Goal: Transaction & Acquisition: Purchase product/service

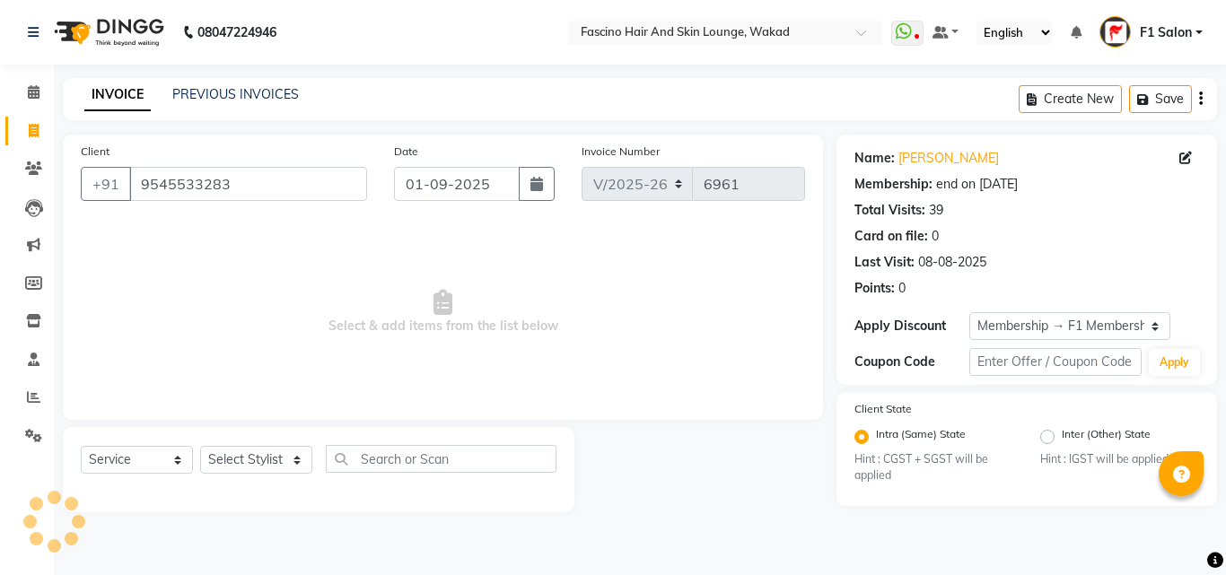
select select "126"
select select "service"
select select "1: Object"
click at [148, 174] on input "9545533283" at bounding box center [248, 184] width 238 height 34
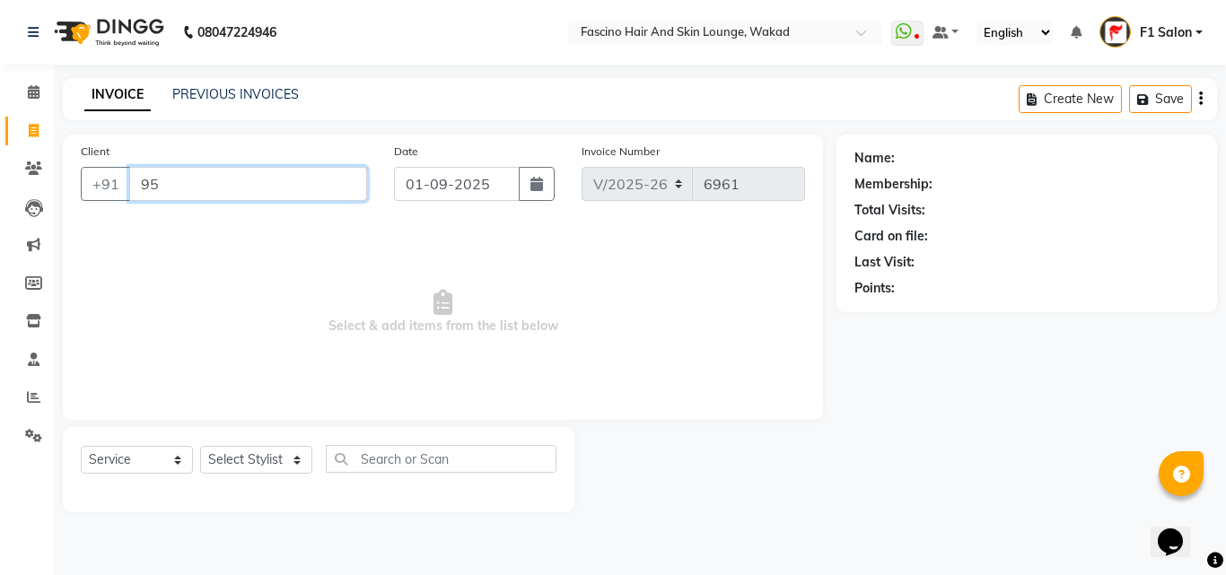
type input "9"
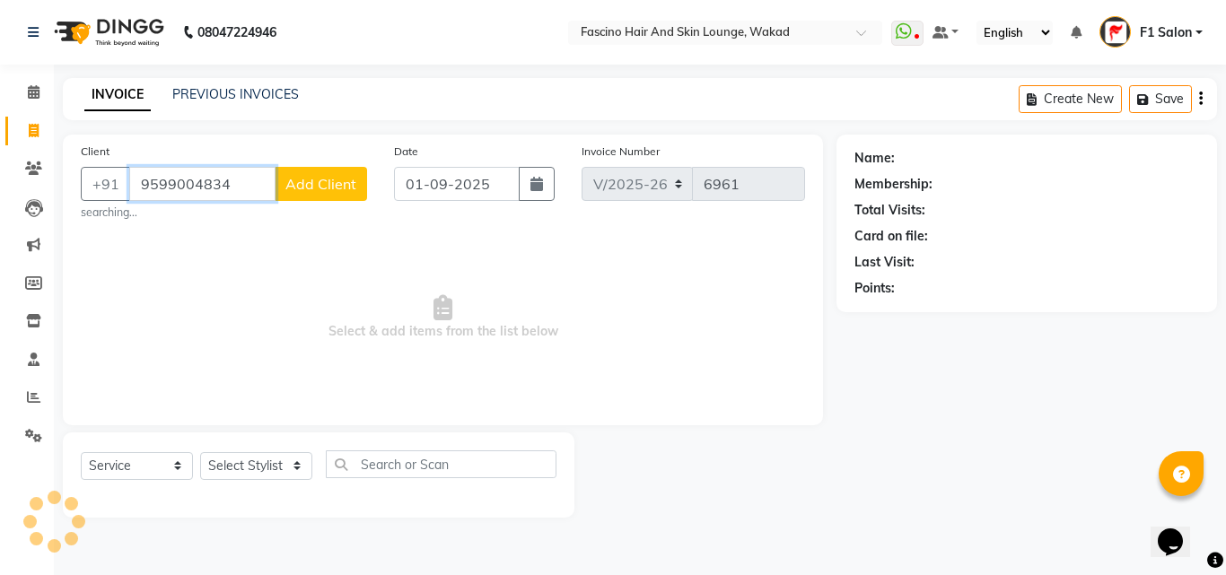
type input "9599004834"
click at [303, 184] on span "Add Client" at bounding box center [320, 184] width 71 height 18
select select "22"
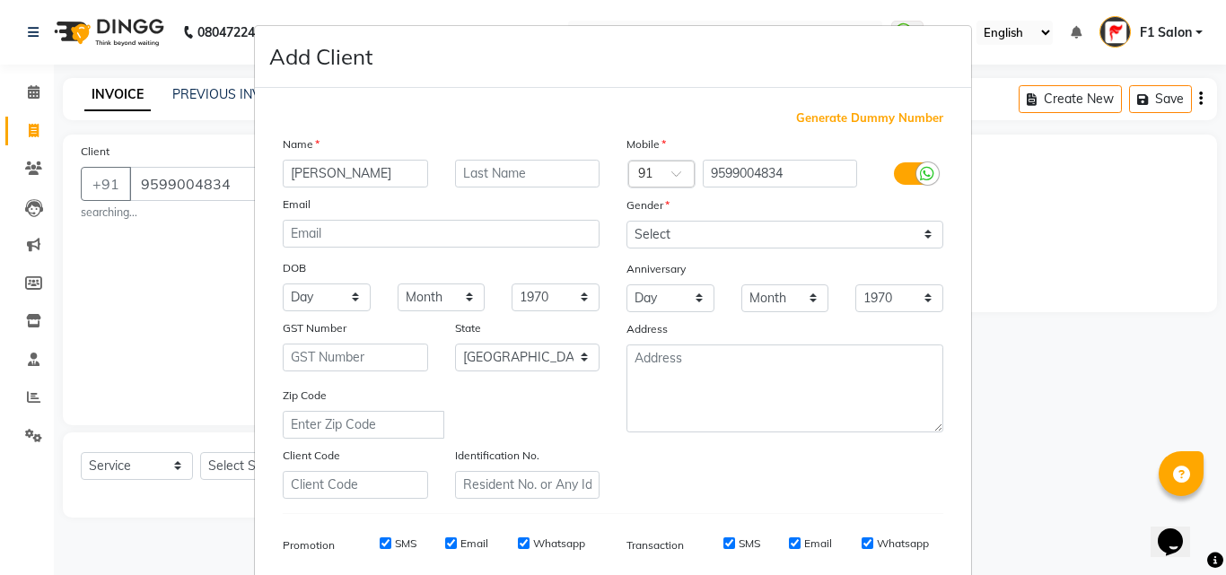
type input "Aditiya"
click at [654, 231] on select "Select Male Female Other Prefer Not To Say" at bounding box center [784, 235] width 317 height 28
select select "male"
click at [626, 221] on select "Select Male Female Other Prefer Not To Say" at bounding box center [784, 235] width 317 height 28
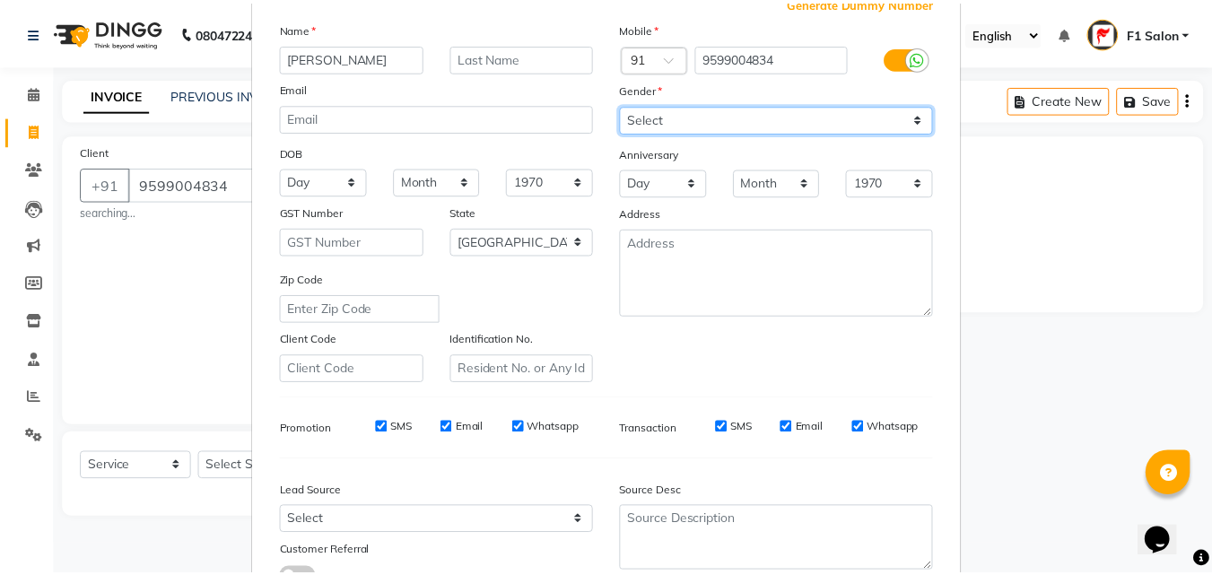
scroll to position [253, 0]
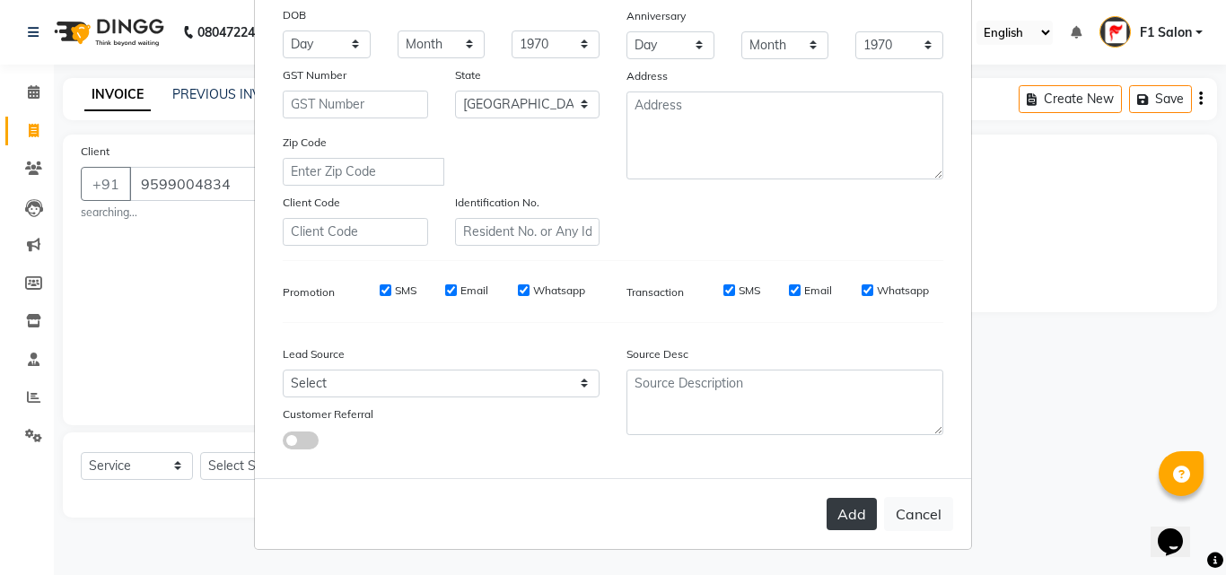
click at [868, 511] on button "Add" at bounding box center [851, 514] width 50 height 32
select select
select select "null"
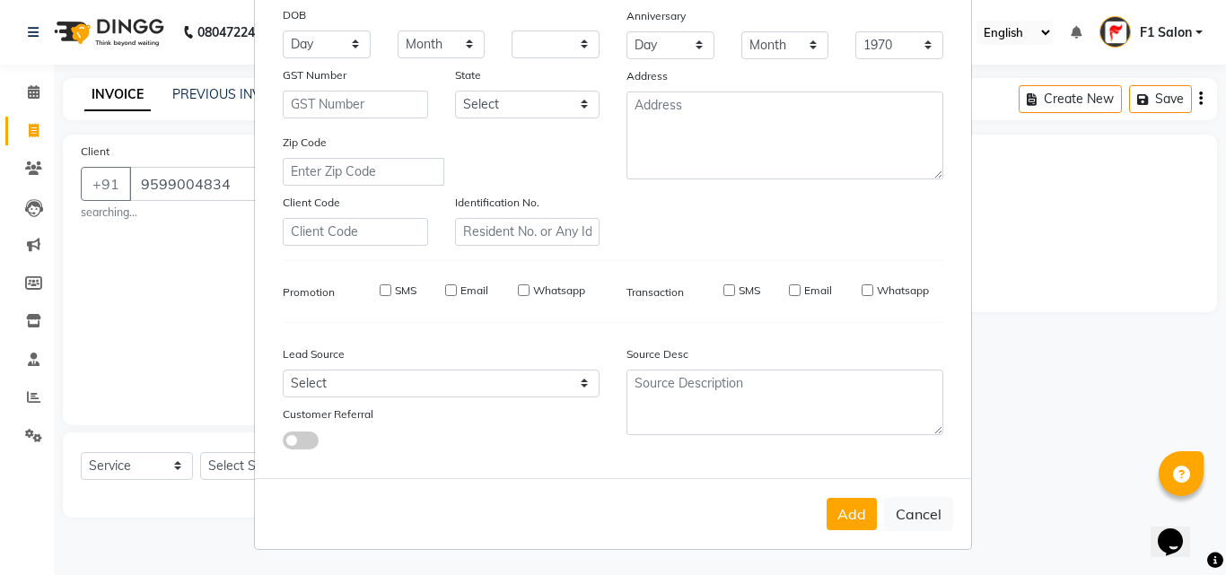
select select
checkbox input "false"
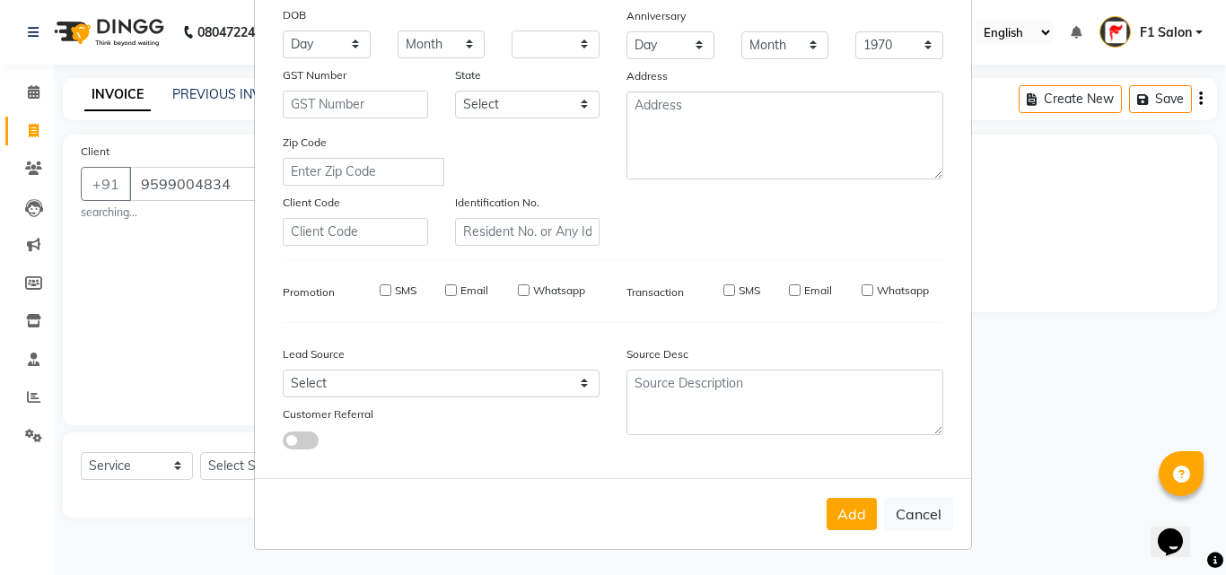
checkbox input "false"
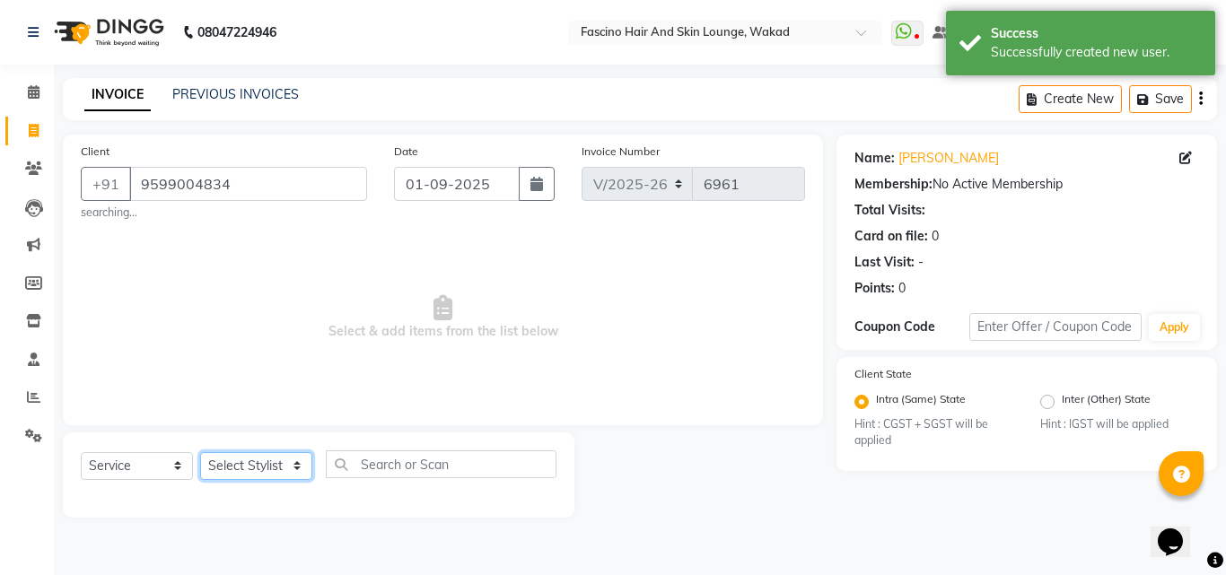
click at [228, 462] on select "Select Stylist 8805000650 Aarohi Chimu Ingale Deepak jh F1 Salon Ganesh F1 Gopa…" at bounding box center [256, 466] width 112 height 28
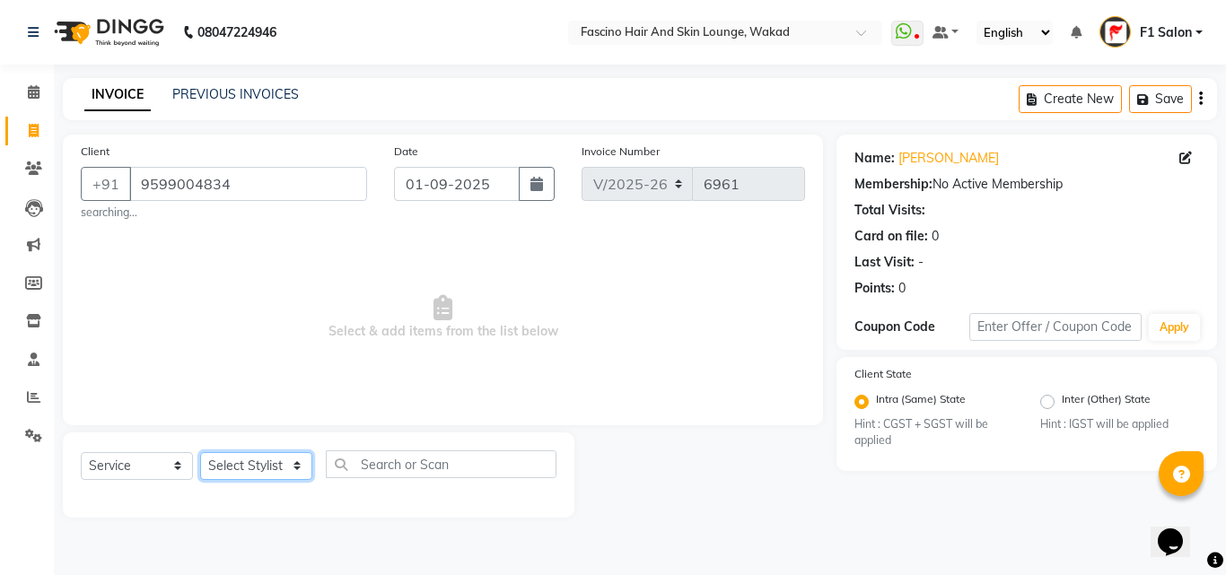
select select "32272"
click at [200, 452] on select "Select Stylist 8805000650 Aarohi Chimu Ingale Deepak jh F1 Salon Ganesh F1 Gopa…" at bounding box center [256, 466] width 112 height 28
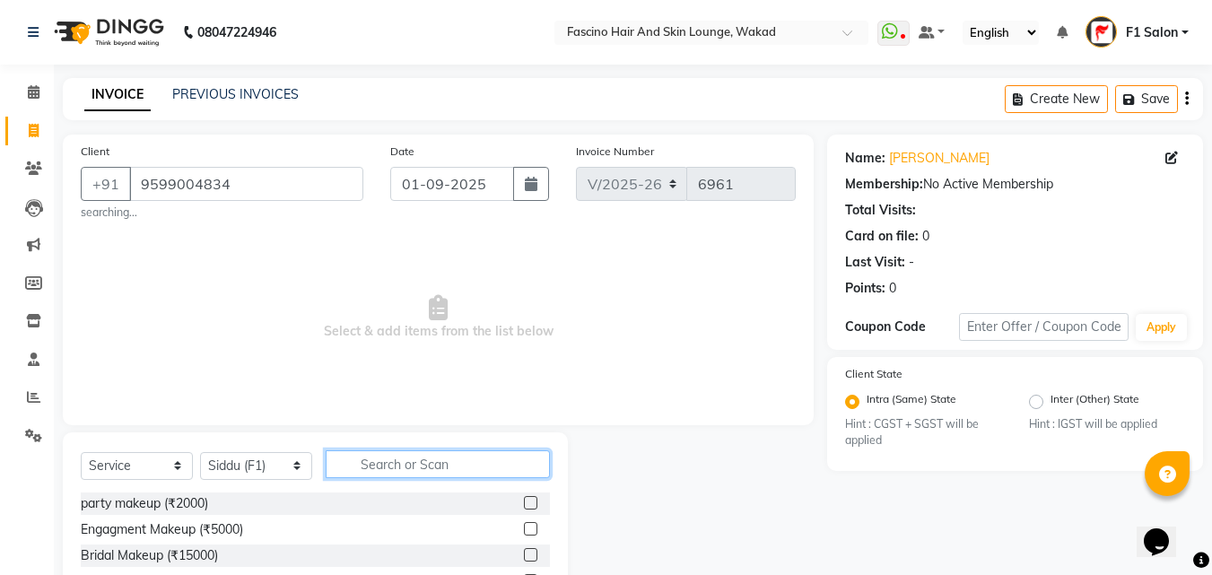
click at [371, 474] on input "text" at bounding box center [438, 464] width 224 height 28
type input "v"
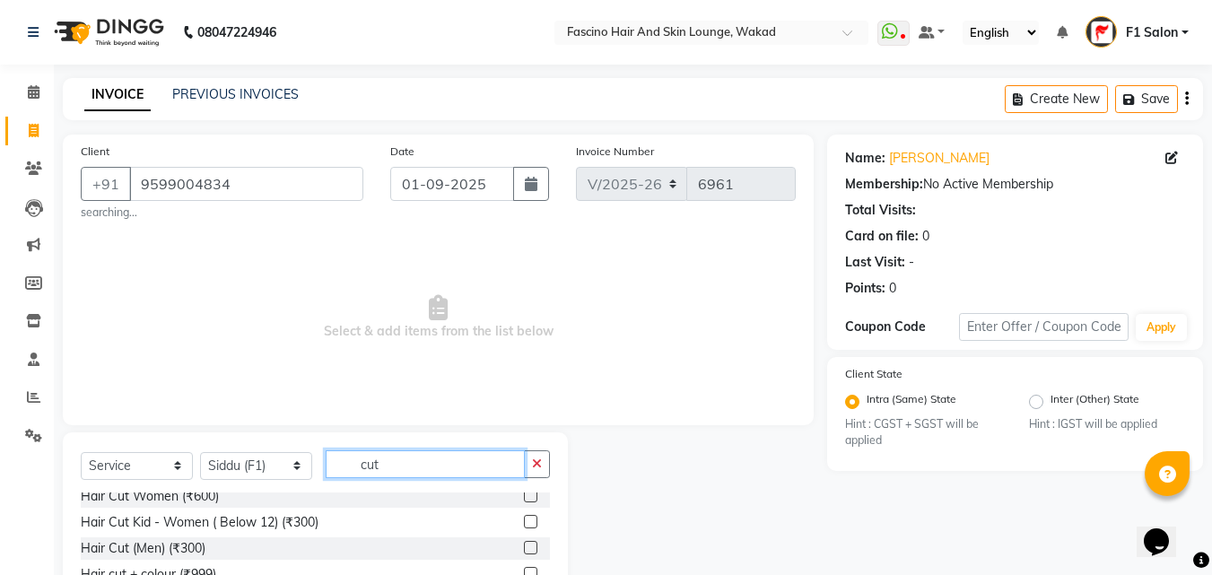
scroll to position [107, 0]
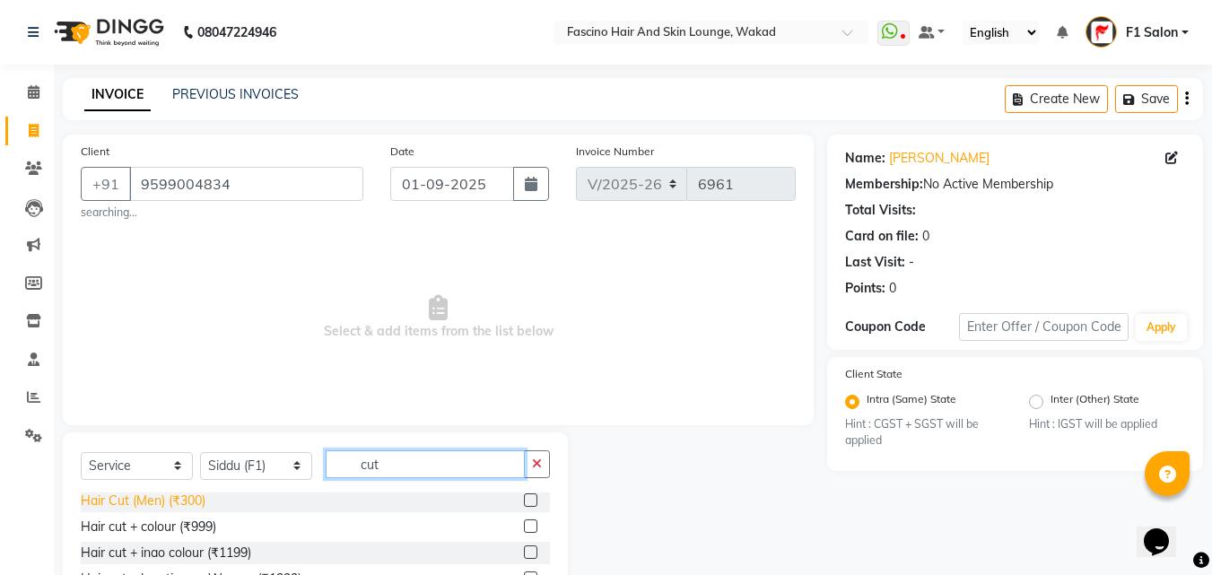
type input "cut"
click at [179, 506] on div "Hair Cut (Men) (₹300)" at bounding box center [143, 501] width 125 height 19
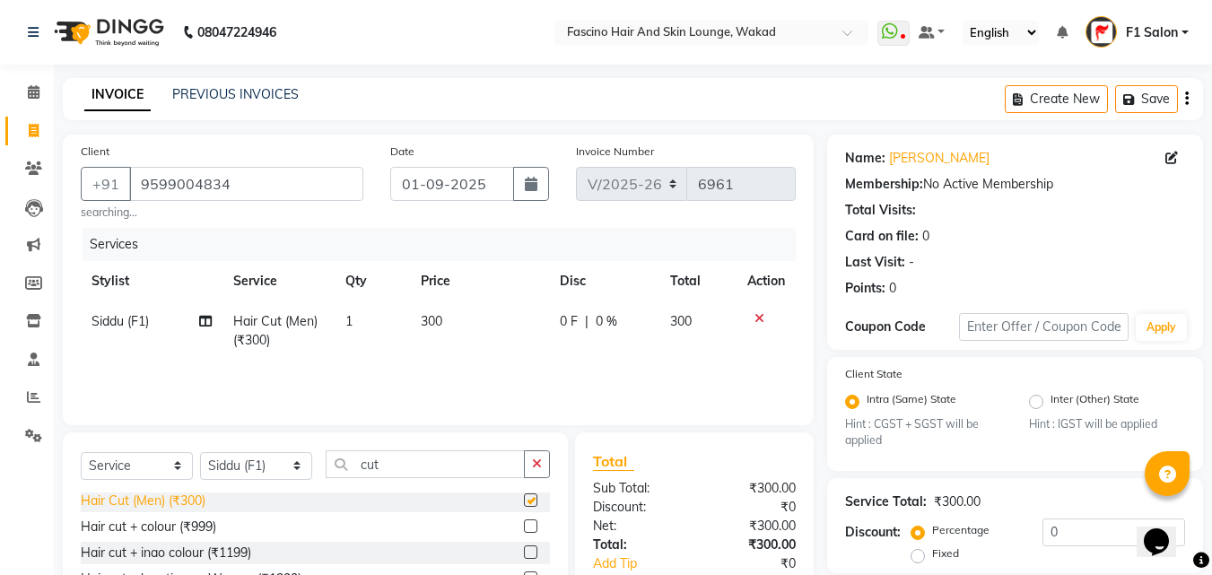
checkbox input "false"
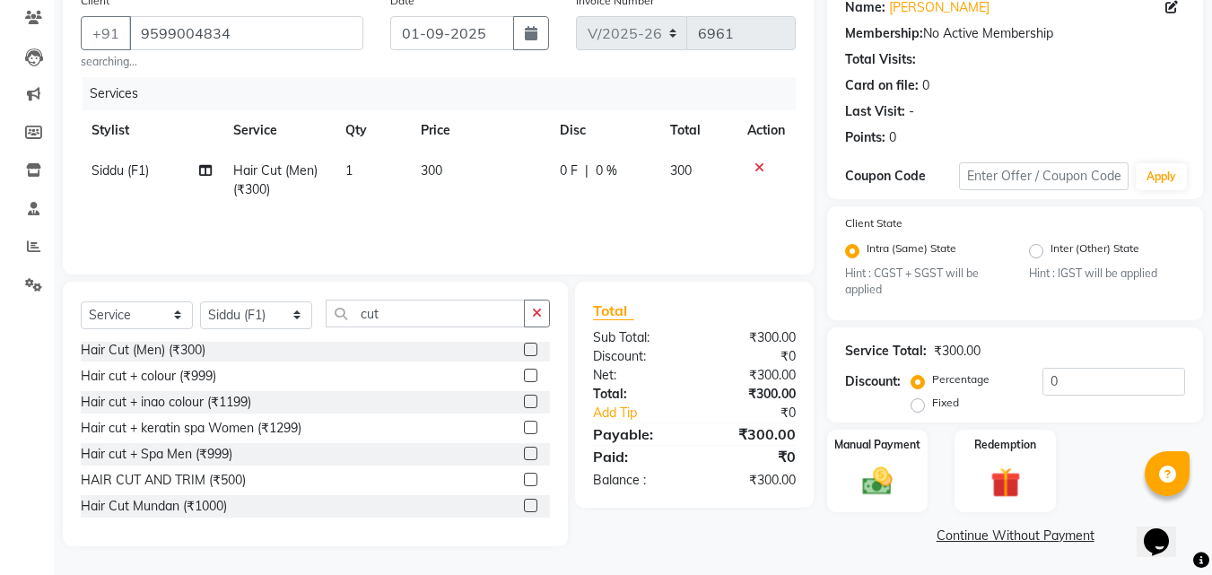
scroll to position [152, 0]
click at [885, 464] on img at bounding box center [877, 481] width 50 height 36
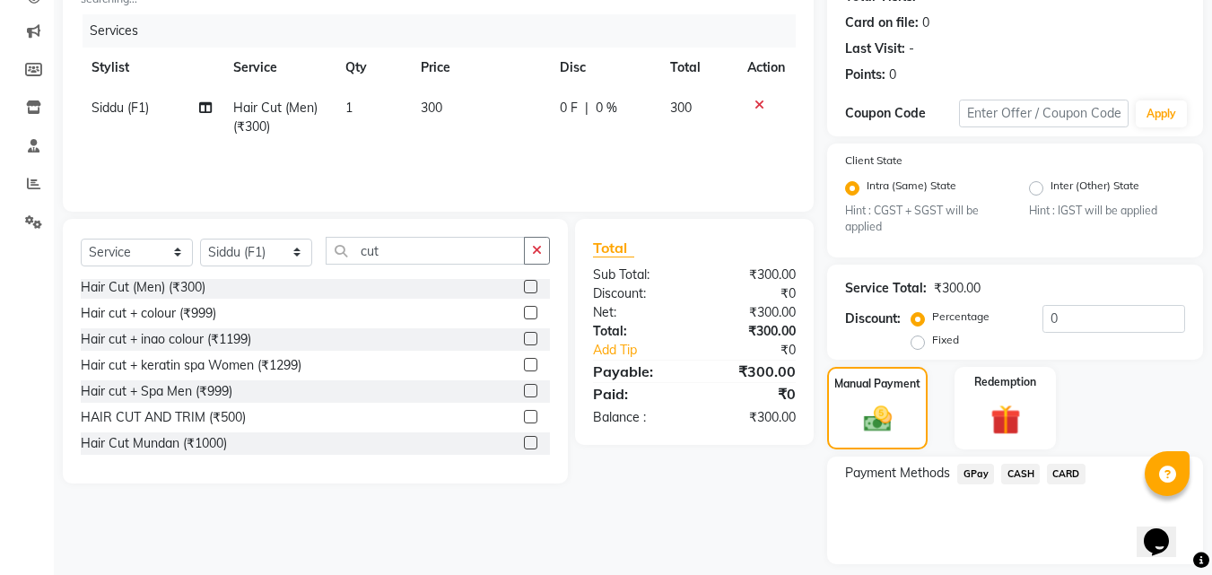
scroll to position [266, 0]
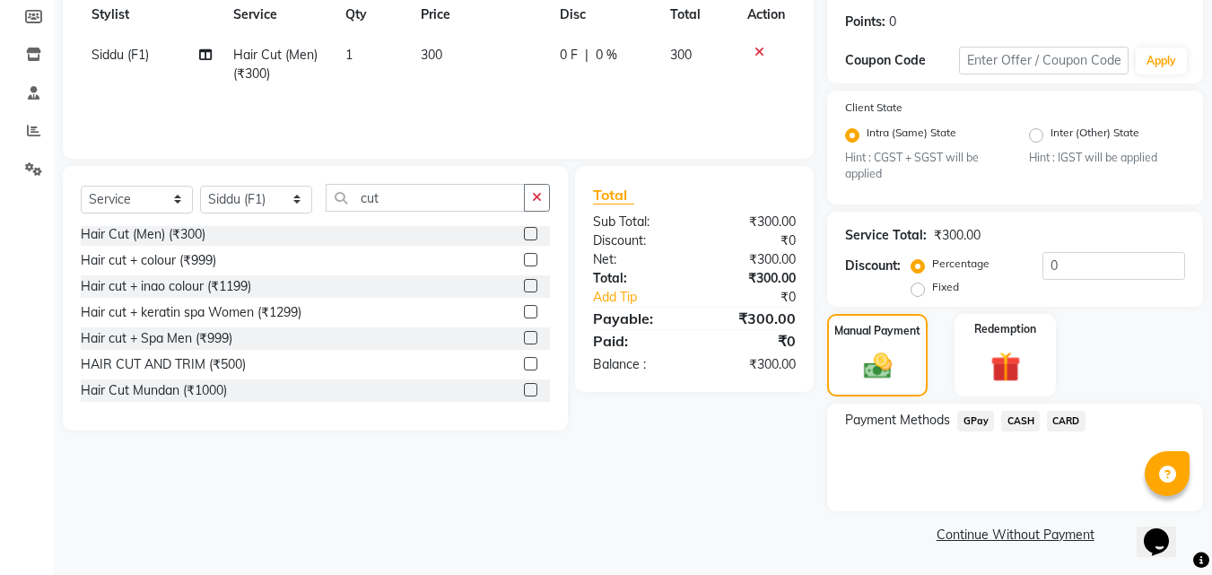
click at [970, 423] on span "GPay" at bounding box center [975, 421] width 37 height 21
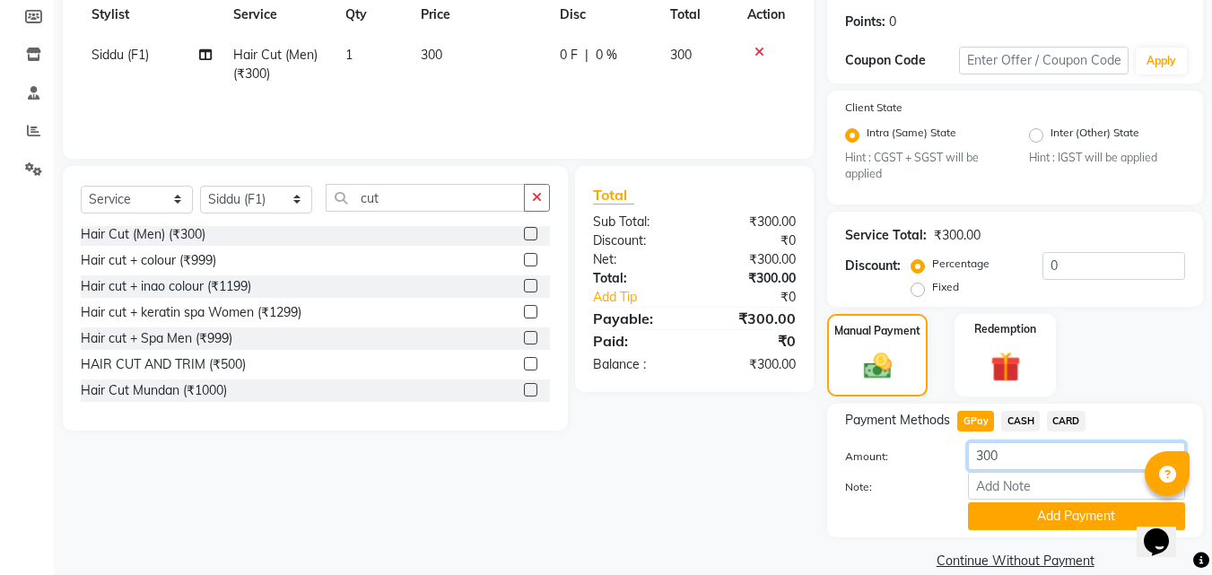
click at [1021, 447] on input "300" at bounding box center [1076, 456] width 217 height 28
type input "3"
type input "50"
click at [1020, 521] on button "Add Payment" at bounding box center [1076, 516] width 217 height 28
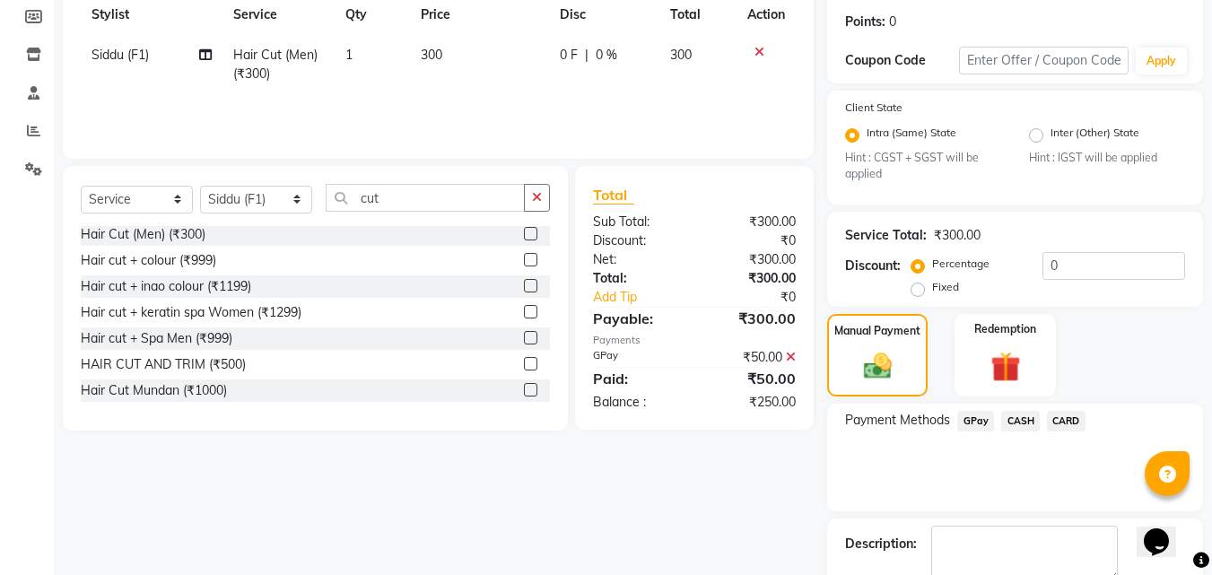
click at [1029, 411] on span "CASH" at bounding box center [1020, 421] width 39 height 21
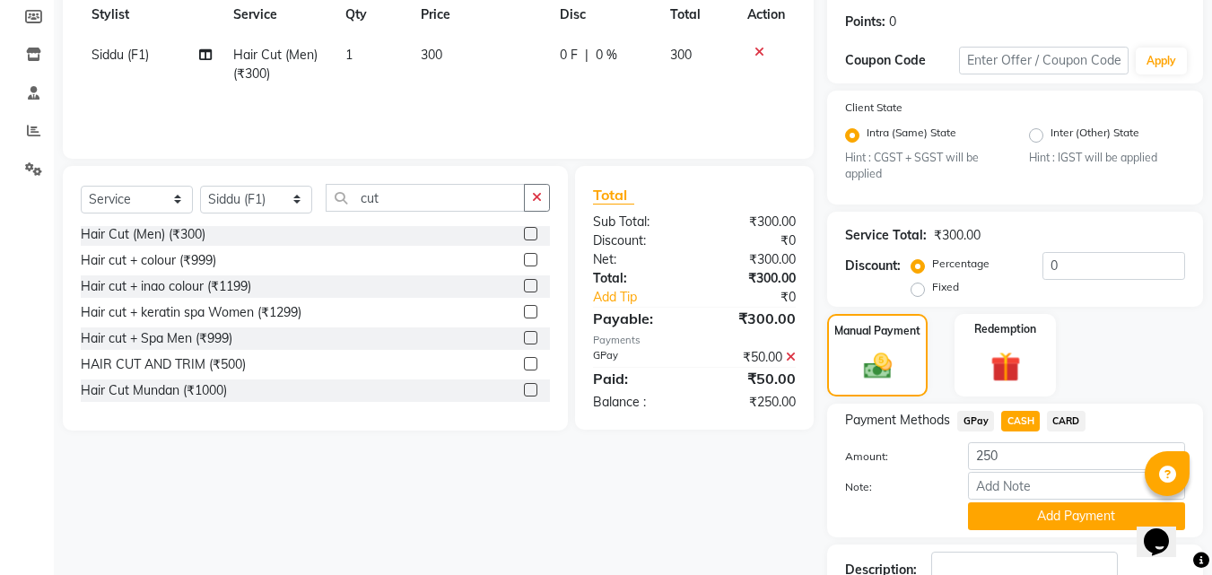
click at [1010, 548] on div "Description:" at bounding box center [1015, 580] width 376 height 70
click at [1008, 504] on button "Add Payment" at bounding box center [1076, 516] width 217 height 28
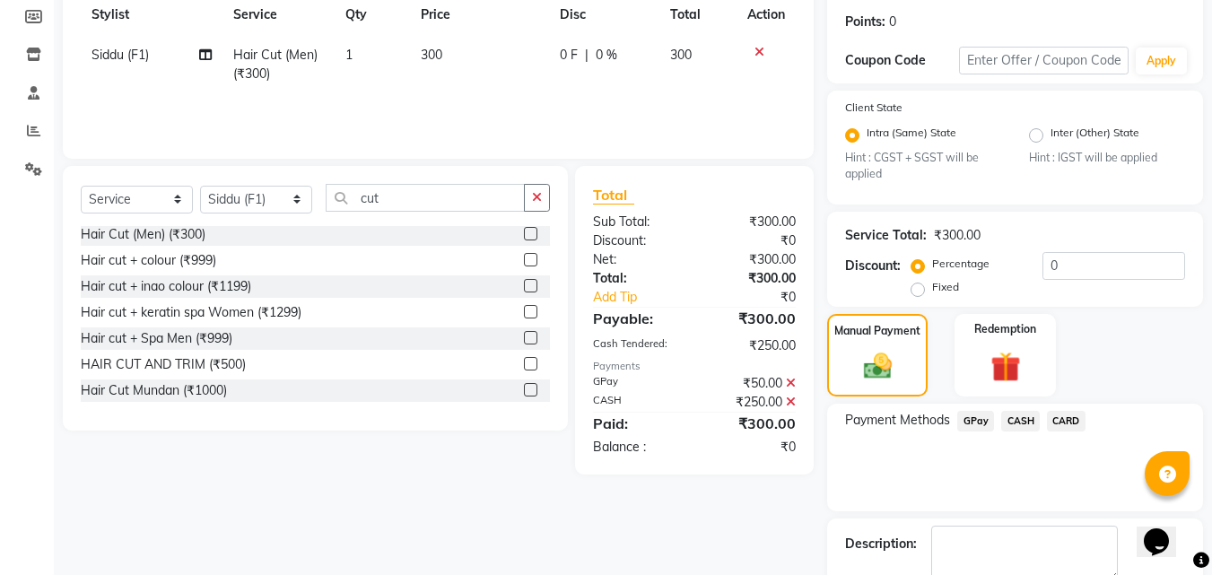
scroll to position [368, 0]
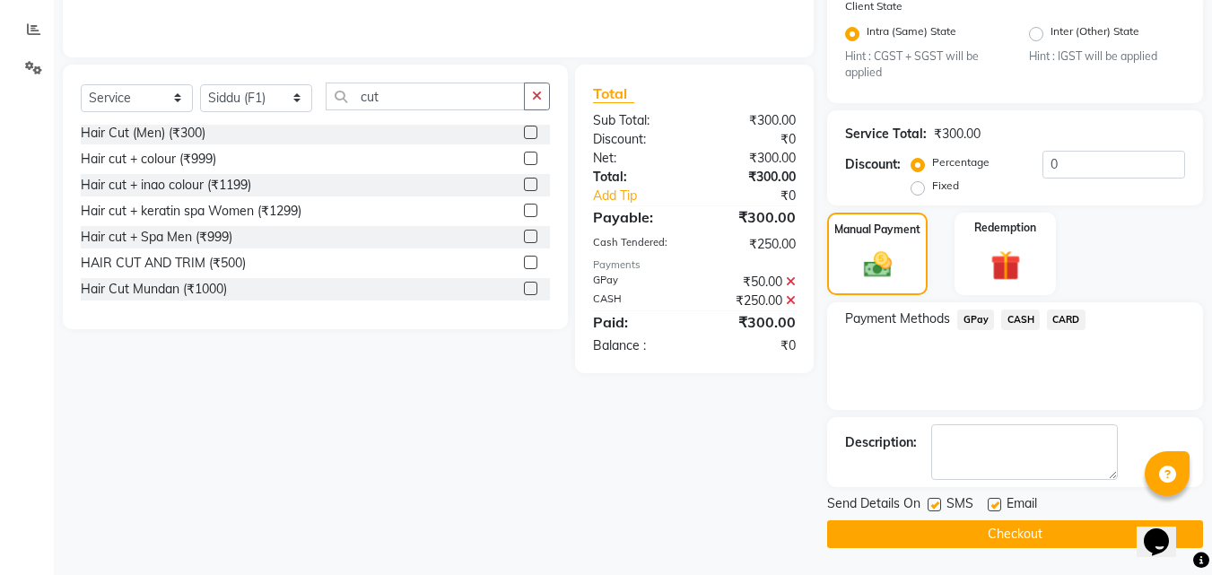
click at [939, 504] on label at bounding box center [934, 504] width 13 height 13
click at [939, 504] on input "checkbox" at bounding box center [934, 506] width 12 height 12
checkbox input "false"
click at [937, 529] on button "Checkout" at bounding box center [1015, 534] width 376 height 28
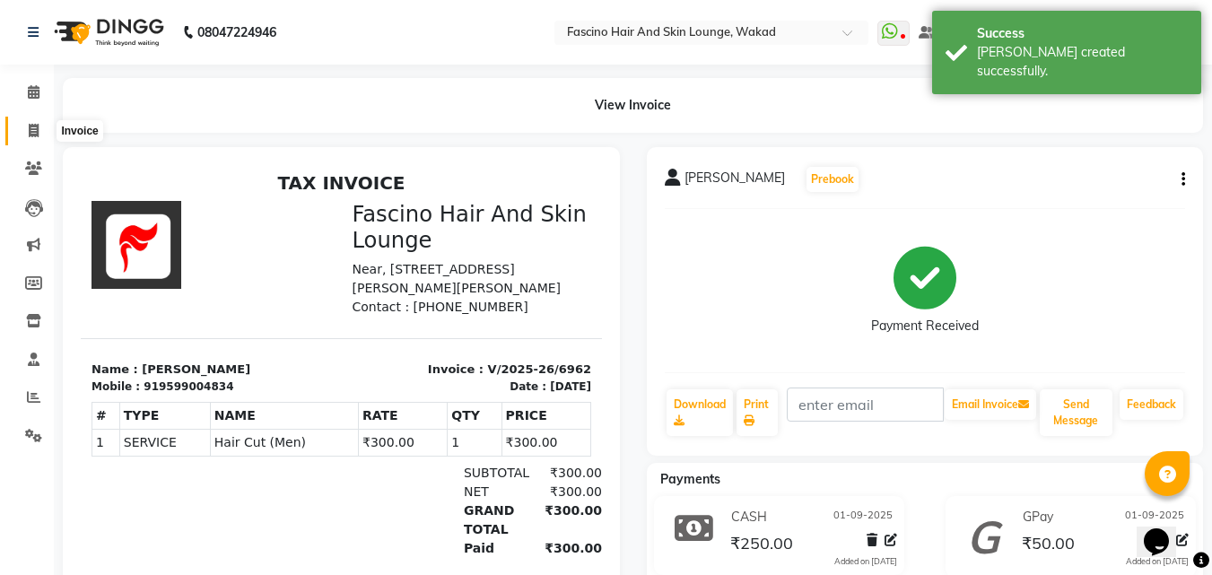
click at [39, 136] on icon at bounding box center [34, 130] width 10 height 13
select select "126"
select select "service"
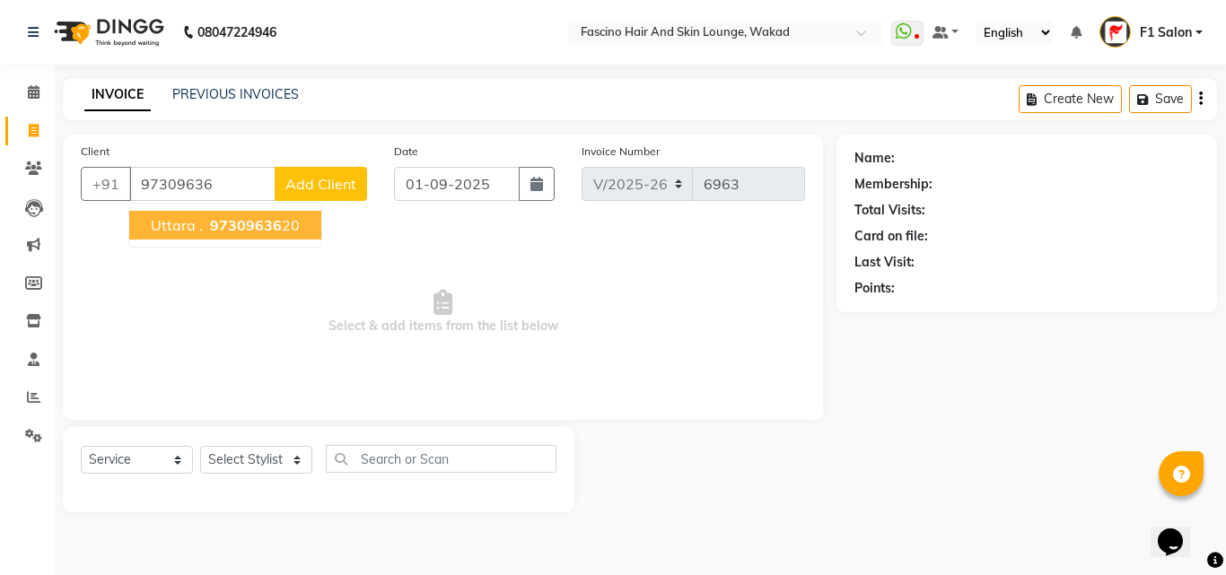
click at [175, 219] on span "Uttara ." at bounding box center [177, 225] width 52 height 18
type input "9730963620"
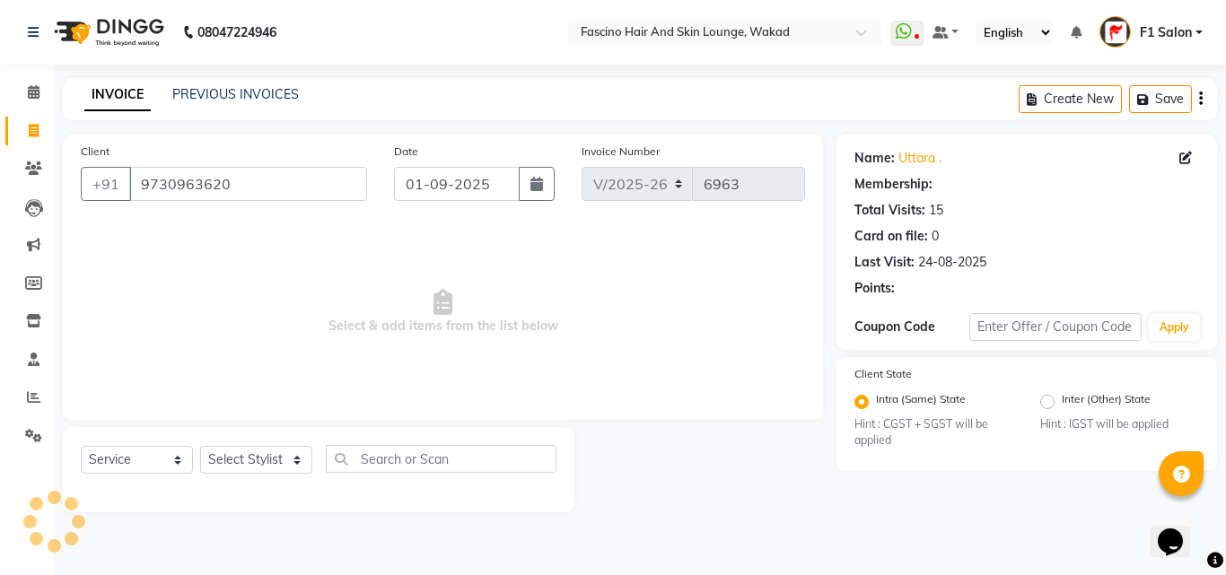
select select "1: Object"
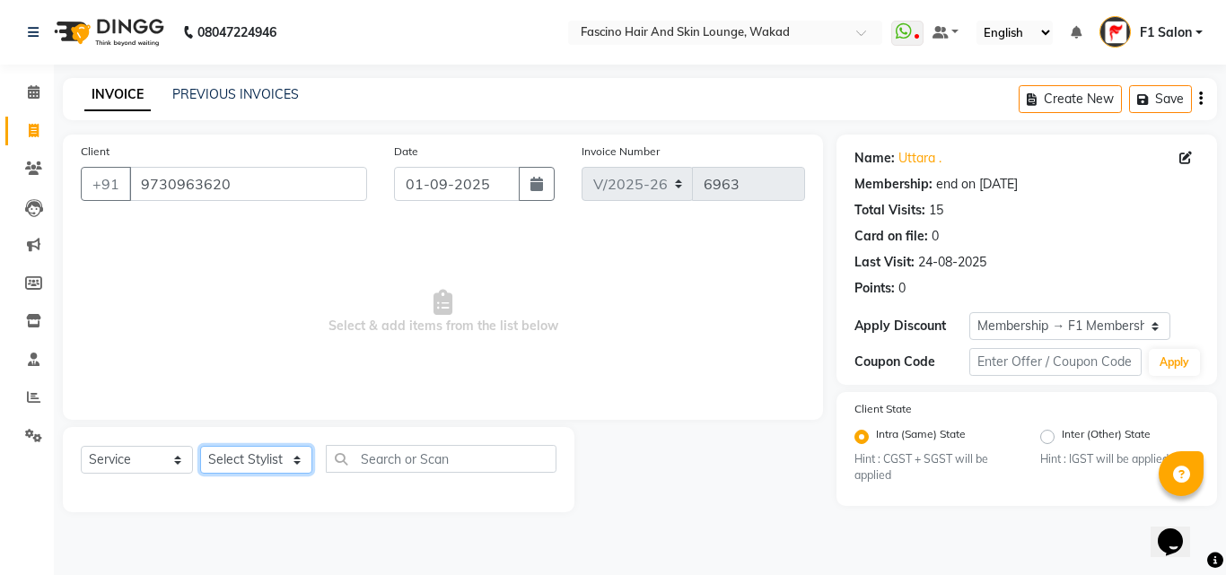
click at [271, 453] on select "Select Stylist 8805000650 Aarohi Chimu Ingale Deepak jh F1 Salon Ganesh F1 Gopa…" at bounding box center [256, 460] width 112 height 28
select select "4042"
click at [200, 446] on select "Select Stylist 8805000650 Aarohi Chimu Ingale Deepak jh F1 Salon Ganesh F1 Gopa…" at bounding box center [256, 460] width 112 height 28
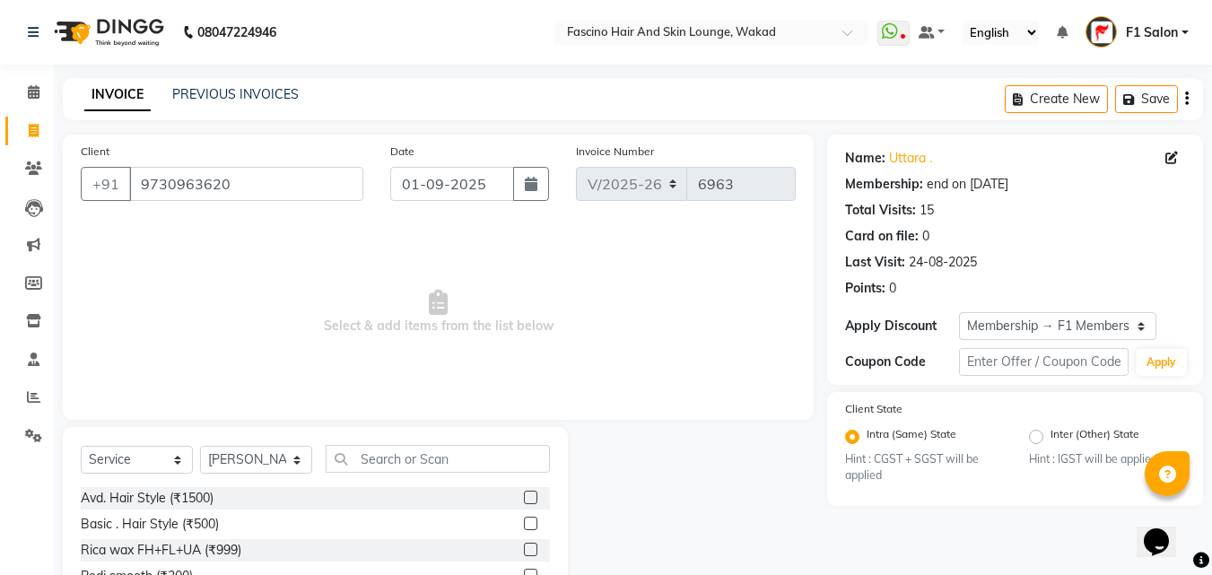
click at [433, 443] on div "Select Service Product Membership Package Voucher Prepaid Gift Card Select Styl…" at bounding box center [315, 559] width 505 height 265
click at [435, 450] on input "text" at bounding box center [438, 459] width 224 height 28
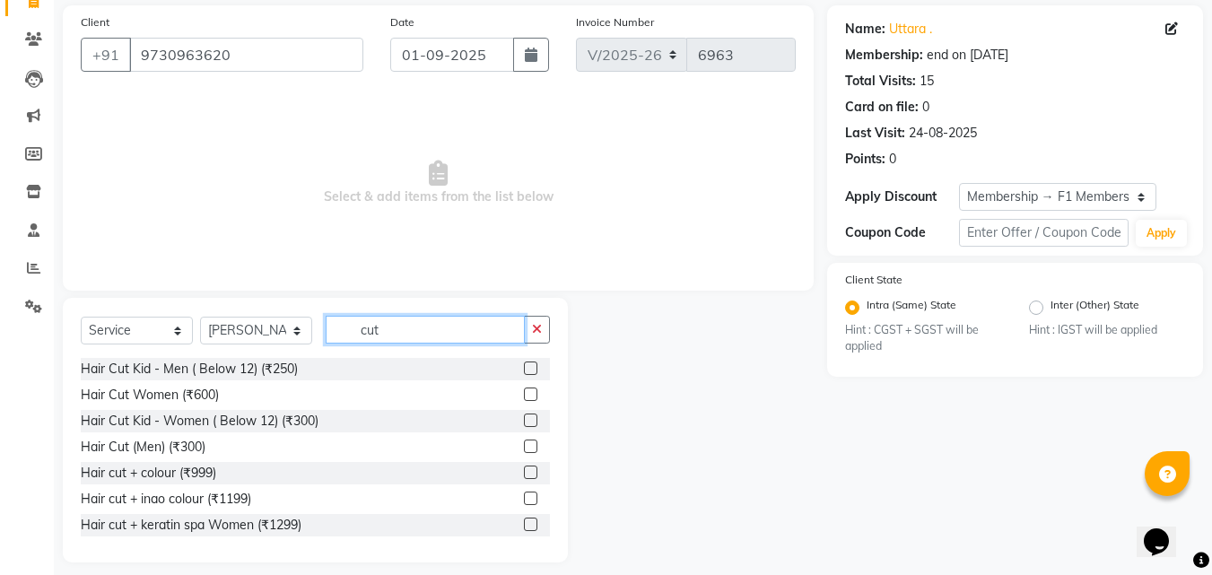
scroll to position [144, 0]
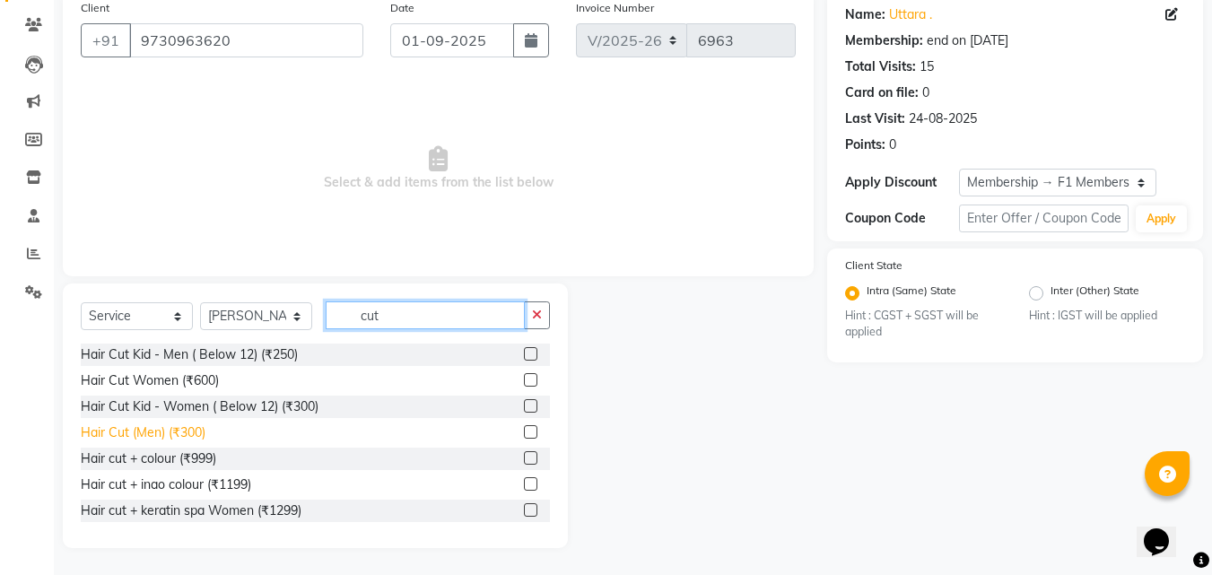
type input "cut"
click at [185, 427] on div "Hair Cut (Men) (₹300)" at bounding box center [143, 432] width 125 height 19
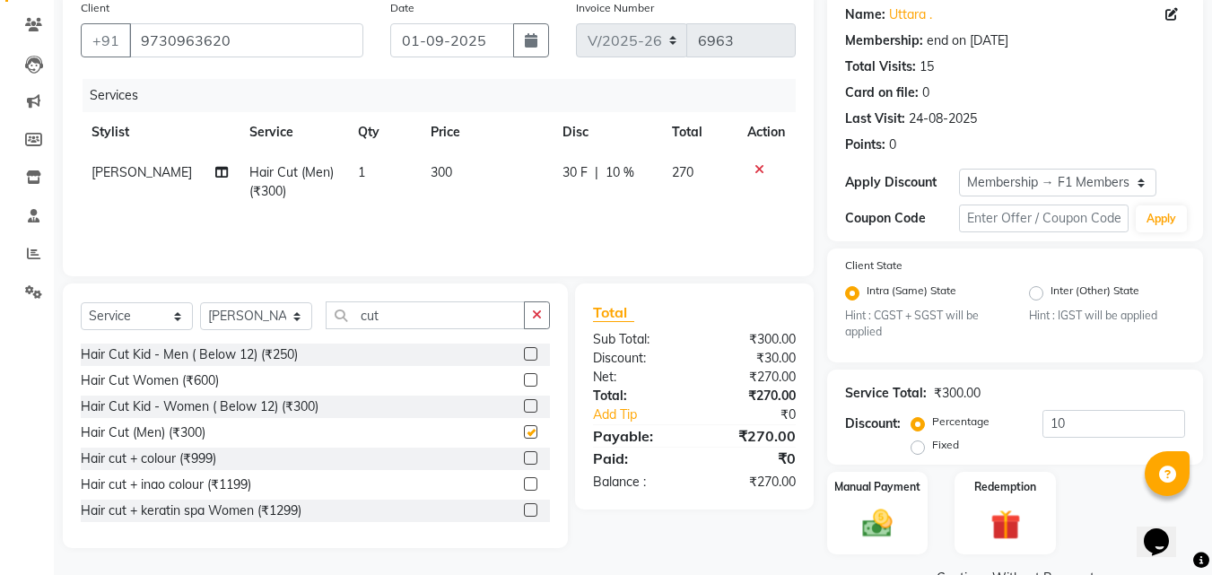
checkbox input "false"
click at [1153, 428] on input "10" at bounding box center [1114, 424] width 143 height 28
type input "16.666"
click at [899, 516] on img at bounding box center [877, 524] width 50 height 36
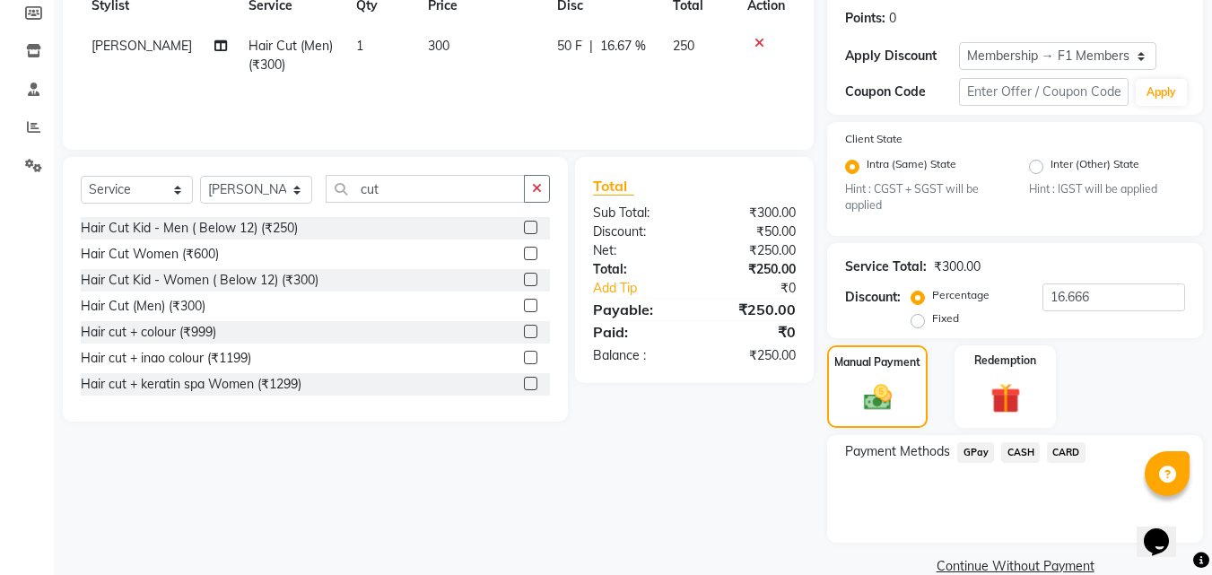
scroll to position [301, 0]
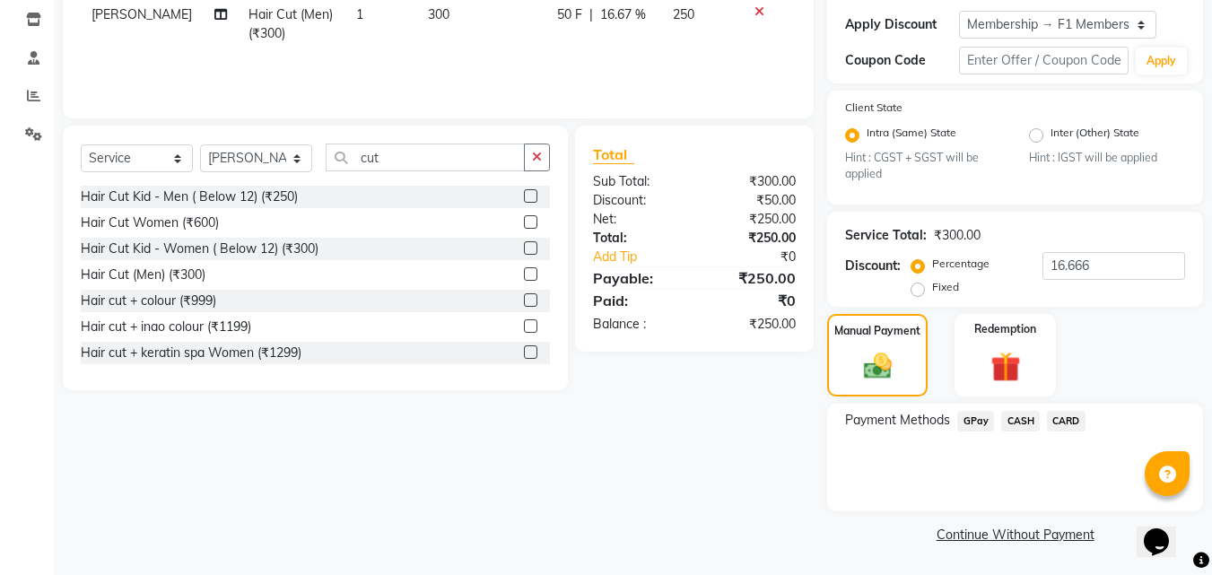
click at [965, 415] on span "GPay" at bounding box center [975, 421] width 37 height 21
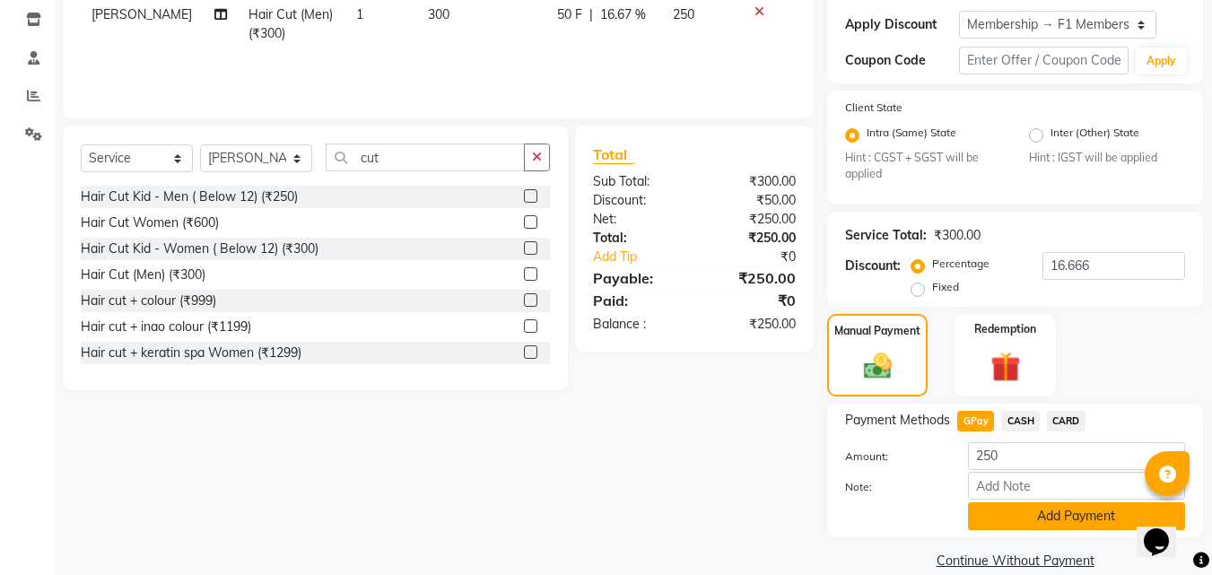
click at [1039, 507] on button "Add Payment" at bounding box center [1076, 516] width 217 height 28
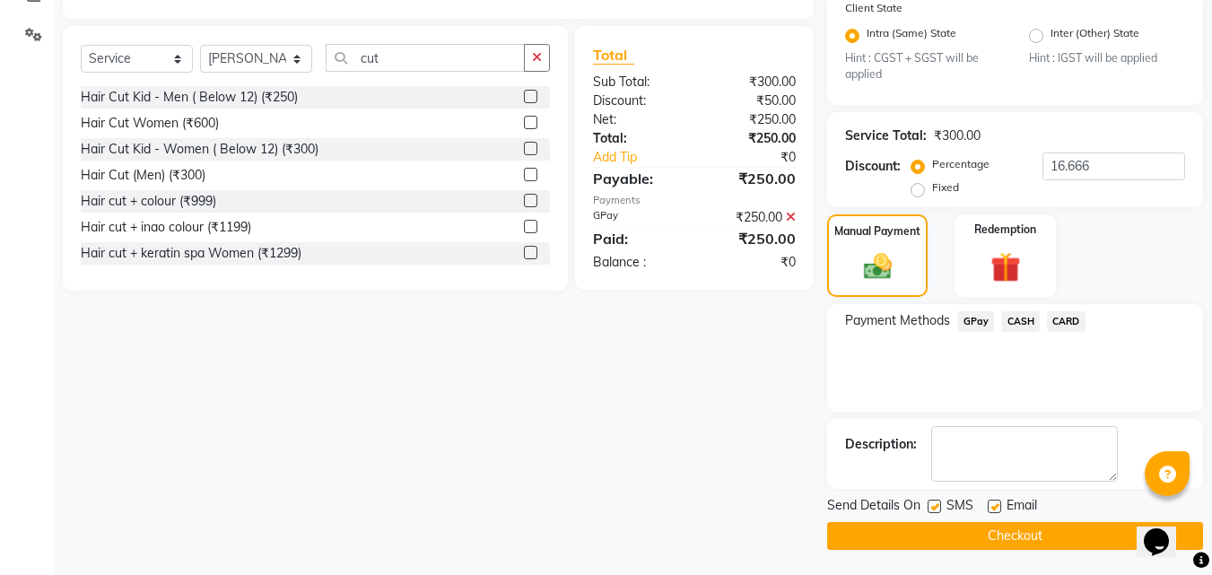
scroll to position [403, 0]
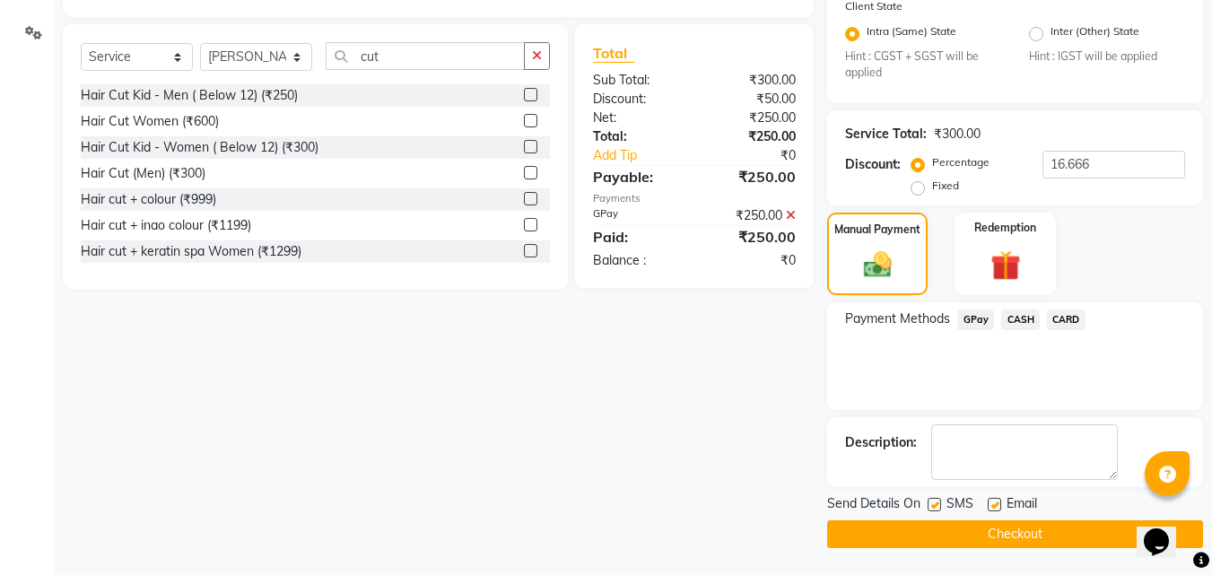
click at [935, 510] on label at bounding box center [934, 504] width 13 height 13
click at [935, 510] on input "checkbox" at bounding box center [934, 506] width 12 height 12
checkbox input "false"
click at [952, 534] on button "Checkout" at bounding box center [1015, 534] width 376 height 28
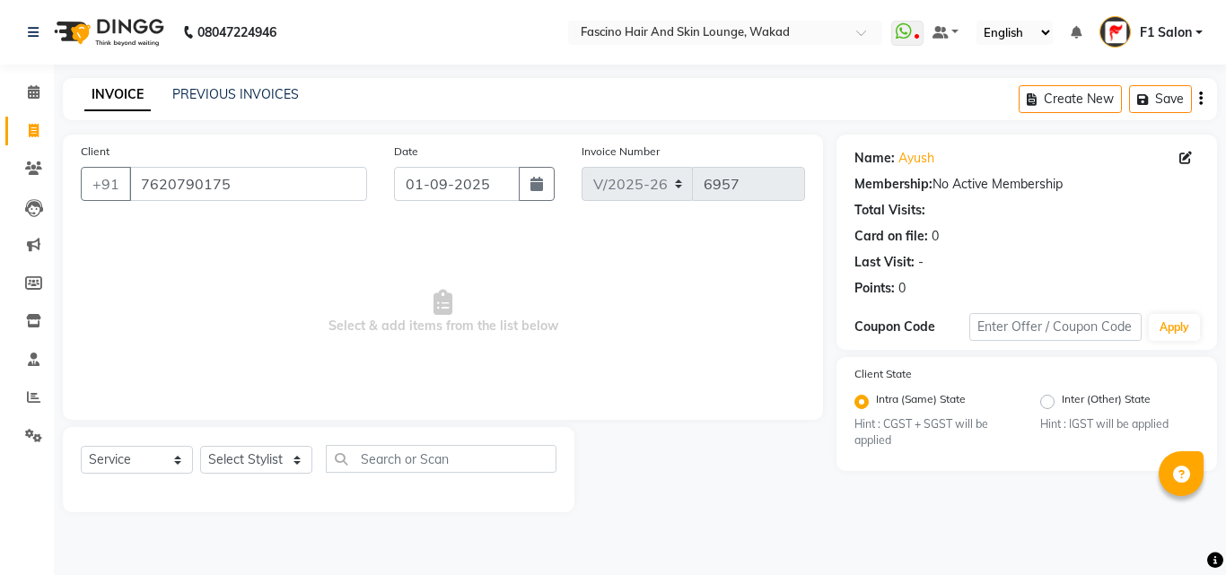
select select "126"
select select "service"
click at [237, 97] on link "PREVIOUS INVOICES" at bounding box center [235, 94] width 127 height 16
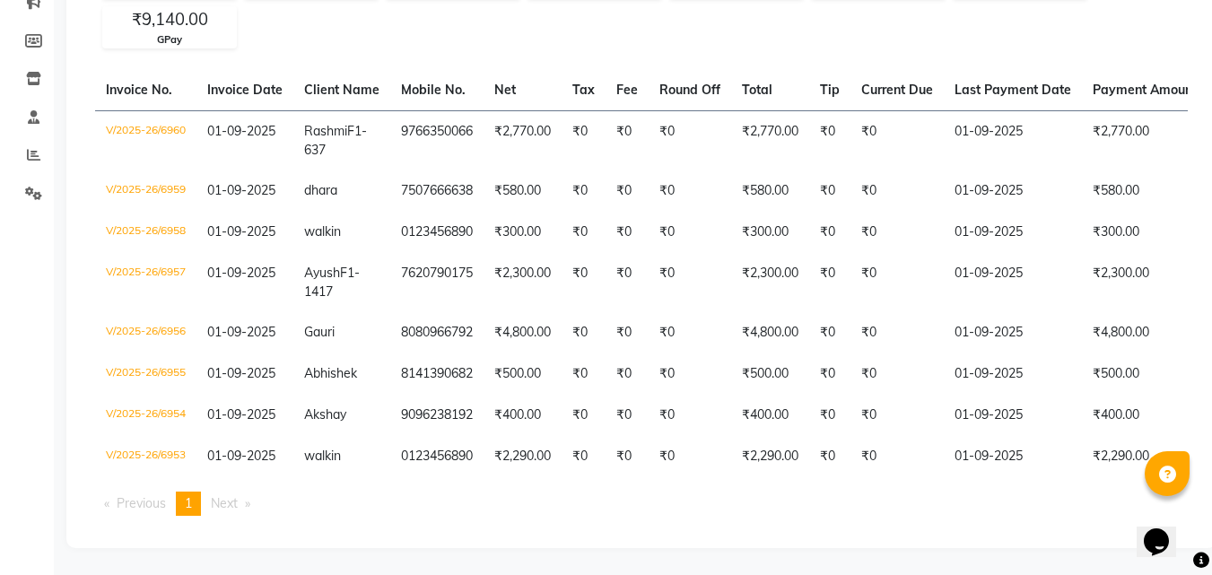
scroll to position [256, 0]
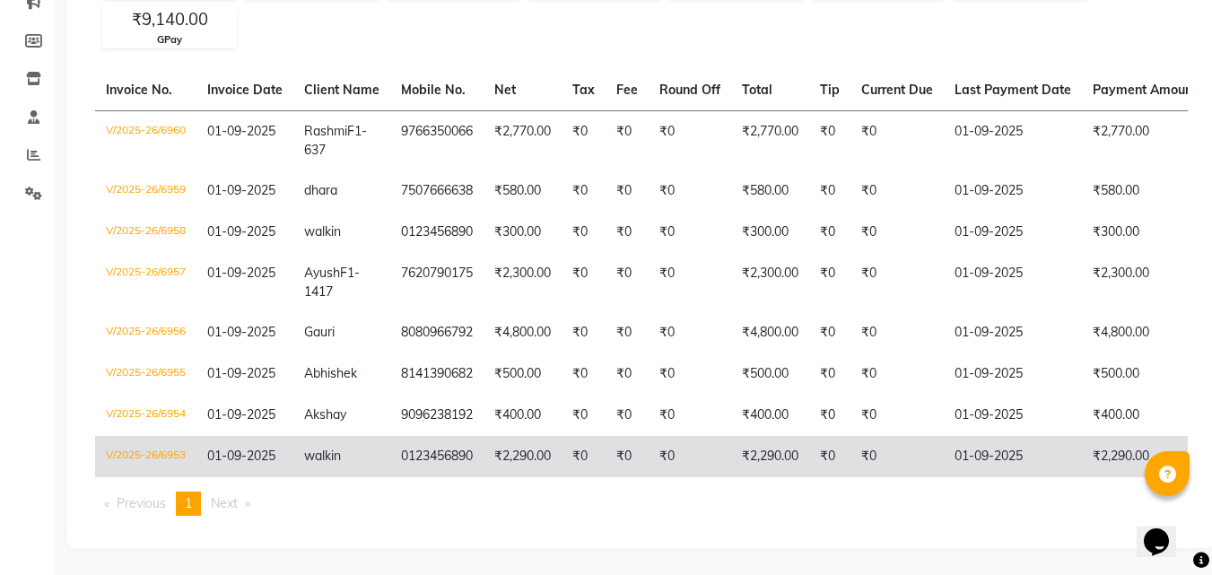
click at [566, 436] on td "₹0" at bounding box center [584, 456] width 44 height 41
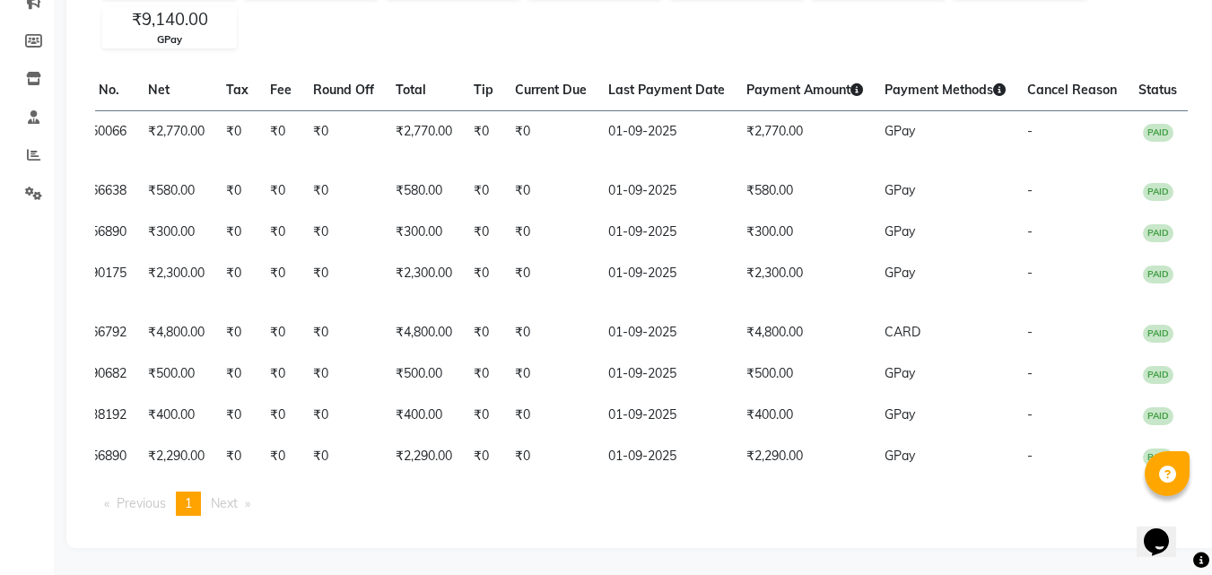
scroll to position [0, 356]
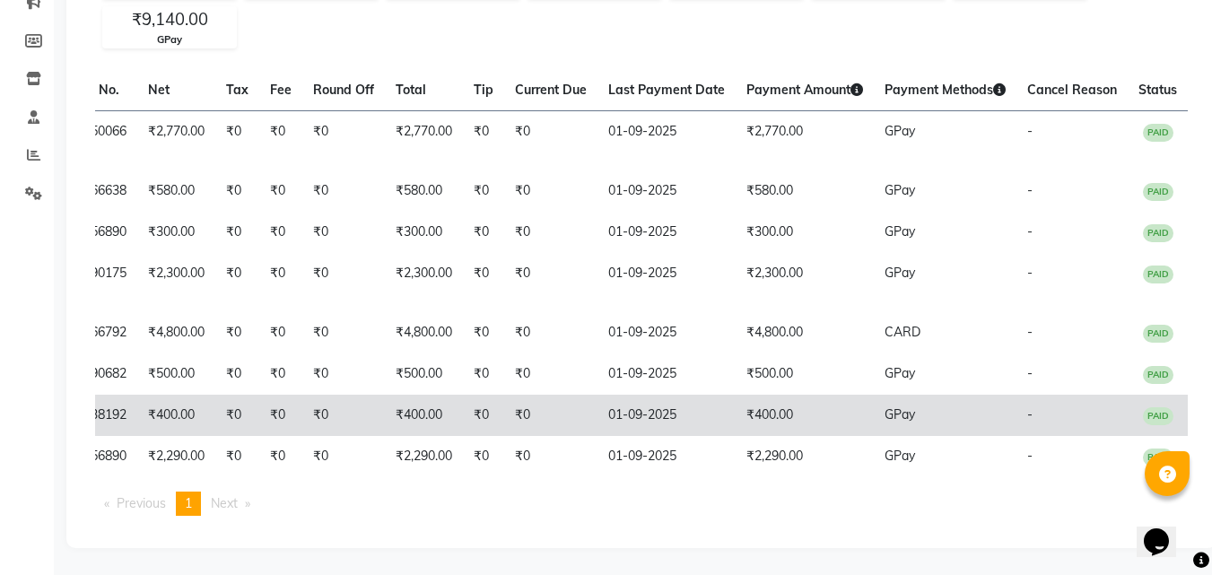
click at [1156, 407] on span "PAID" at bounding box center [1158, 416] width 31 height 18
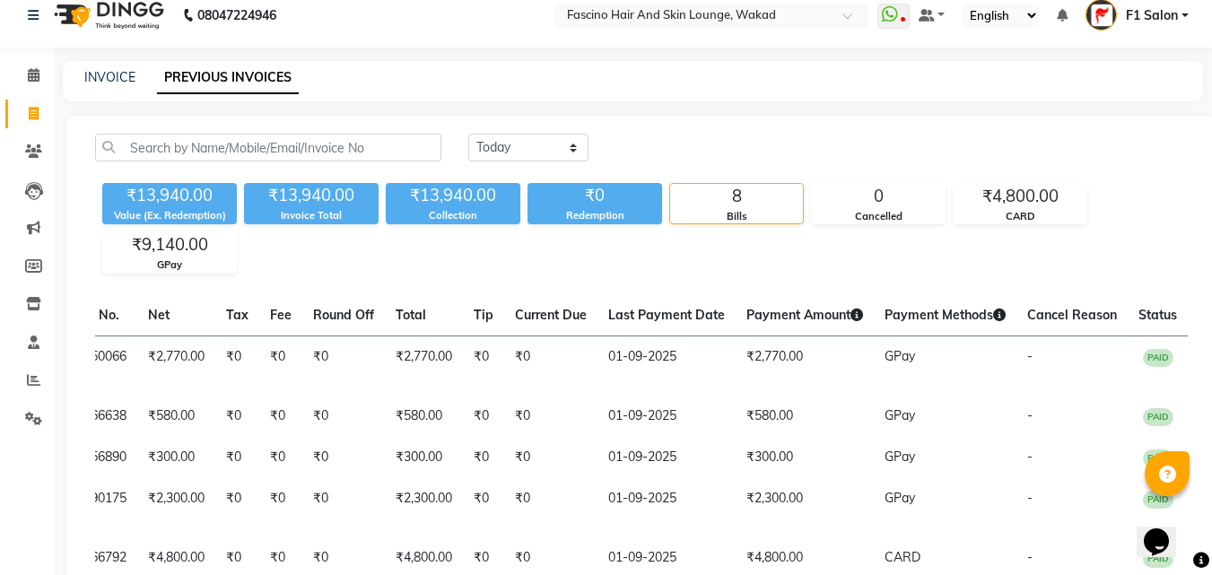
scroll to position [0, 0]
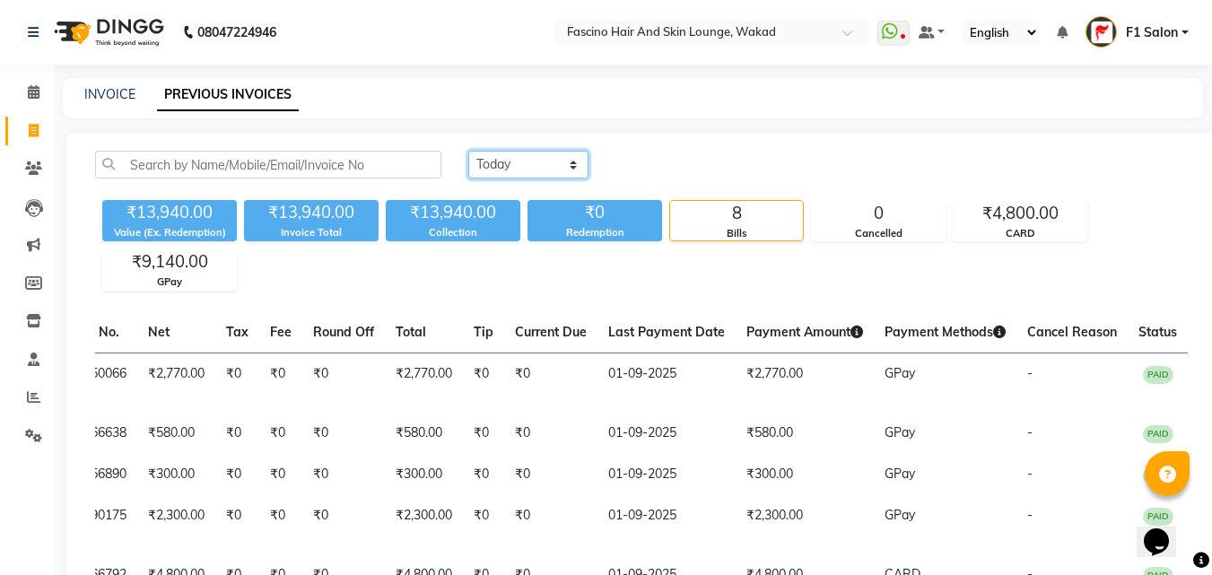
click at [499, 161] on select "Today Yesterday Custom Range" at bounding box center [528, 165] width 120 height 28
select select "yesterday"
click at [468, 151] on select "Today Yesterday Custom Range" at bounding box center [528, 165] width 120 height 28
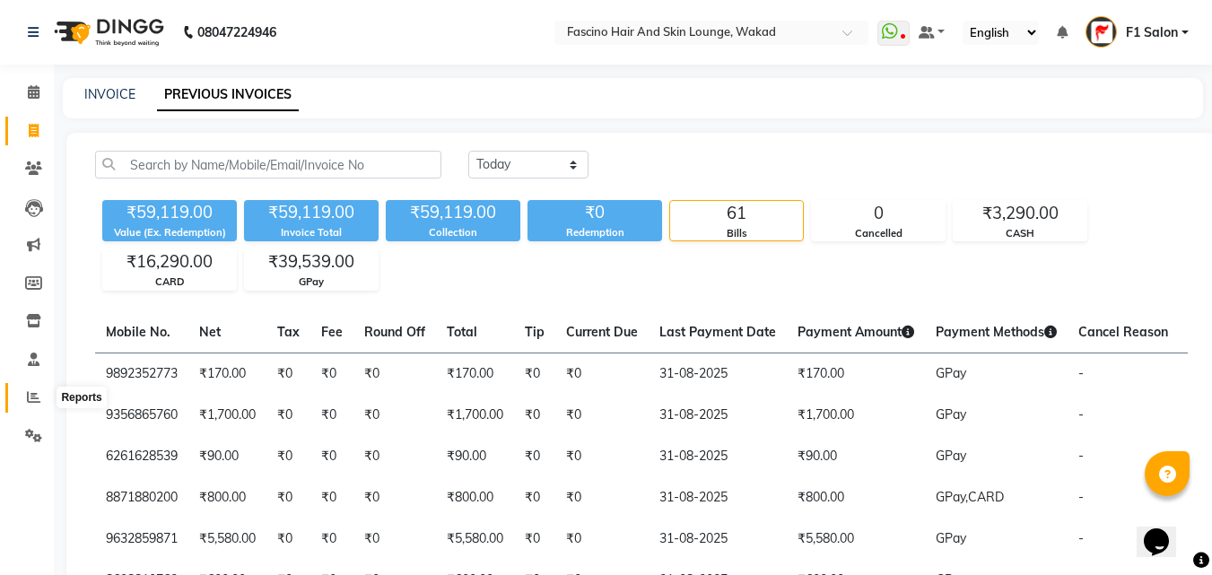
click at [34, 399] on icon at bounding box center [33, 396] width 13 height 13
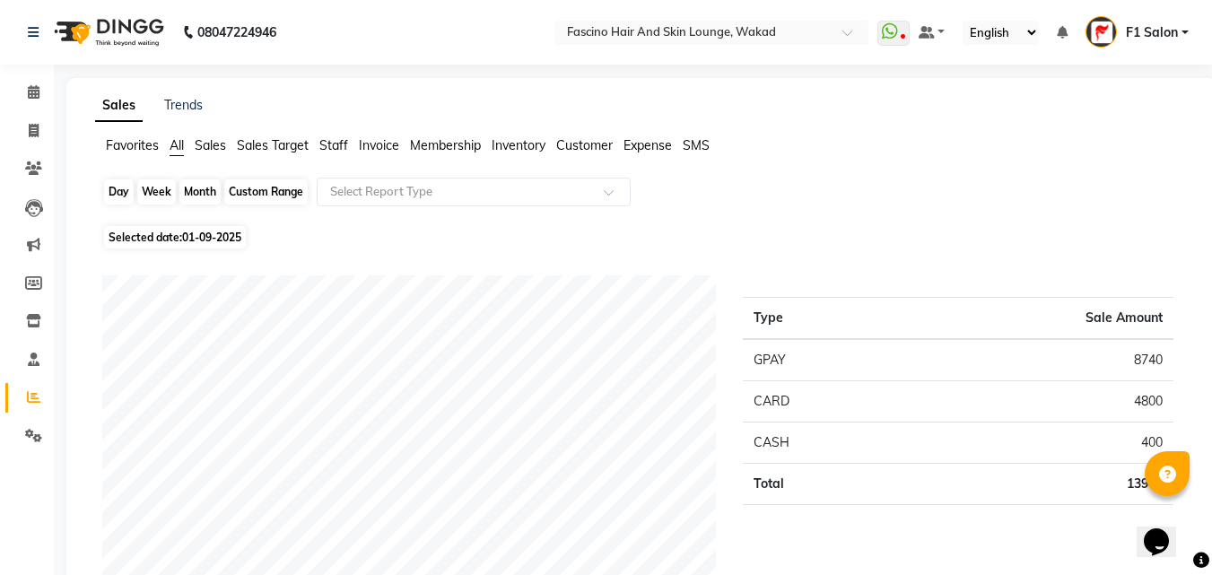
click at [114, 185] on div "Day" at bounding box center [119, 191] width 30 height 25
select select "9"
select select "2025"
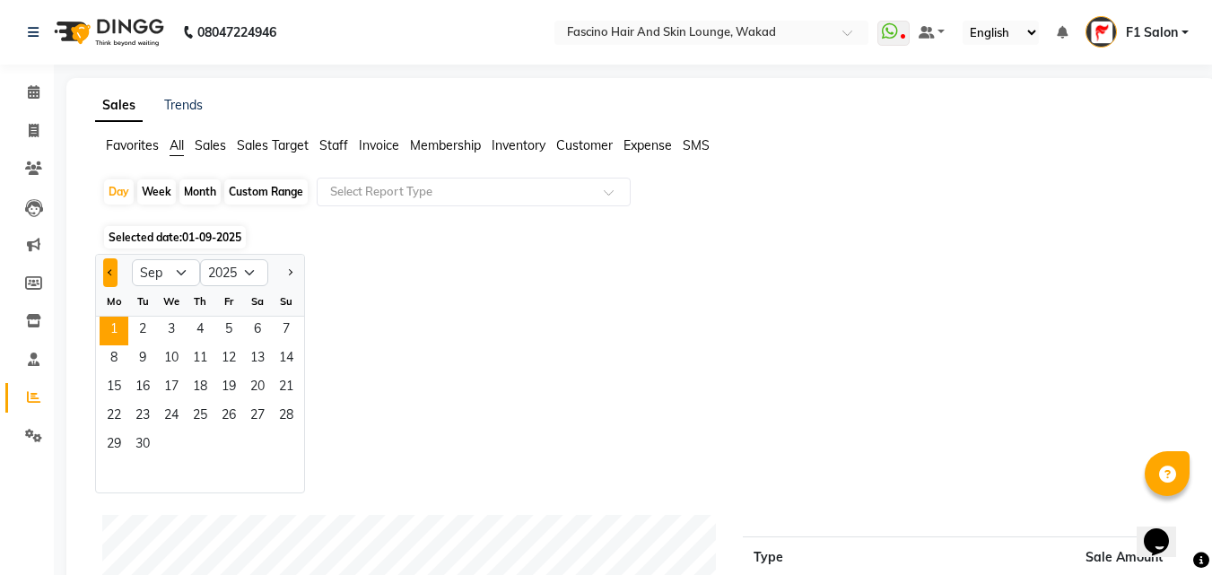
click at [105, 278] on button "Previous month" at bounding box center [110, 272] width 14 height 29
select select "8"
click at [284, 440] on span "31" at bounding box center [286, 446] width 29 height 29
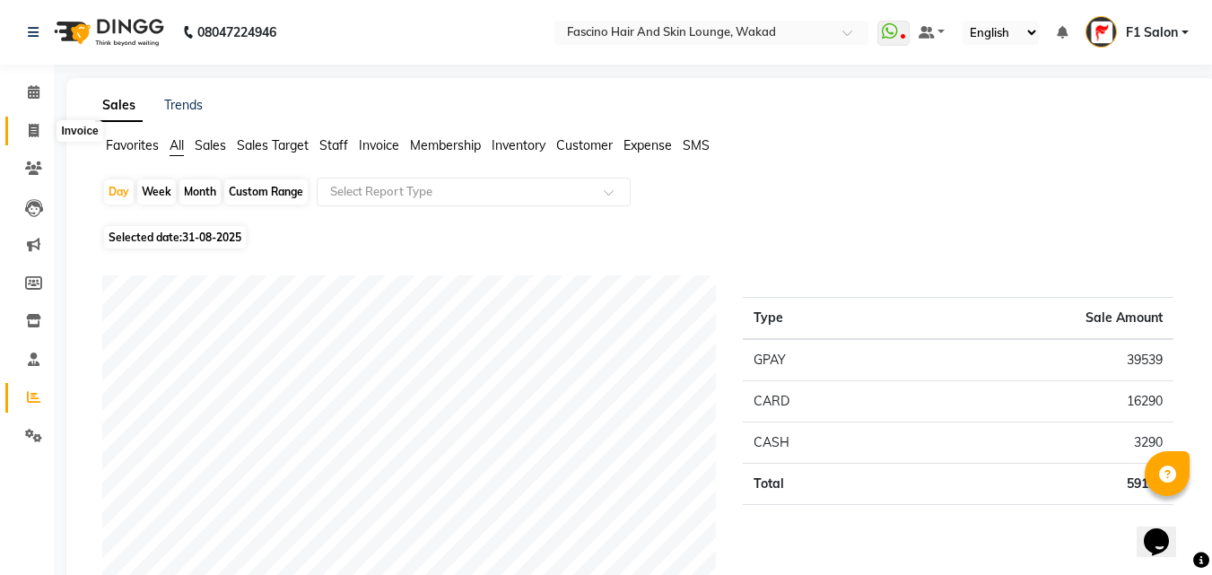
click at [30, 131] on icon at bounding box center [34, 130] width 10 height 13
select select "service"
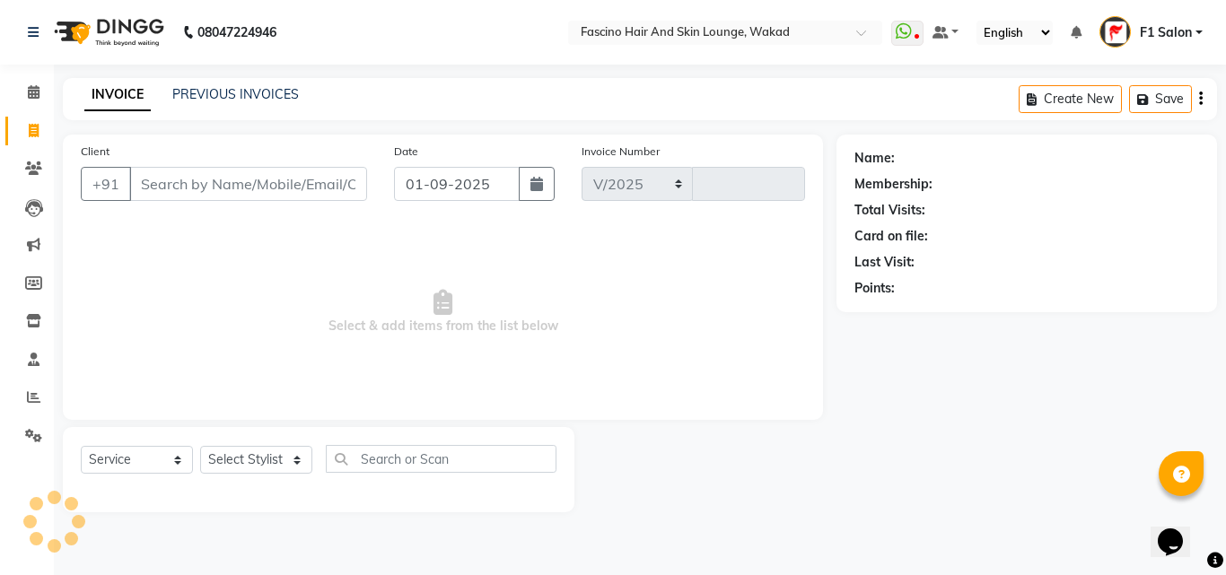
select select "126"
type input "6961"
click at [270, 92] on link "PREVIOUS INVOICES" at bounding box center [235, 94] width 127 height 16
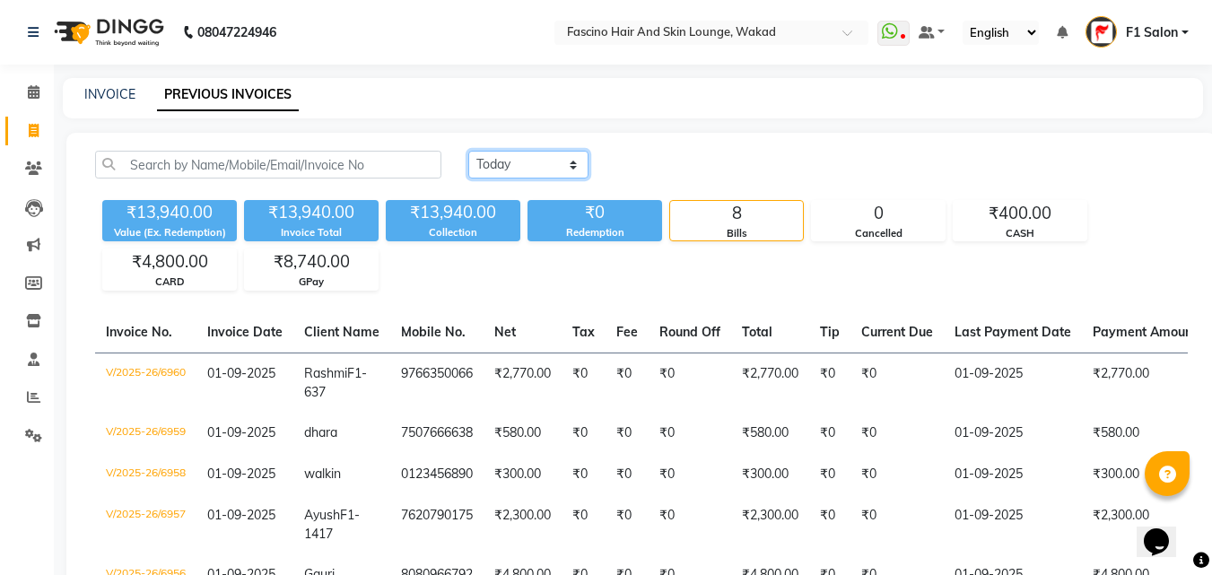
click at [518, 154] on select "Today Yesterday Custom Range" at bounding box center [528, 165] width 120 height 28
select select "yesterday"
click at [468, 151] on select "Today Yesterday Custom Range" at bounding box center [528, 165] width 120 height 28
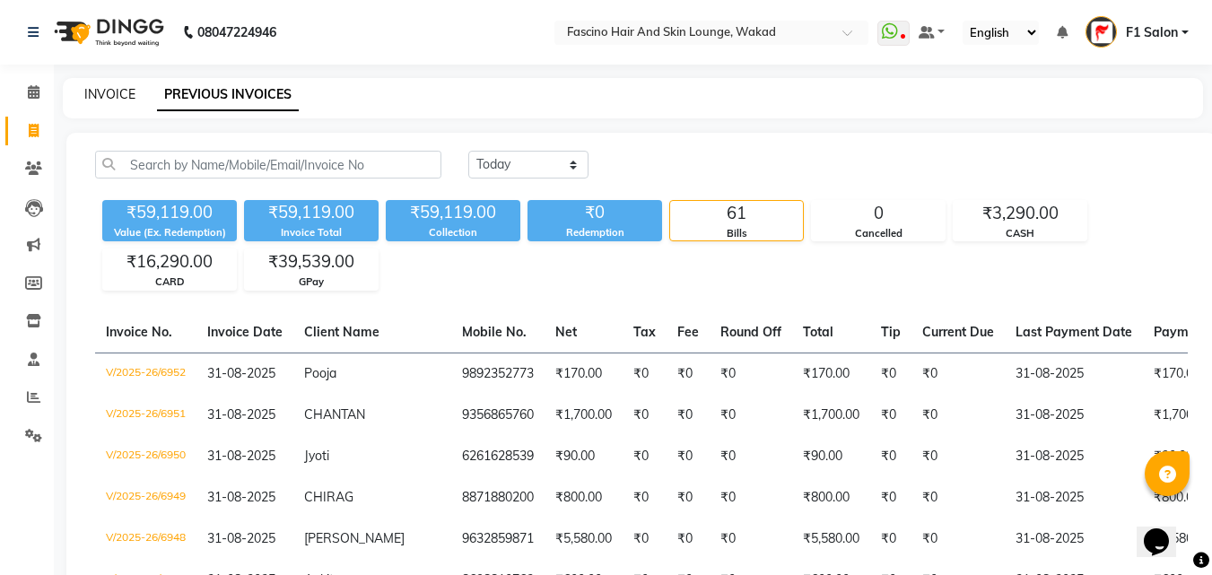
click at [112, 100] on link "INVOICE" at bounding box center [109, 94] width 51 height 16
select select "126"
select select "service"
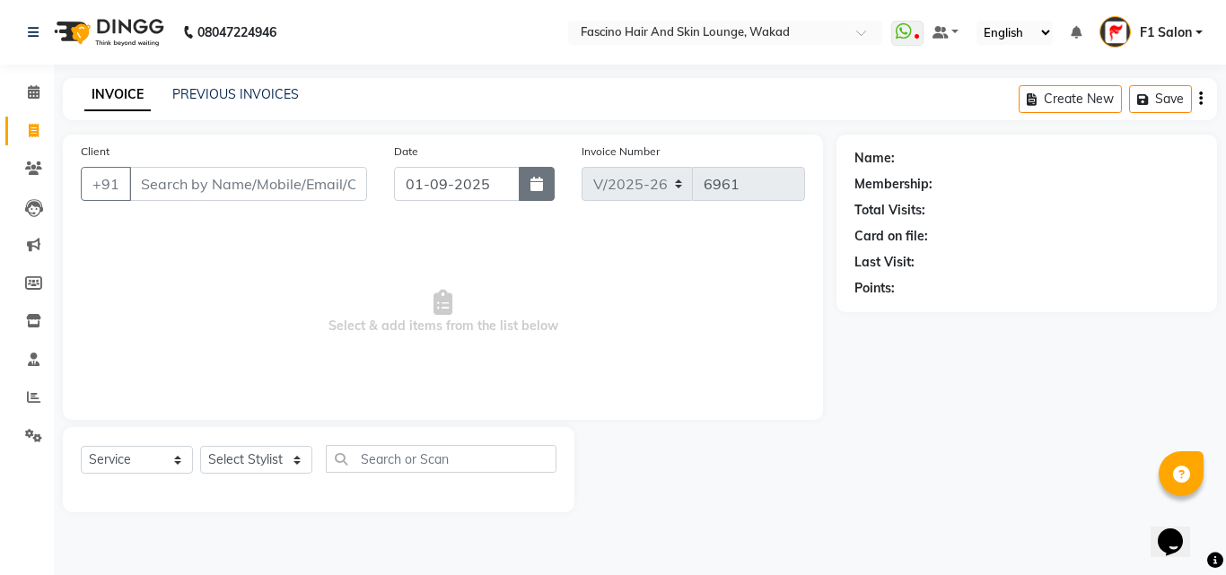
click at [543, 181] on icon "button" at bounding box center [536, 184] width 13 height 14
select select "9"
select select "2025"
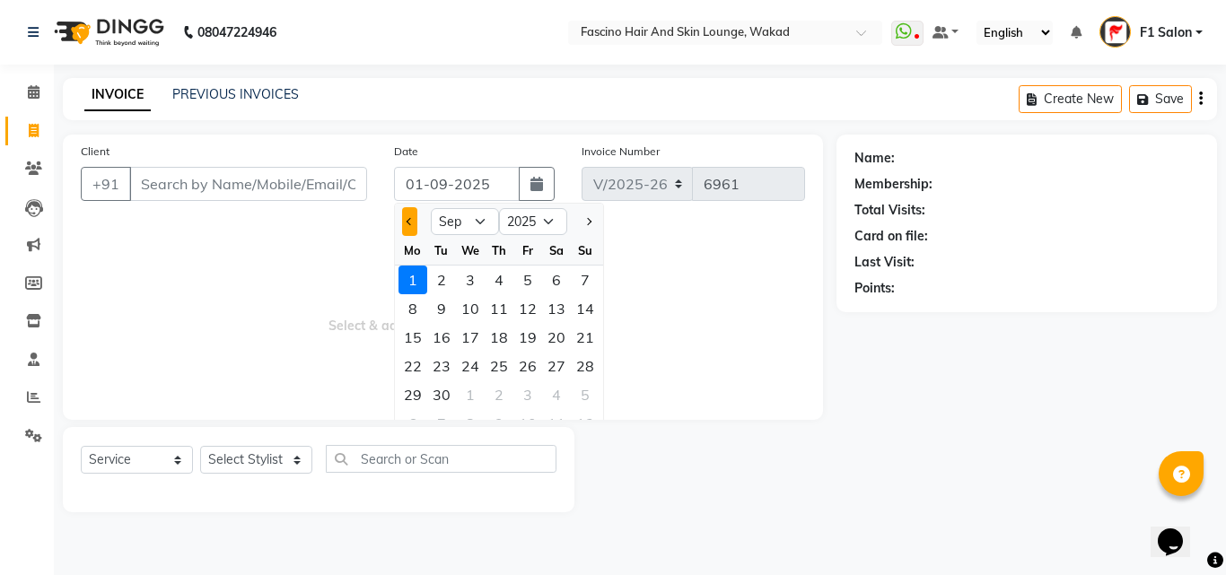
click at [411, 223] on span "Previous month" at bounding box center [409, 221] width 7 height 7
select select "8"
click at [576, 391] on div "31" at bounding box center [585, 394] width 29 height 29
type input "31-08-2025"
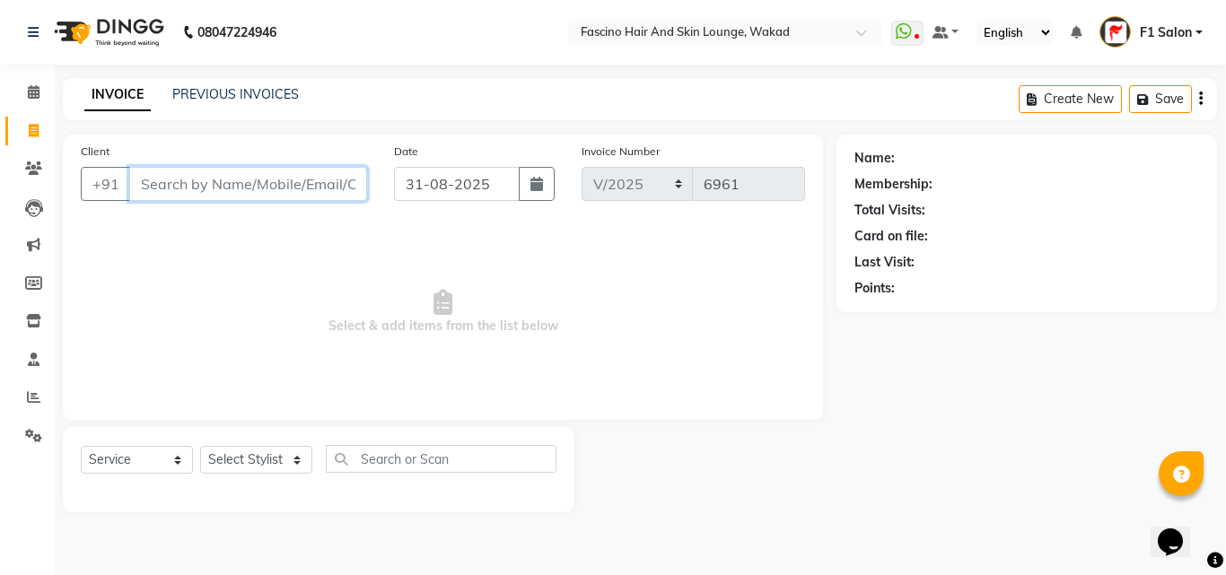
click at [280, 185] on input "Client" at bounding box center [248, 184] width 238 height 34
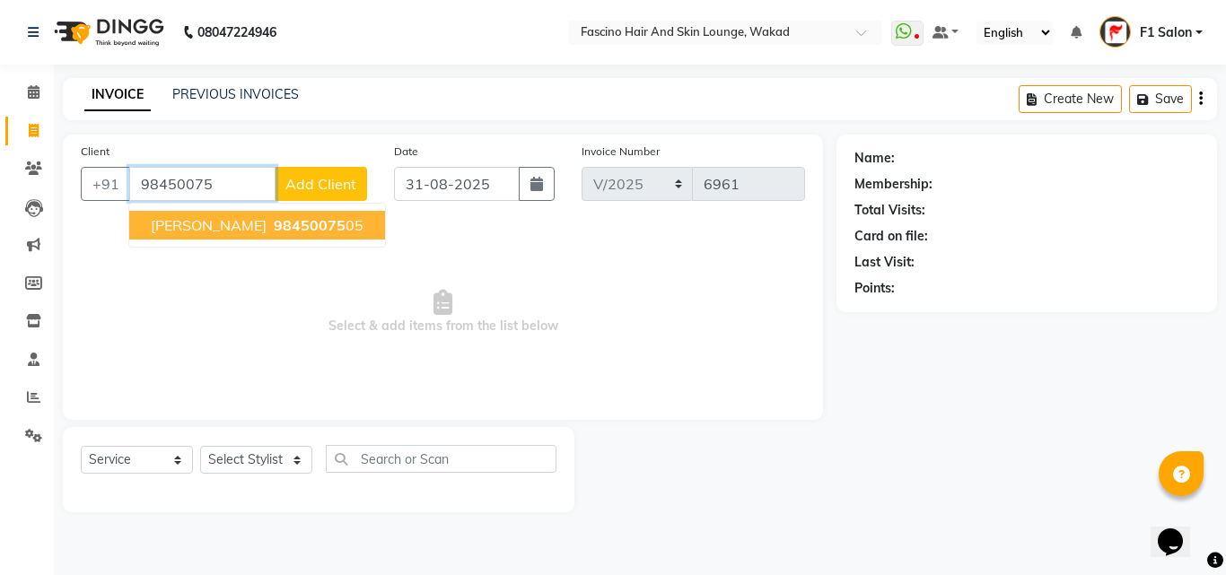
click at [217, 224] on span "Shashidhar" at bounding box center [209, 225] width 116 height 18
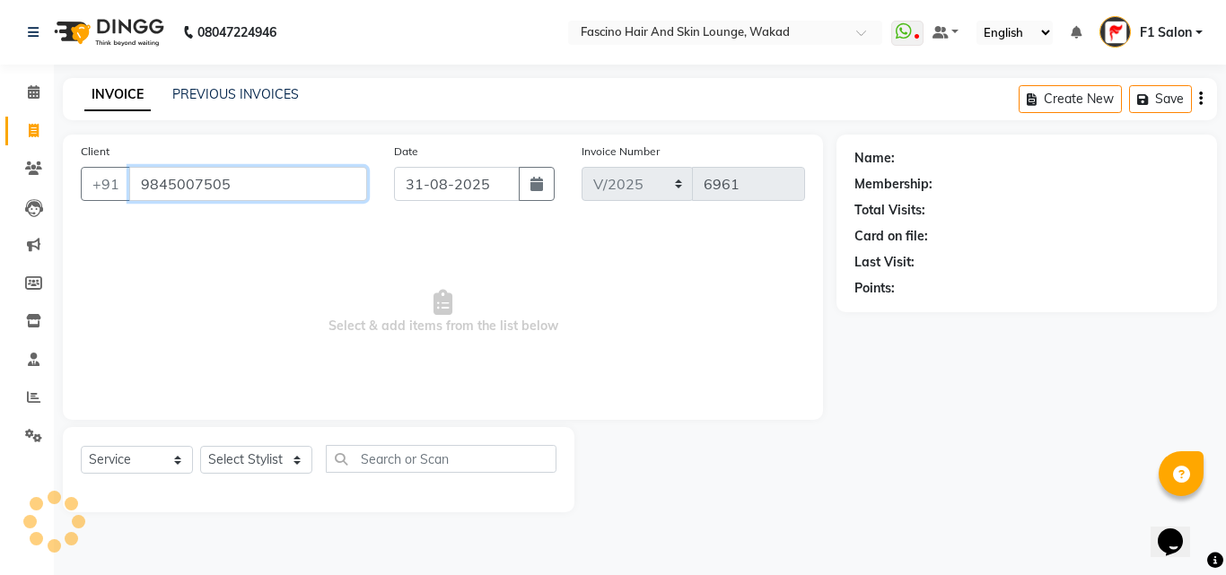
type input "9845007505"
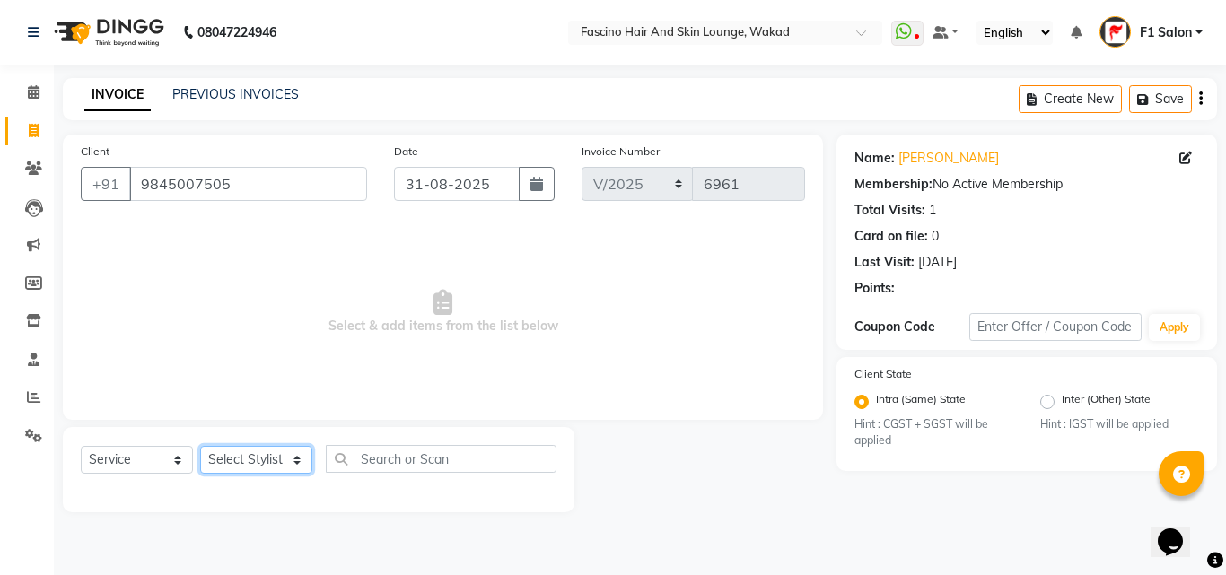
click at [251, 453] on select "Select Stylist 8805000650 Aarohi Chimu Ingale Deepak jh F1 Salon Ganesh F1 Gopa…" at bounding box center [256, 460] width 112 height 28
select select "83546"
click at [200, 446] on select "Select Stylist 8805000650 Aarohi Chimu Ingale Deepak jh F1 Salon Ganesh F1 Gopa…" at bounding box center [256, 460] width 112 height 28
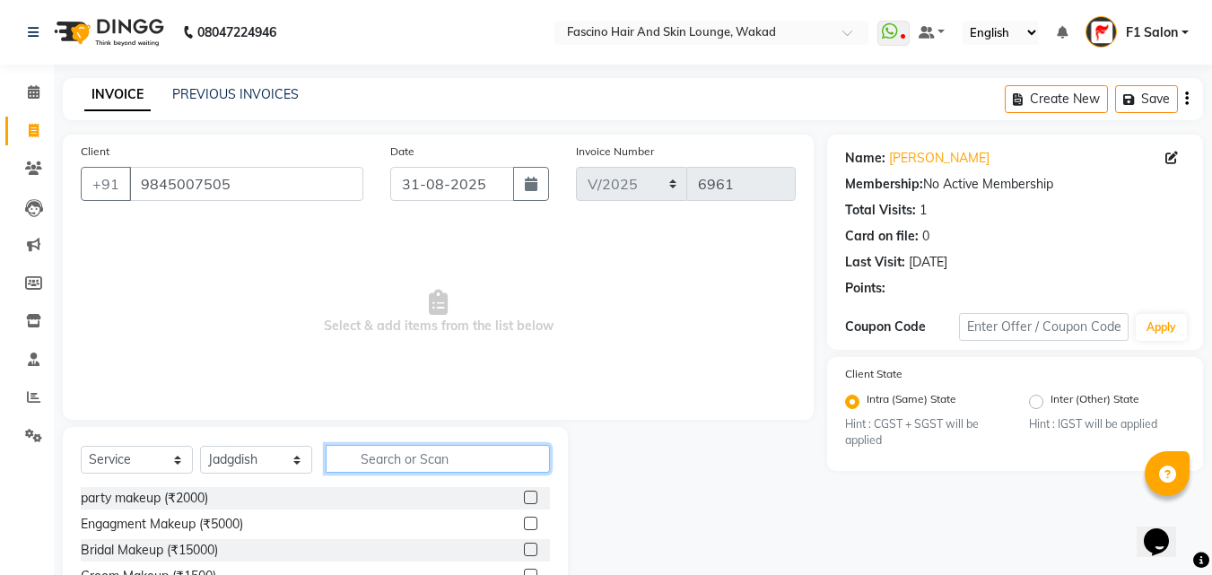
click at [438, 466] on input "text" at bounding box center [438, 459] width 224 height 28
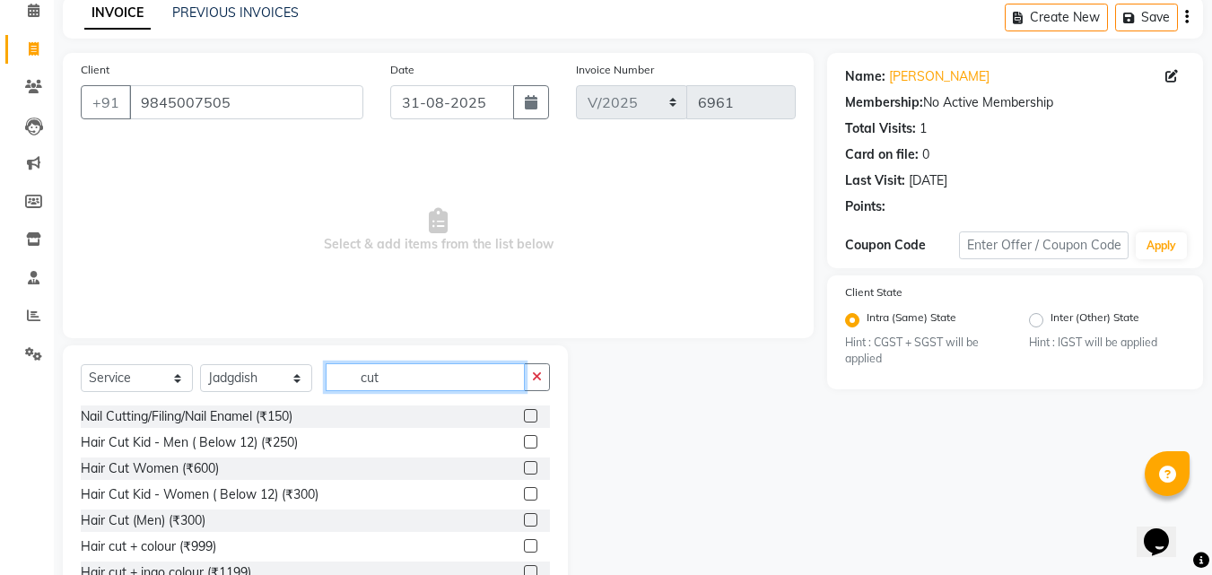
scroll to position [144, 0]
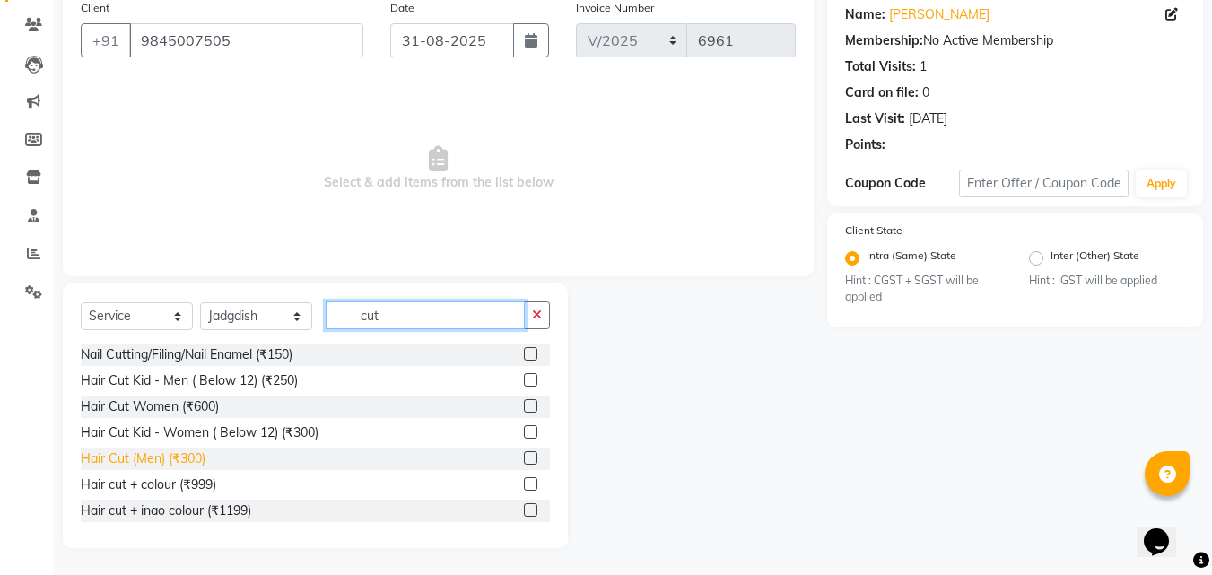
type input "cut"
click at [145, 458] on div "Hair Cut (Men) (₹300)" at bounding box center [143, 458] width 125 height 19
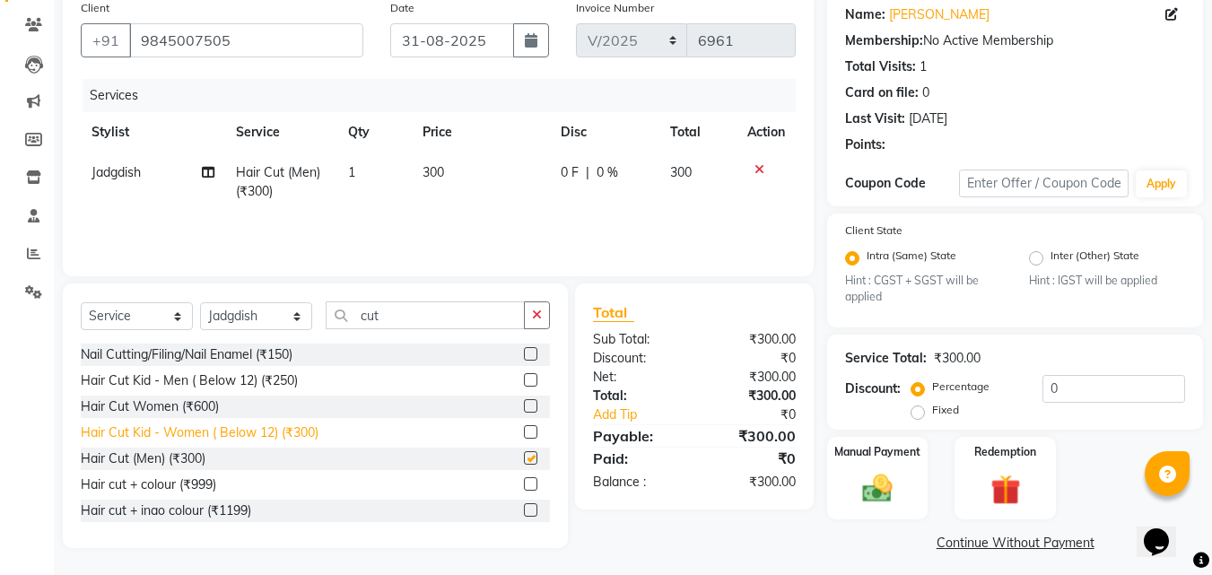
checkbox input "false"
click at [875, 500] on img at bounding box center [877, 489] width 50 height 36
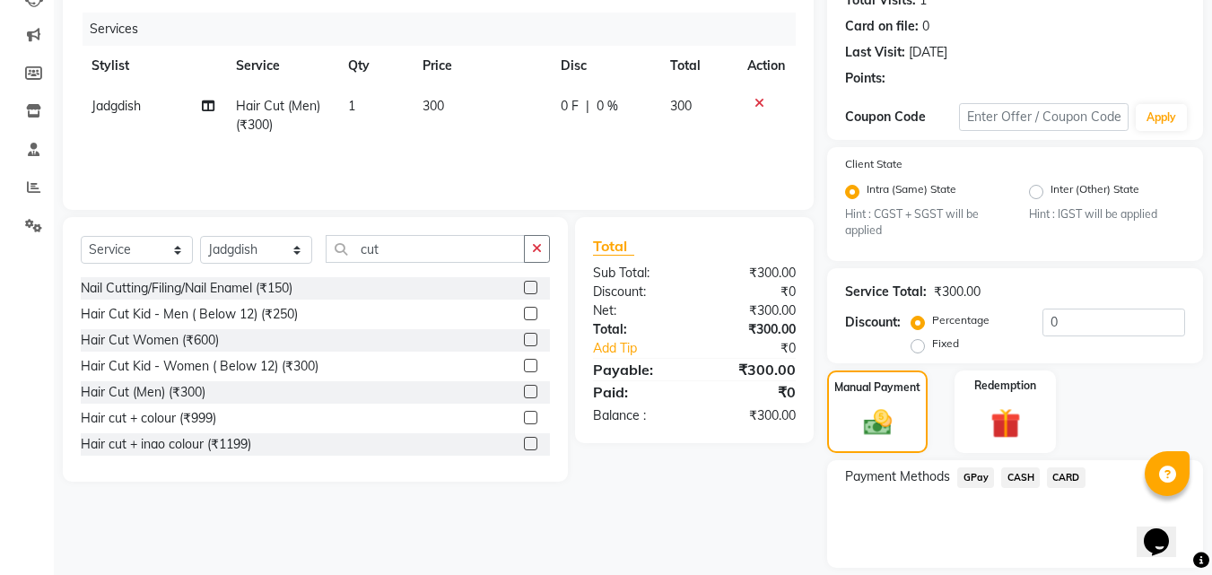
scroll to position [266, 0]
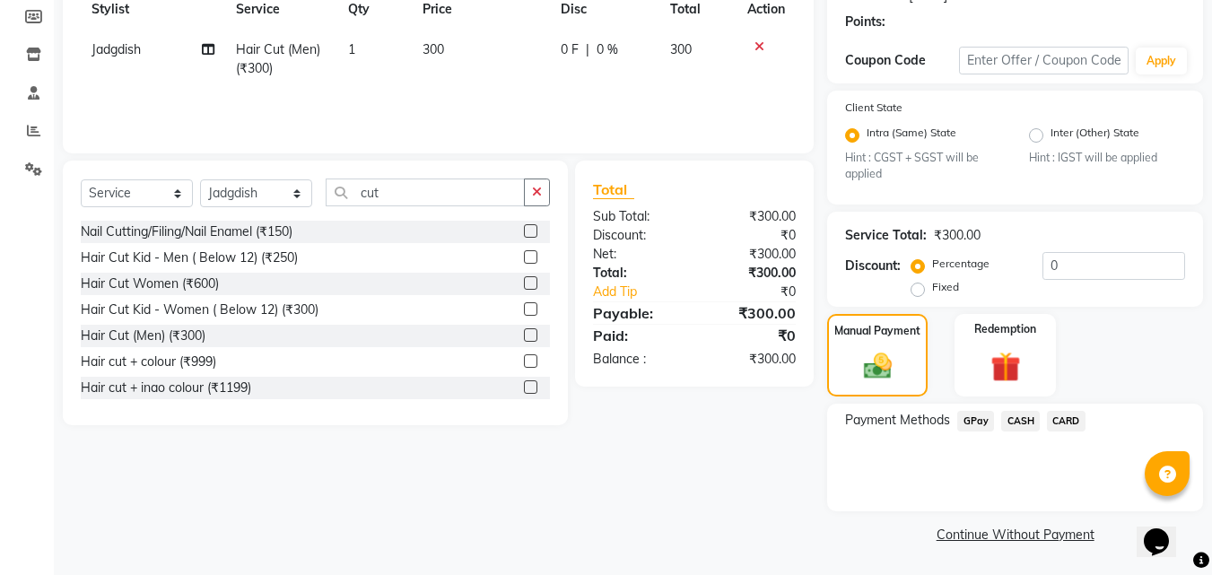
click at [973, 422] on span "GPay" at bounding box center [975, 421] width 37 height 21
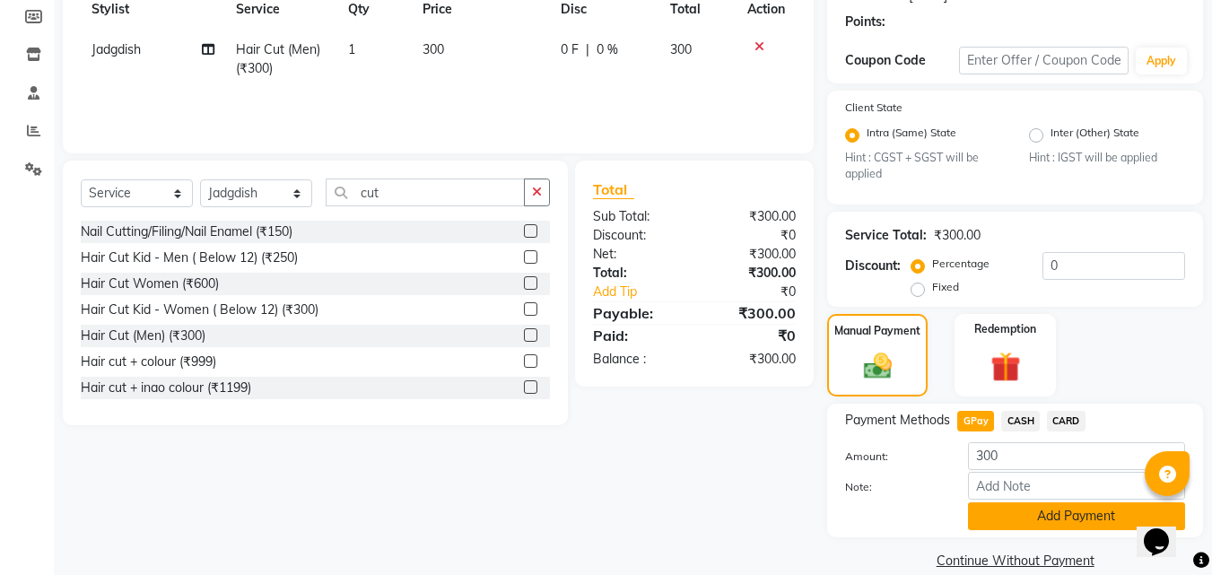
click at [999, 519] on button "Add Payment" at bounding box center [1076, 516] width 217 height 28
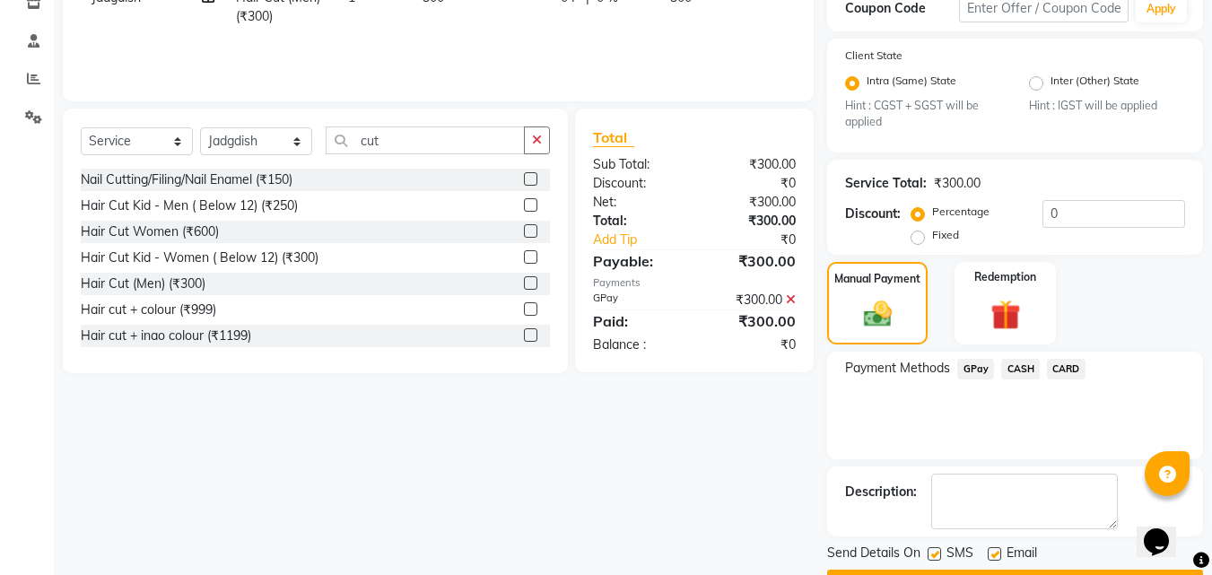
scroll to position [368, 0]
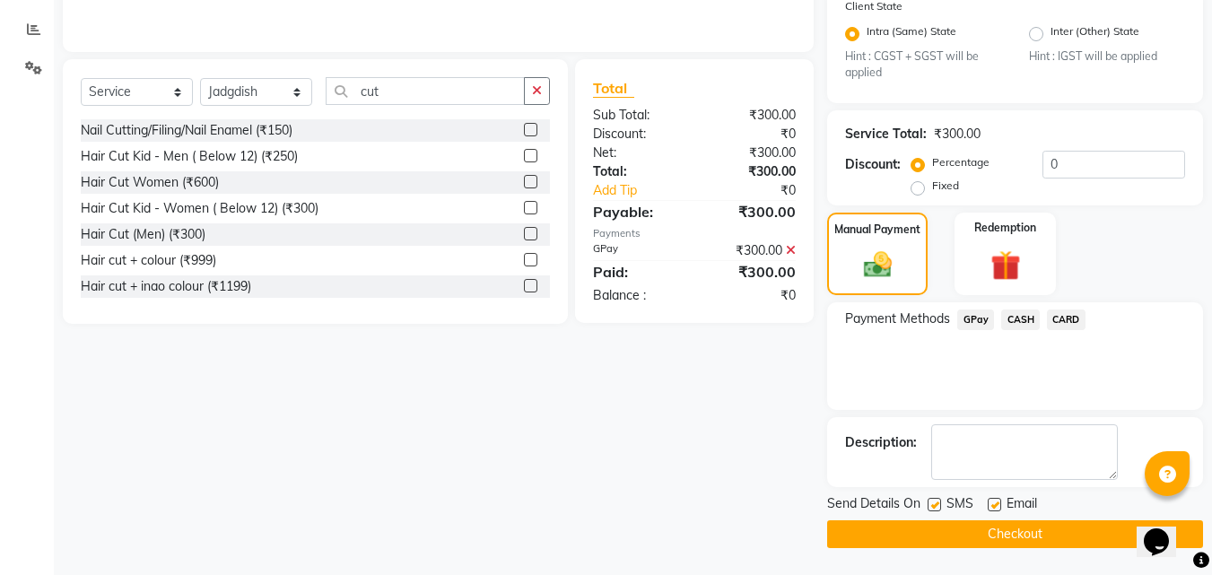
click at [937, 501] on label at bounding box center [934, 504] width 13 height 13
click at [937, 501] on input "checkbox" at bounding box center [934, 506] width 12 height 12
checkbox input "false"
click at [932, 536] on button "Checkout" at bounding box center [1015, 534] width 376 height 28
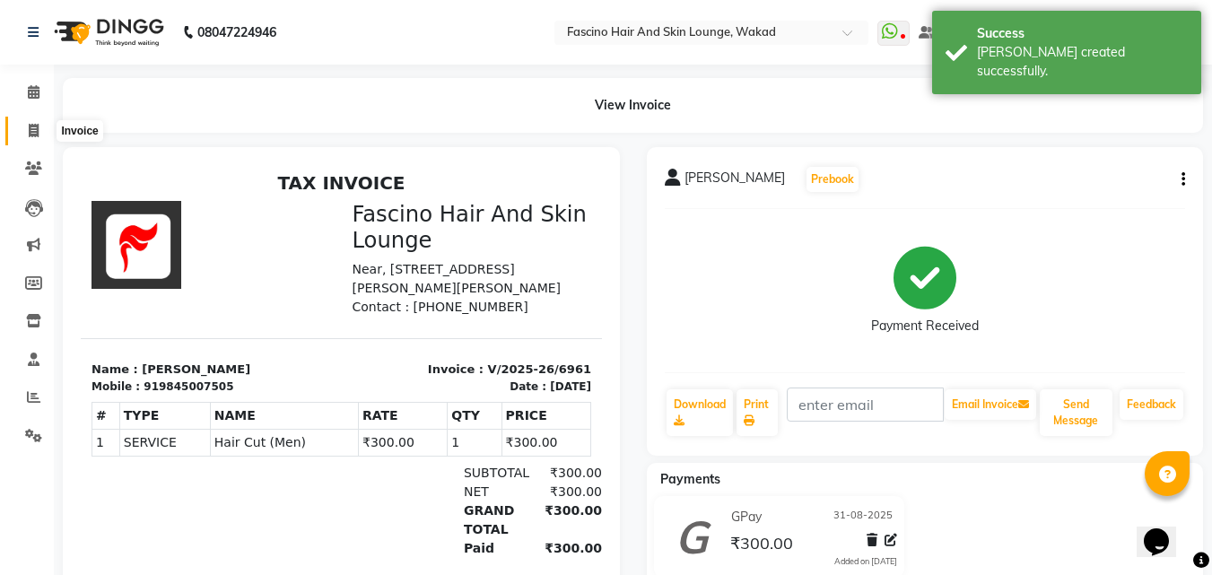
click at [33, 126] on icon at bounding box center [34, 130] width 10 height 13
select select "service"
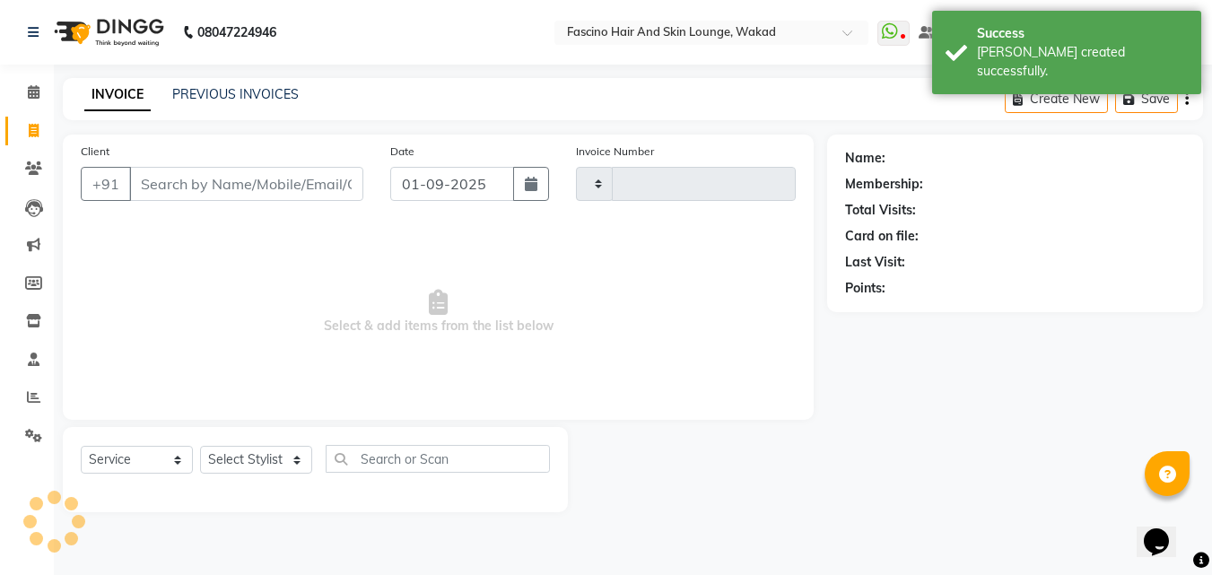
type input "6962"
select select "126"
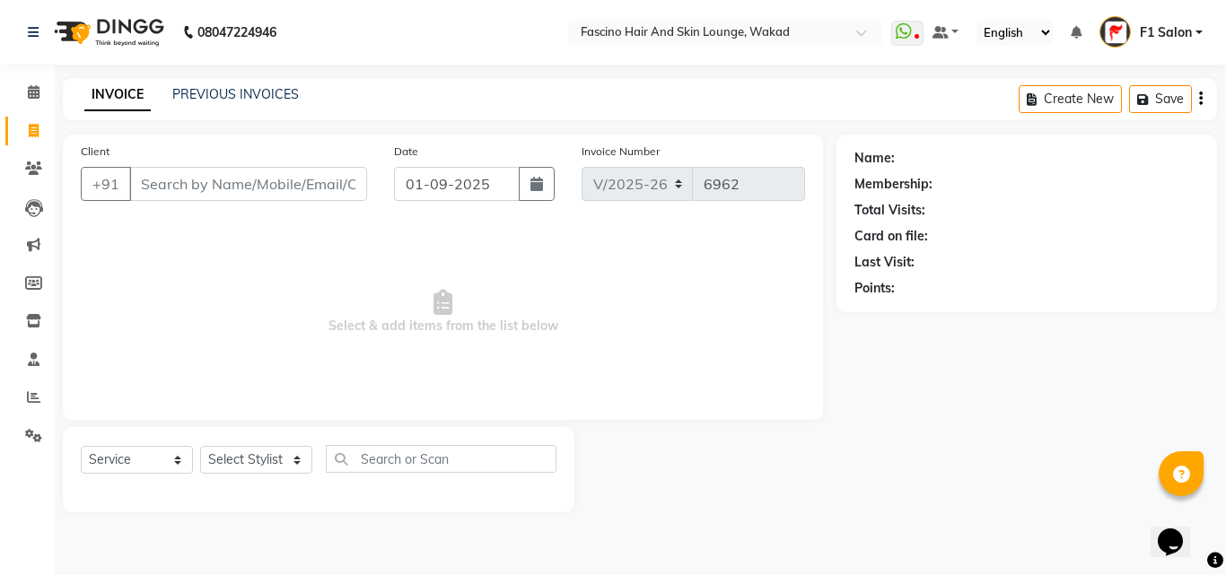
click at [251, 179] on input "Client" at bounding box center [248, 184] width 238 height 34
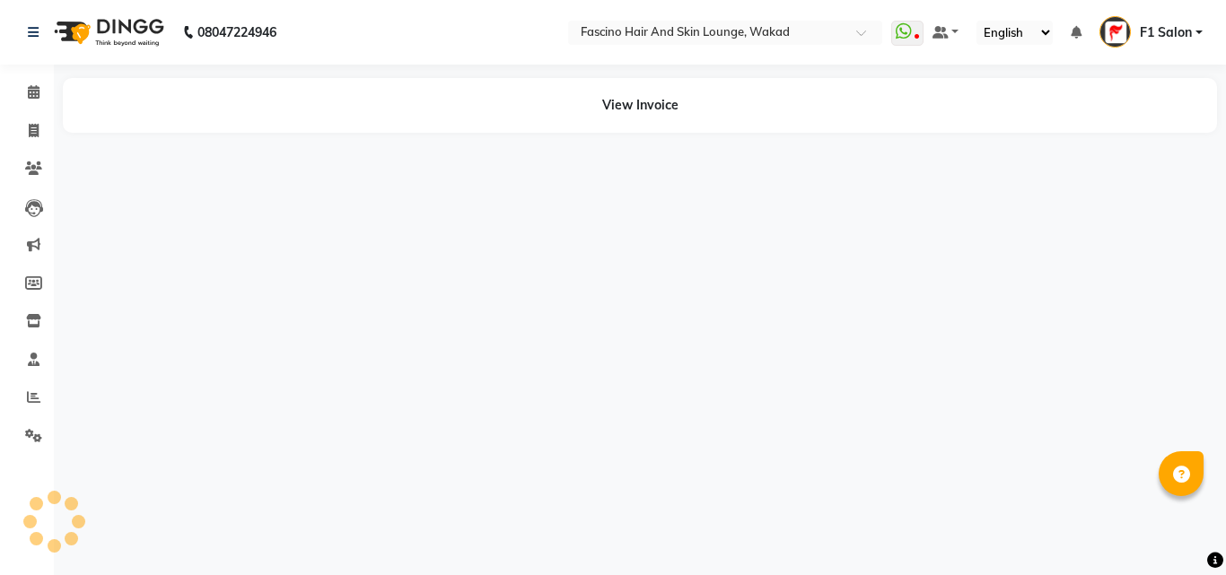
select select "en"
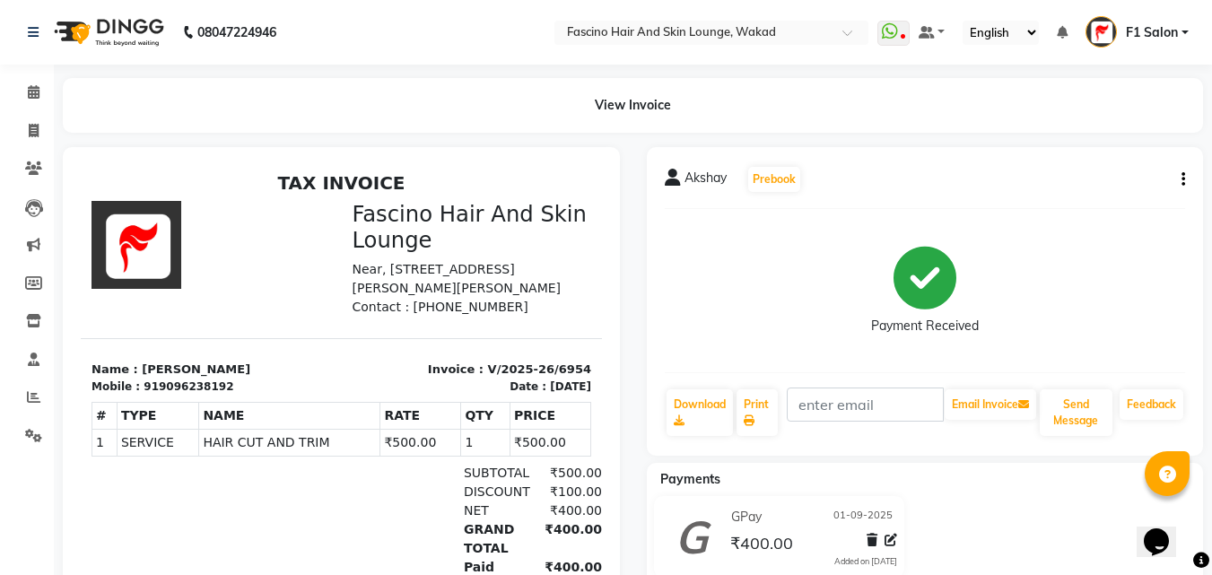
click at [1187, 179] on div "Akshay Prebook Payment Received Download Print Email Invoice Send Message Feedb…" at bounding box center [925, 301] width 557 height 309
click at [891, 538] on icon at bounding box center [891, 540] width 13 height 13
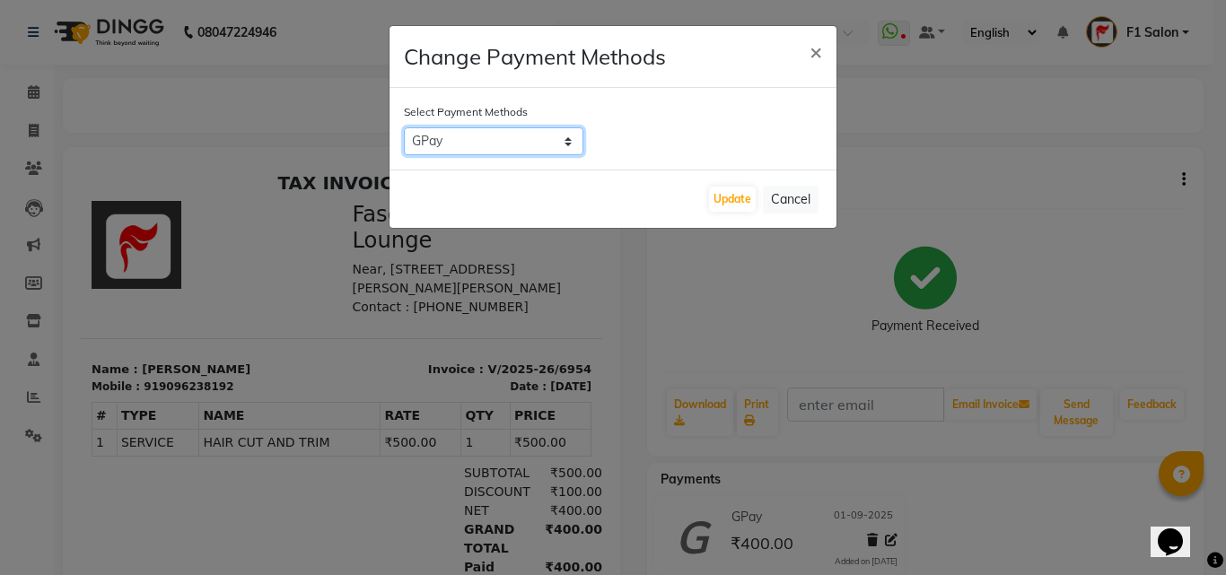
click at [511, 139] on select "GPay CASH CARD" at bounding box center [493, 141] width 179 height 28
select select "1"
click at [404, 127] on select "GPay CASH CARD" at bounding box center [493, 141] width 179 height 28
click at [731, 212] on div "Update Cancel" at bounding box center [612, 199] width 447 height 58
click at [733, 205] on button "Update" at bounding box center [732, 199] width 47 height 25
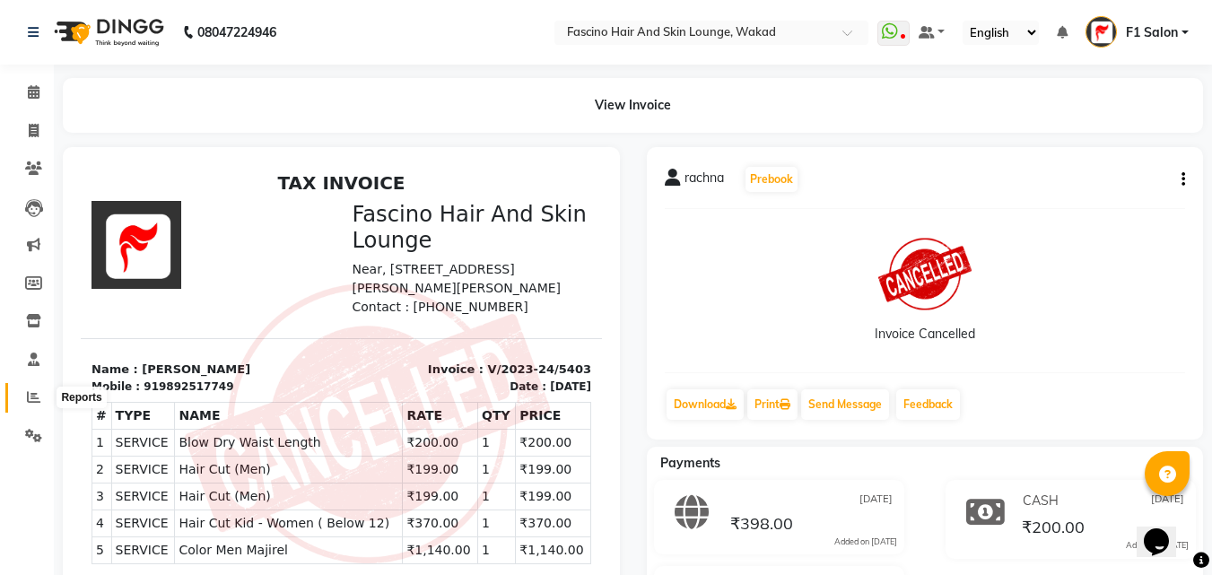
click at [25, 390] on span at bounding box center [33, 398] width 31 height 21
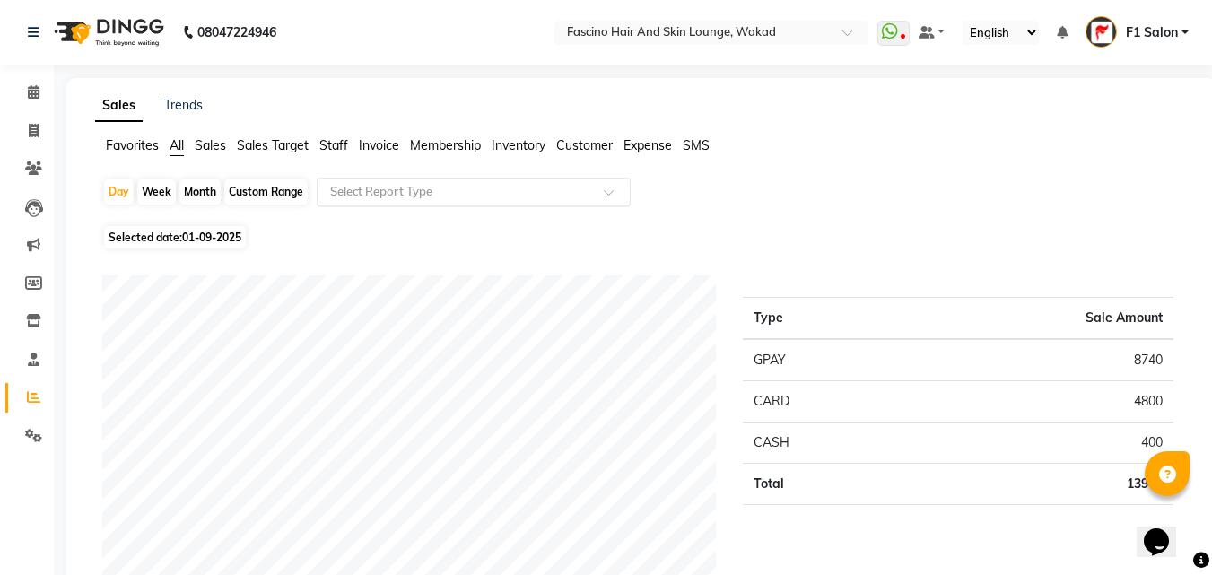
click at [398, 196] on input "text" at bounding box center [456, 192] width 258 height 18
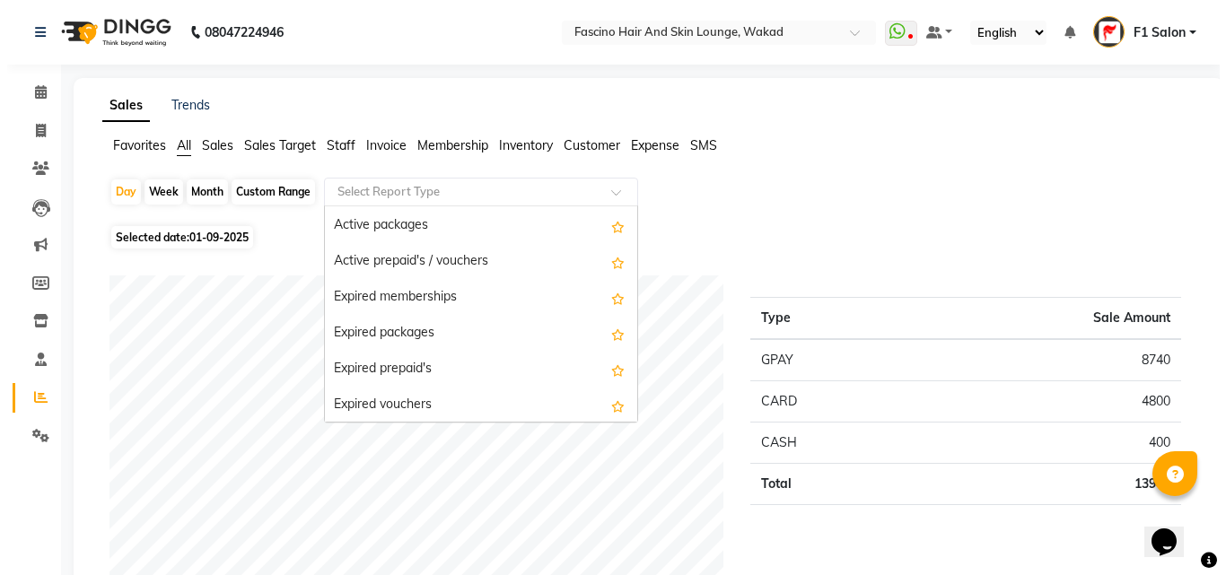
scroll to position [1615, 0]
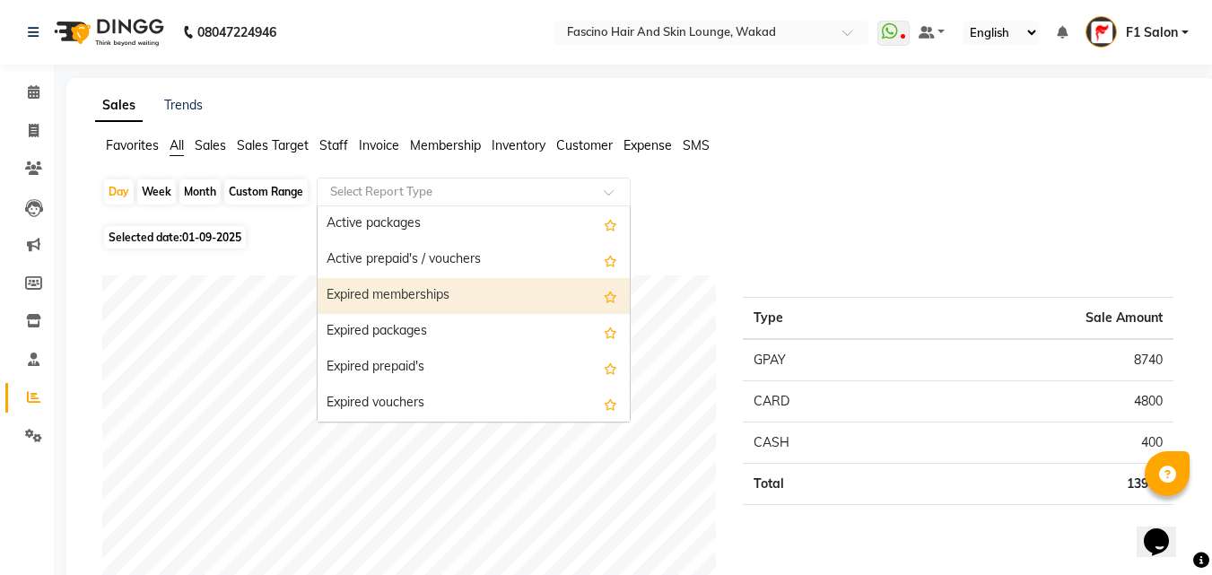
click at [406, 287] on div "Expired memberships" at bounding box center [474, 296] width 312 height 36
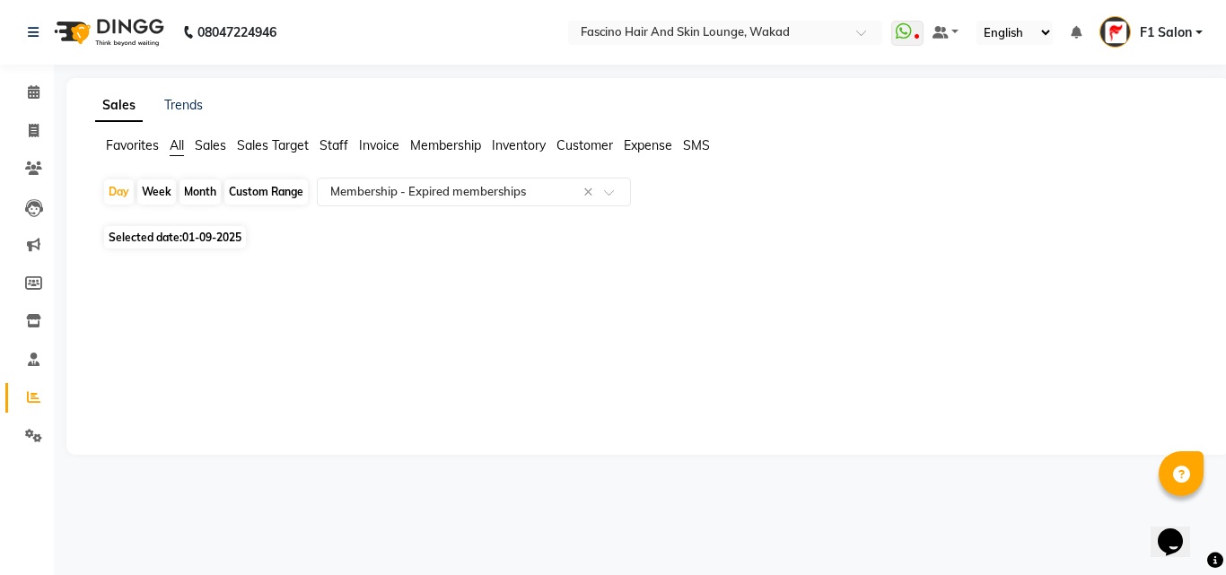
click at [214, 189] on div "Month" at bounding box center [199, 191] width 41 height 25
select select "9"
select select "2025"
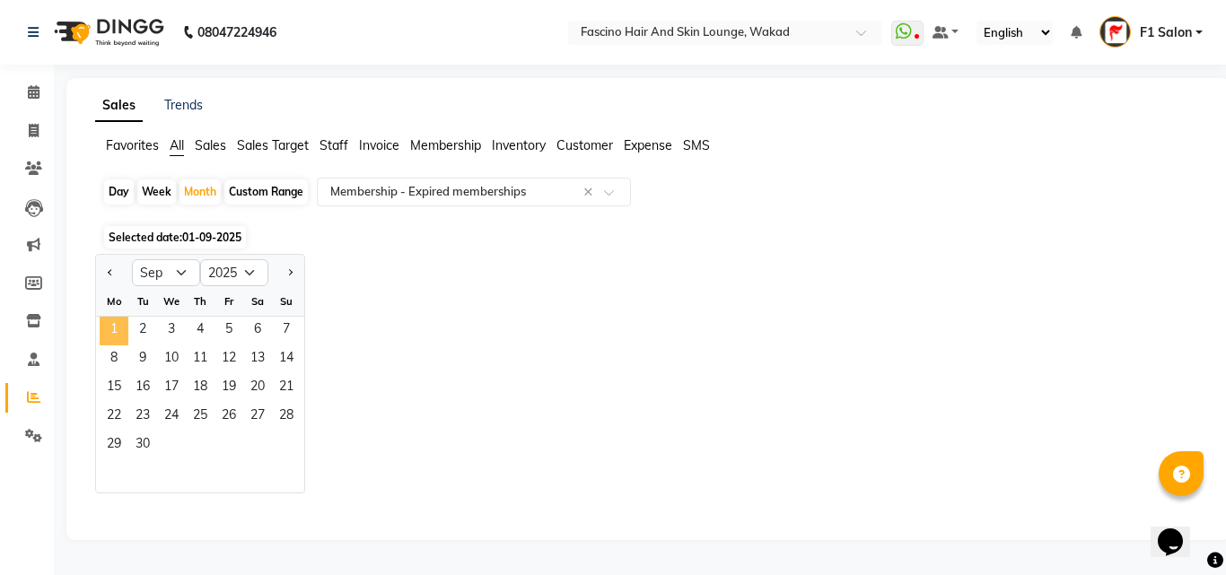
click at [111, 328] on span "1" at bounding box center [114, 331] width 29 height 29
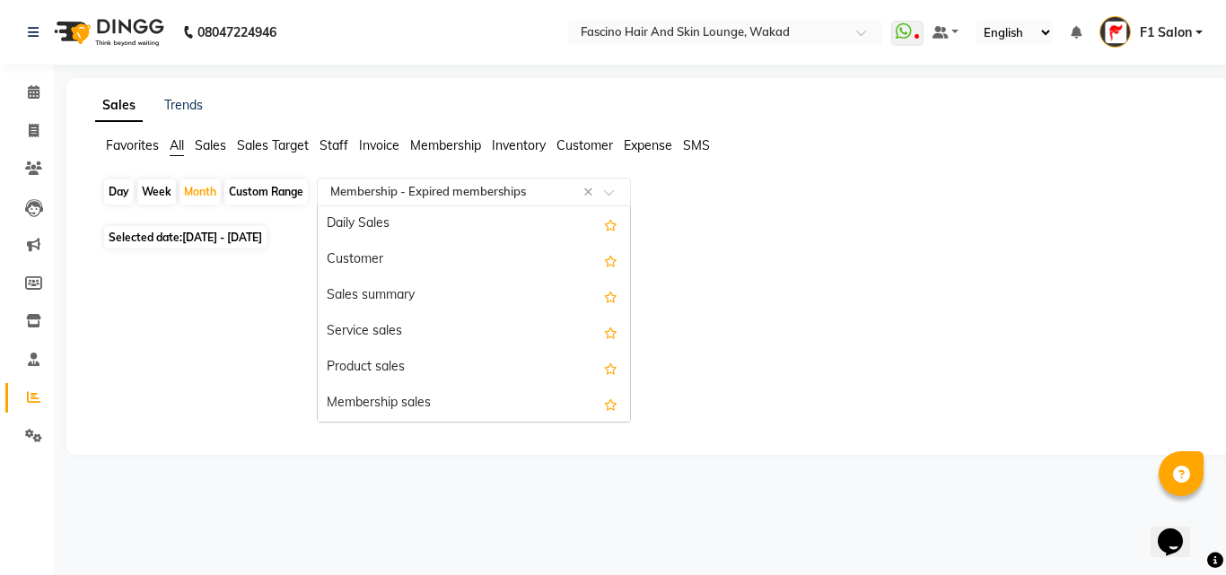
click at [434, 192] on input "text" at bounding box center [456, 192] width 258 height 18
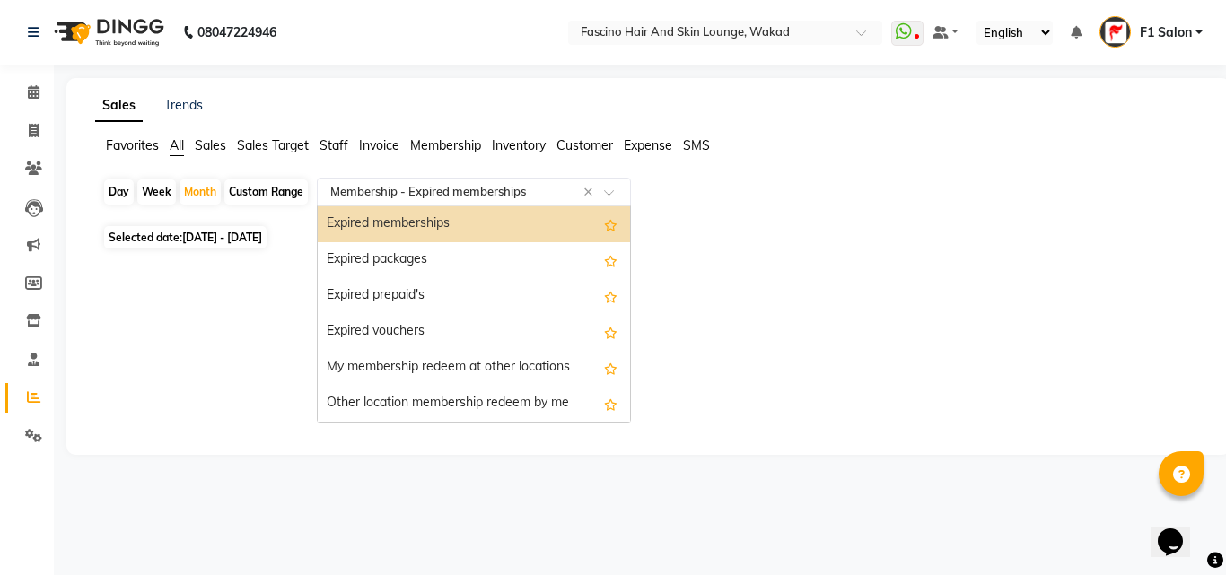
click at [430, 223] on div "Expired memberships" at bounding box center [474, 224] width 312 height 36
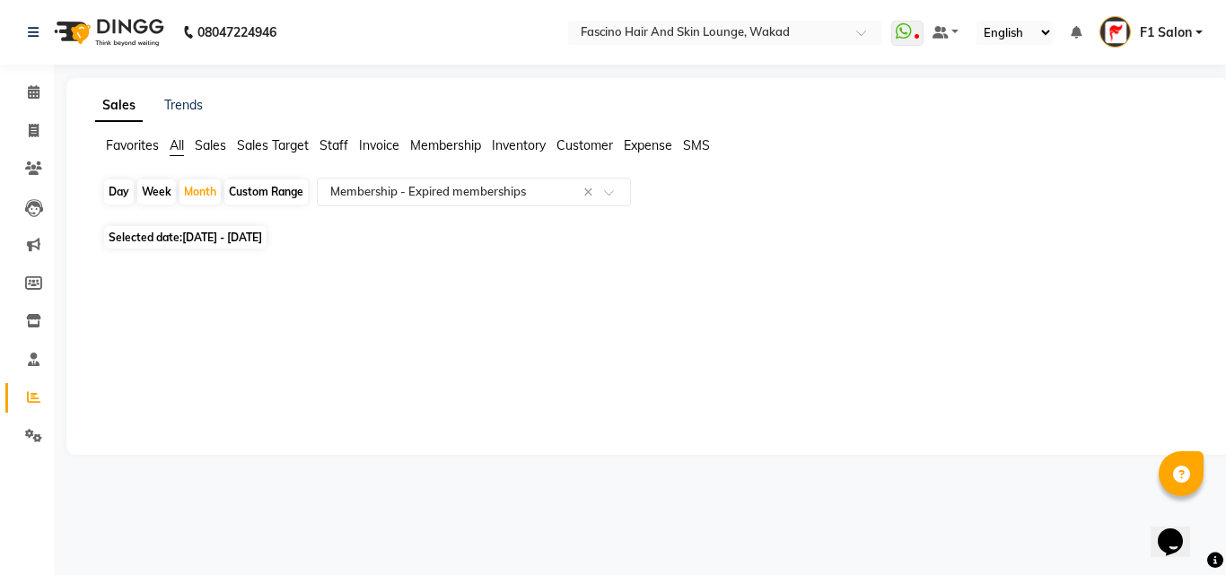
click at [114, 190] on div "Day" at bounding box center [119, 191] width 30 height 25
select select "9"
select select "2025"
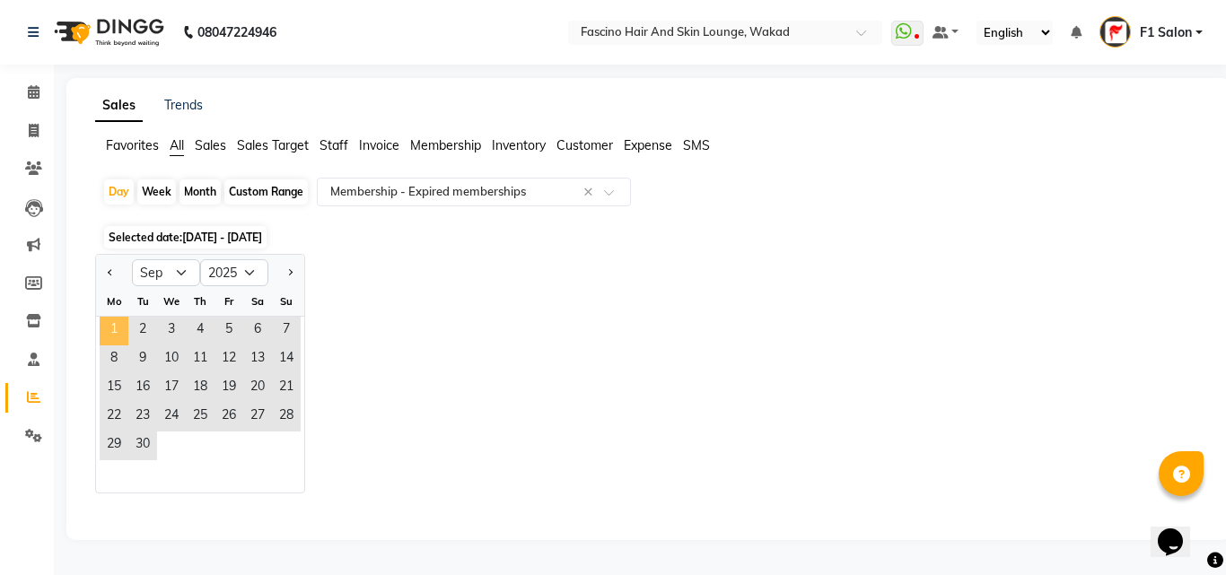
click at [117, 327] on span "1" at bounding box center [114, 331] width 29 height 29
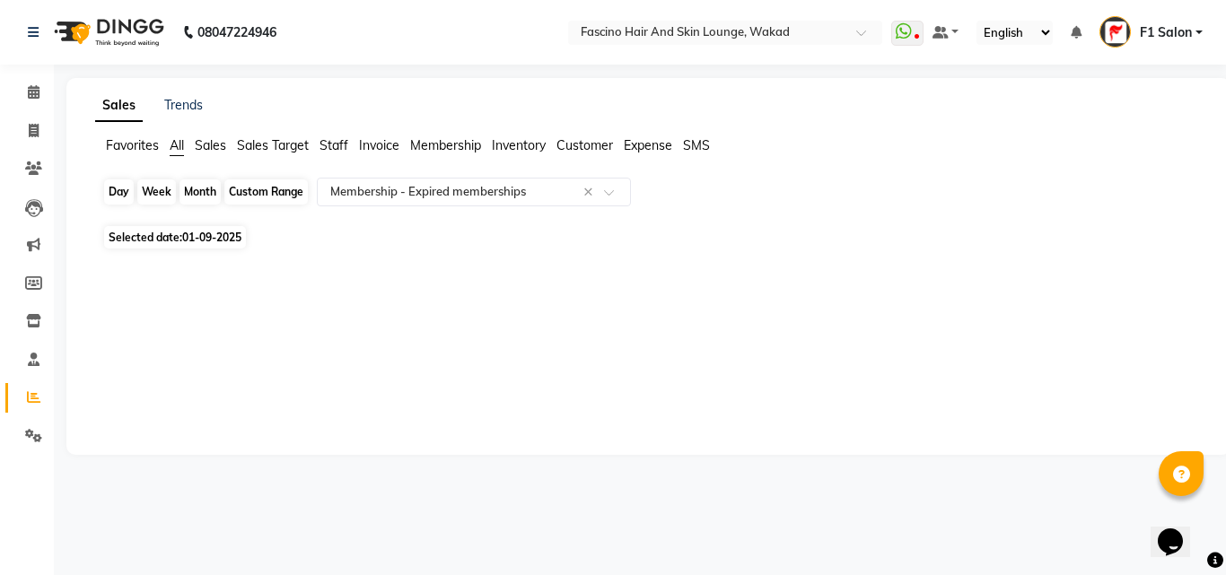
click at [111, 189] on div "Day" at bounding box center [119, 191] width 30 height 25
select select "9"
select select "2025"
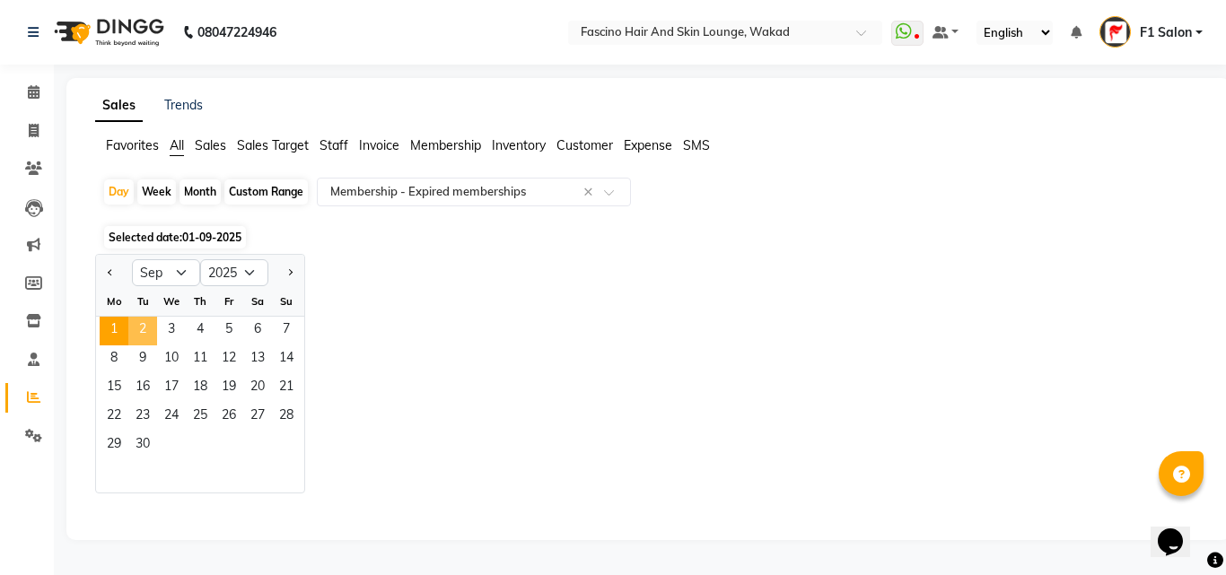
click at [146, 327] on span "2" at bounding box center [142, 331] width 29 height 29
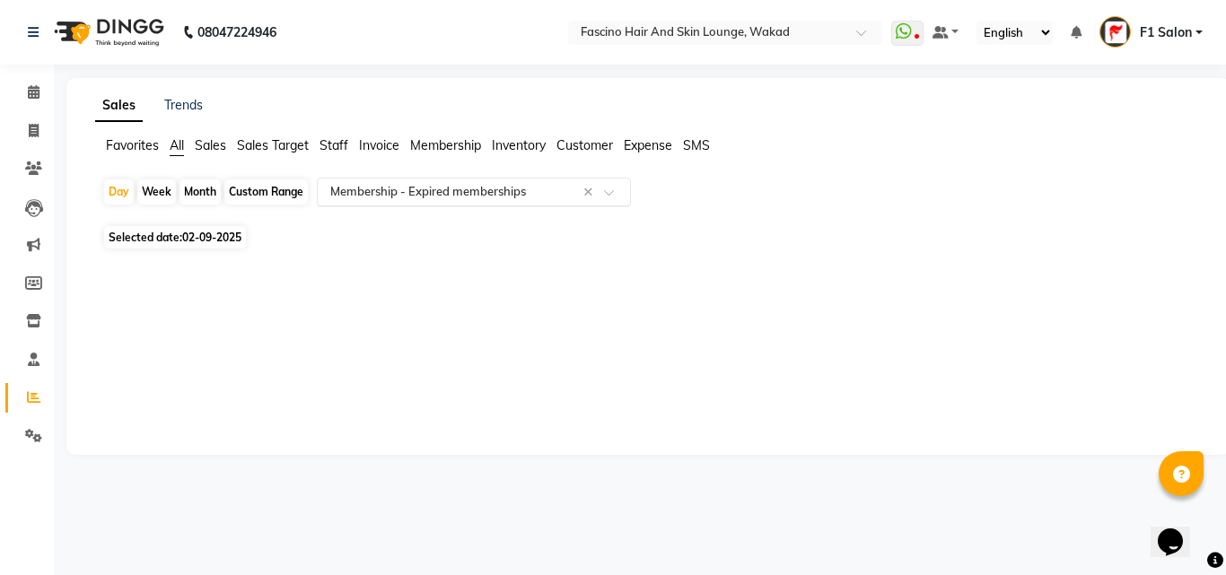
click at [386, 186] on input "text" at bounding box center [456, 192] width 258 height 18
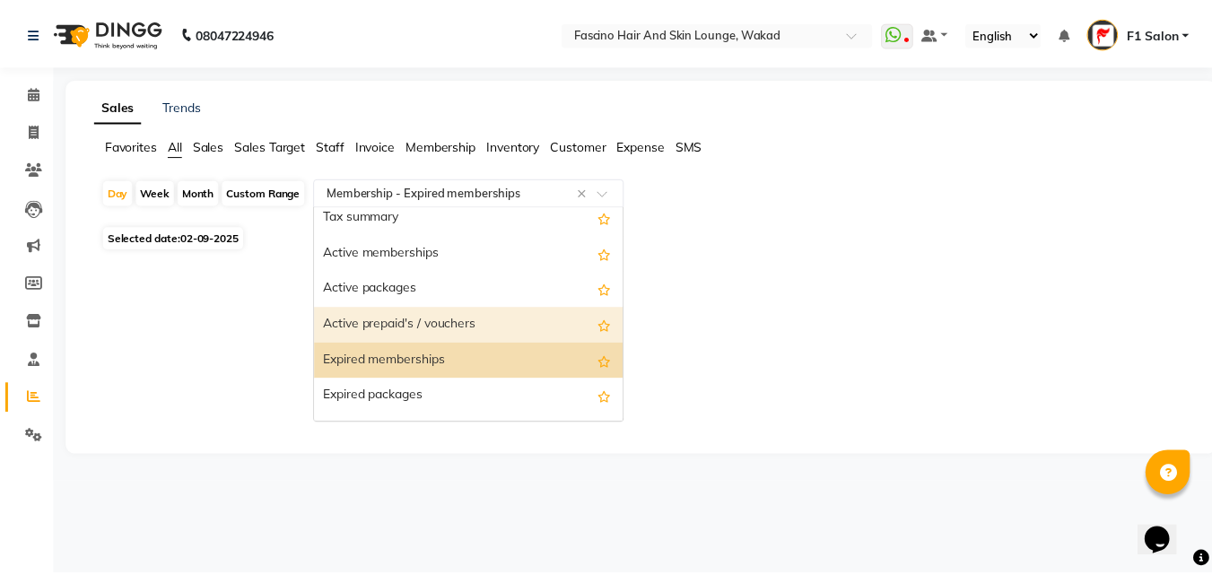
scroll to position [1507, 0]
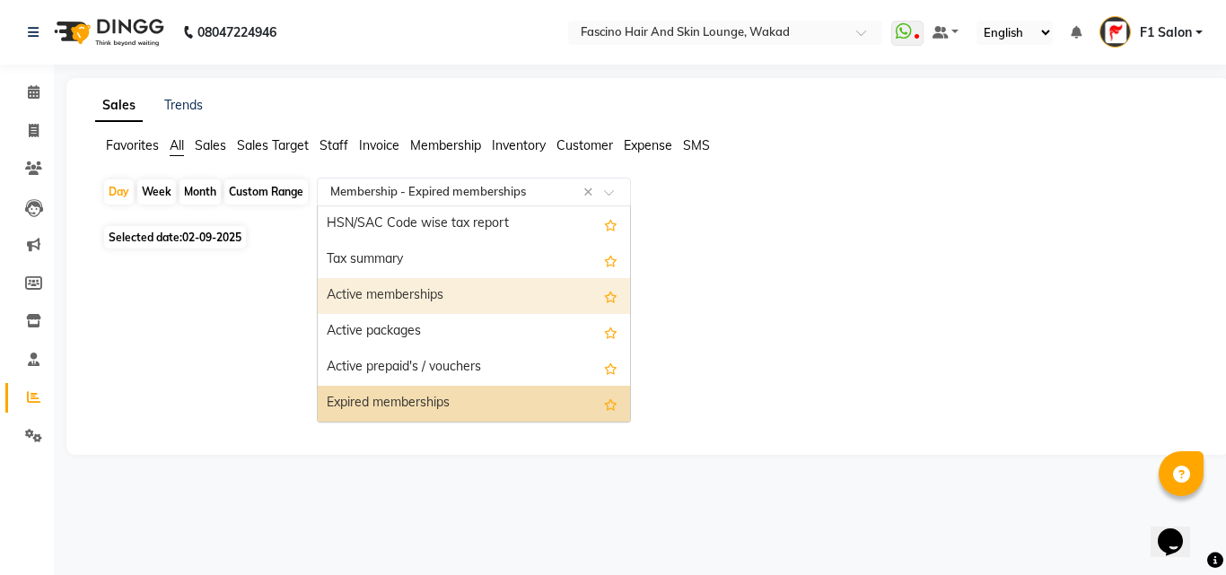
click at [408, 292] on div "Active memberships" at bounding box center [474, 296] width 312 height 36
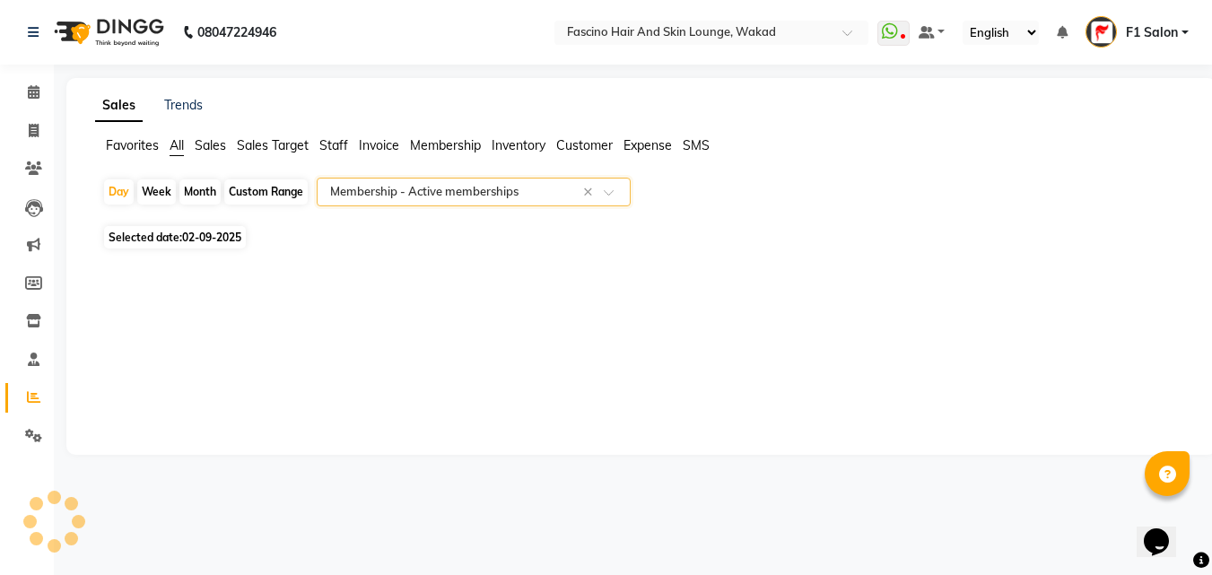
select select "csv"
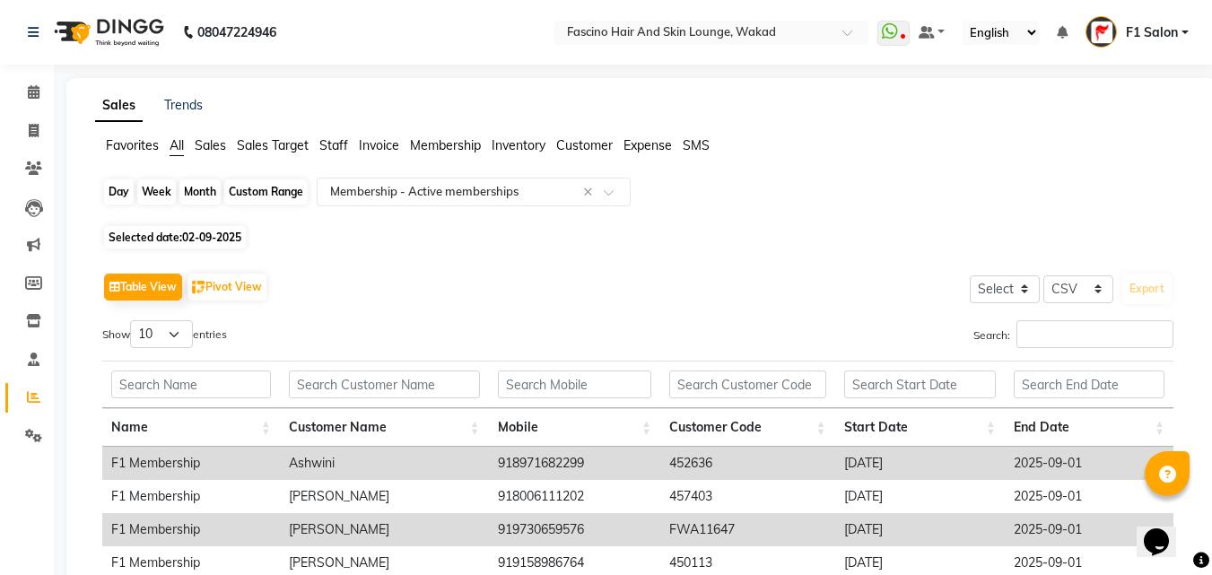
click at [121, 201] on div "Day" at bounding box center [119, 191] width 30 height 25
select select "9"
select select "2025"
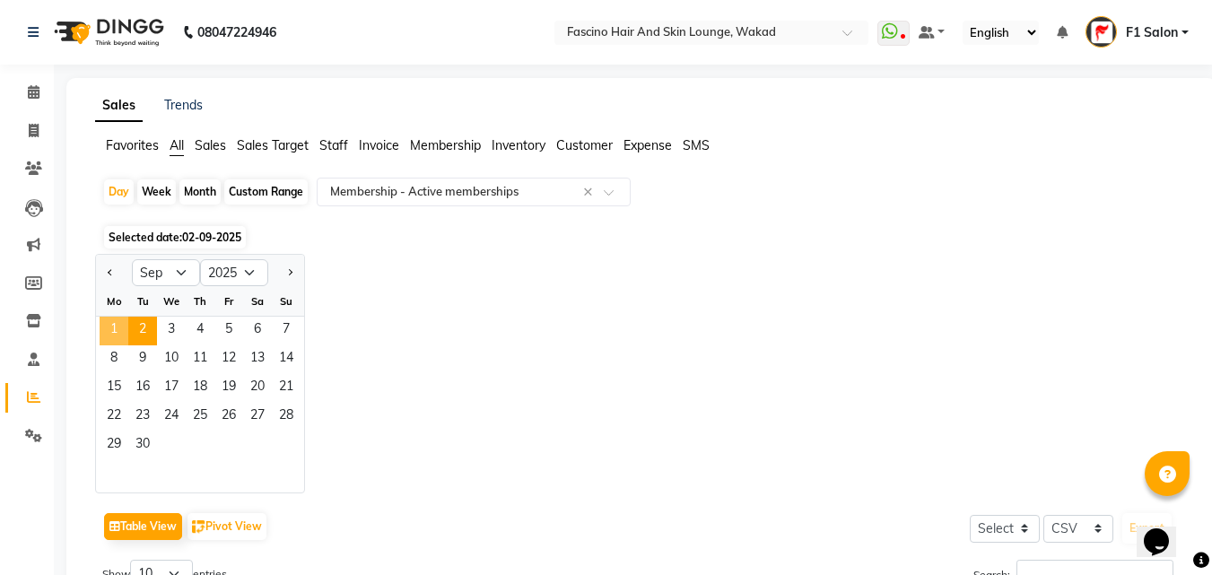
click at [118, 333] on span "1" at bounding box center [114, 331] width 29 height 29
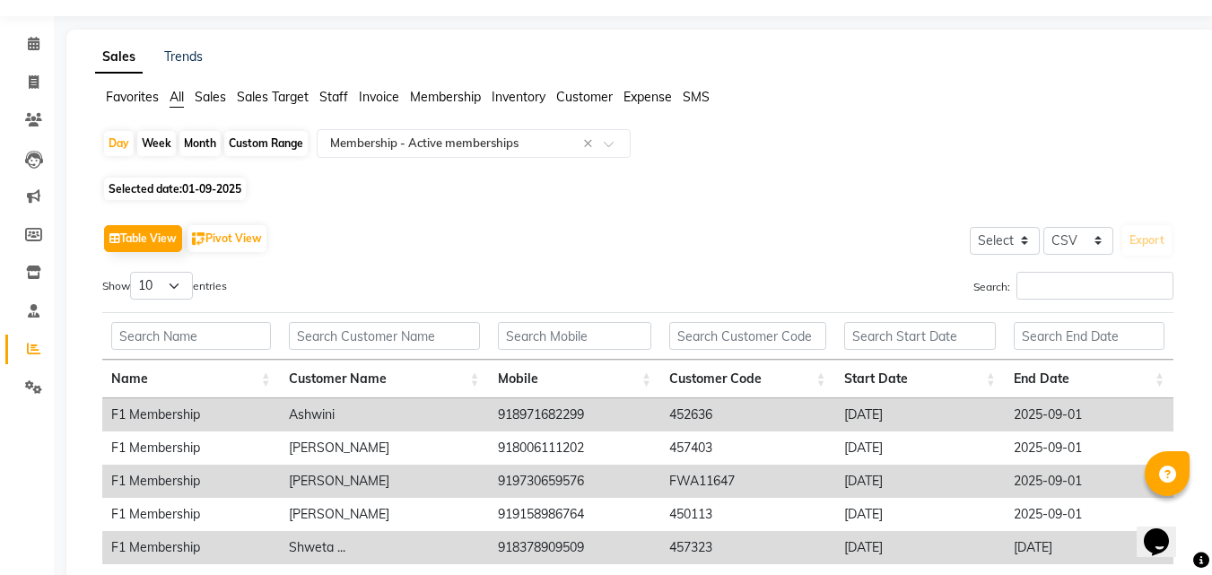
scroll to position [0, 0]
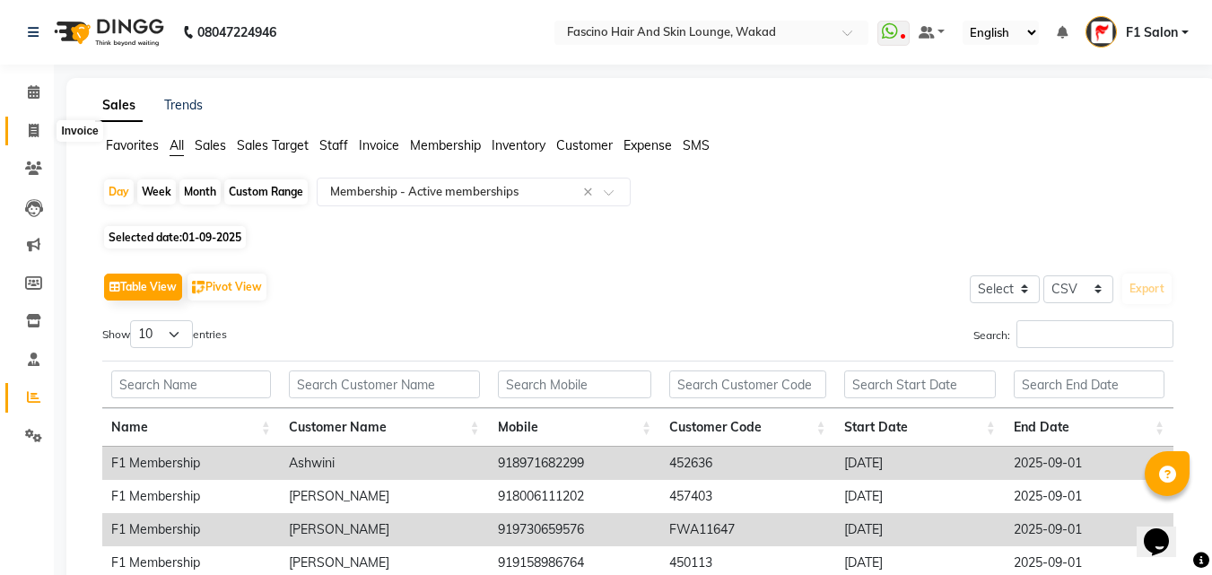
click at [30, 132] on icon at bounding box center [34, 130] width 10 height 13
select select "service"
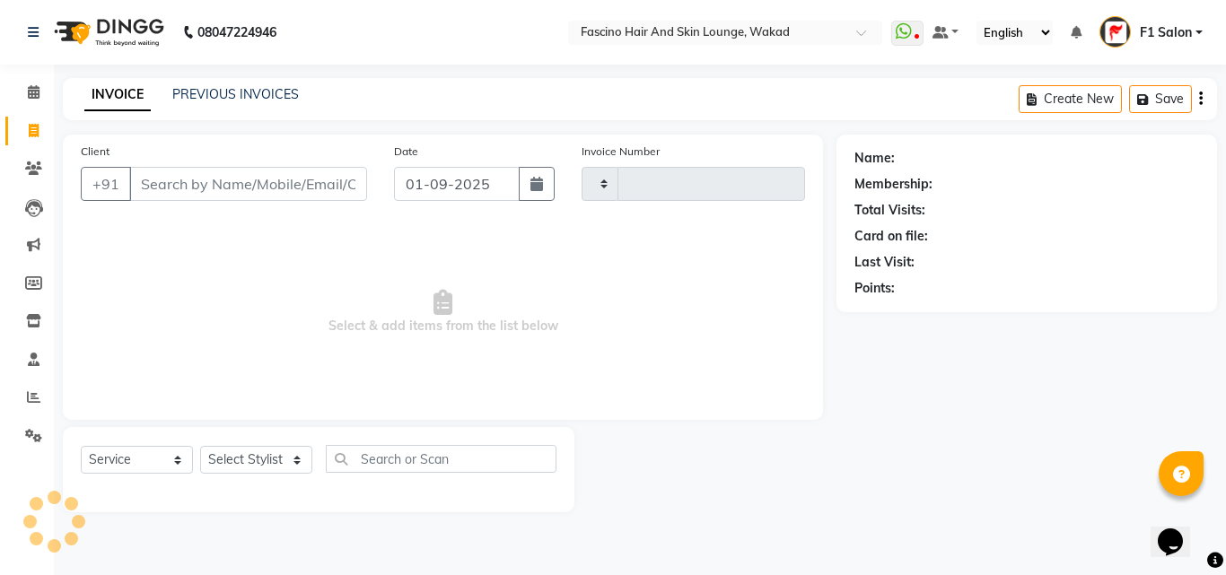
type input "6963"
select select "126"
click at [182, 188] on input "Client" at bounding box center [248, 184] width 238 height 34
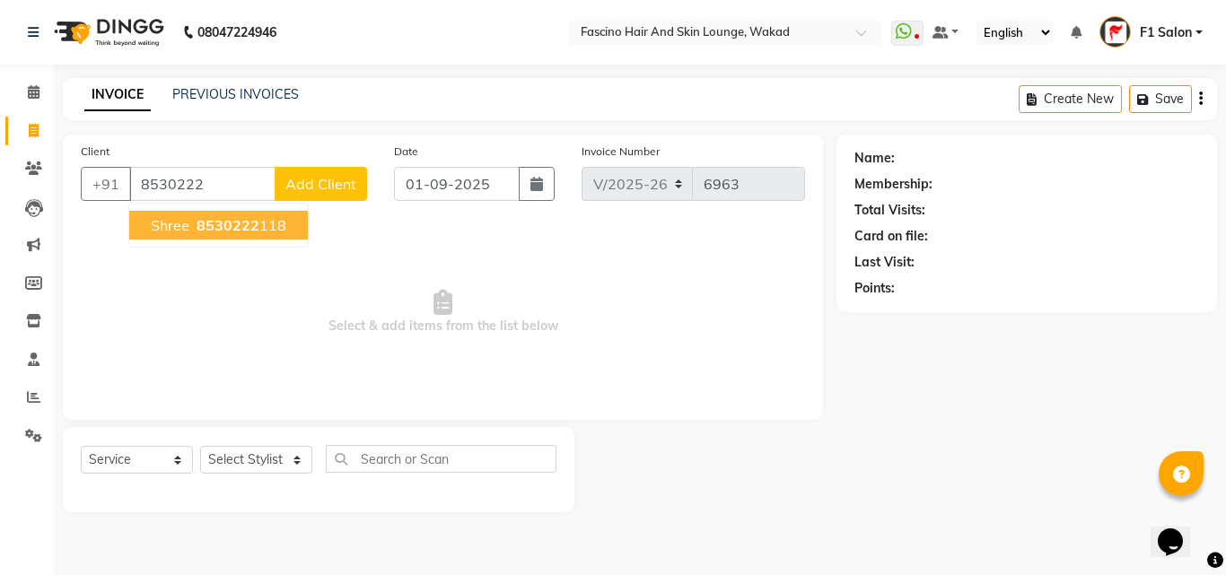
click at [182, 221] on span "Shree" at bounding box center [170, 225] width 39 height 18
type input "8530222118"
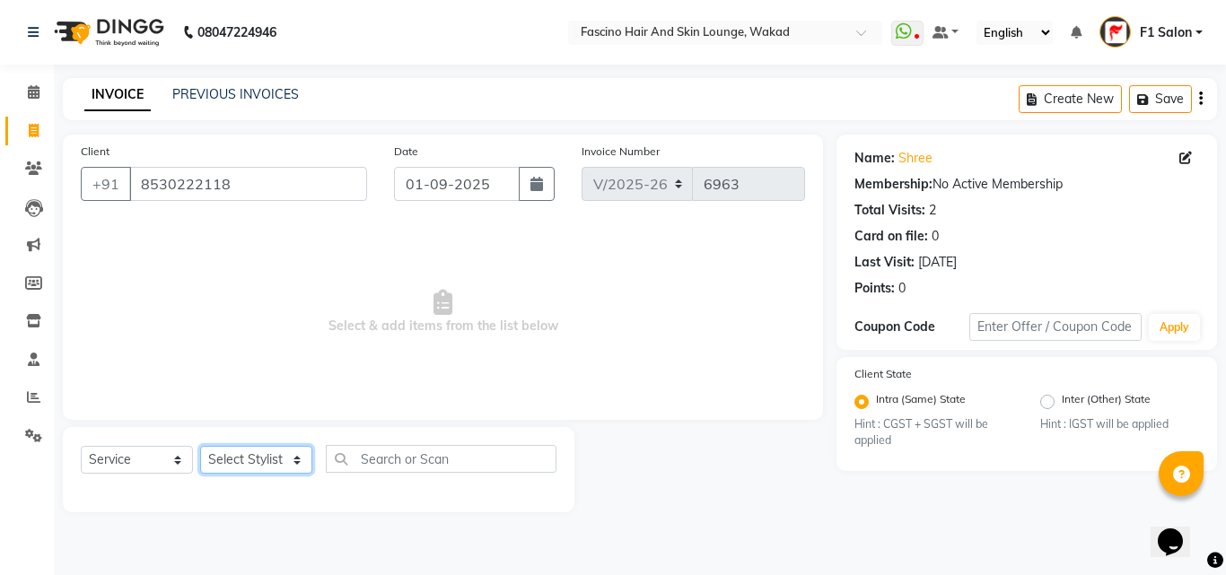
click at [223, 450] on select "Select Stylist 8805000650 Aarohi Chimu Ingale Deepak jh F1 Salon Ganesh F1 Gopa…" at bounding box center [256, 460] width 112 height 28
select select "57606"
click at [200, 446] on select "Select Stylist 8805000650 Aarohi Chimu Ingale Deepak jh F1 Salon Ganesh F1 Gopa…" at bounding box center [256, 460] width 112 height 28
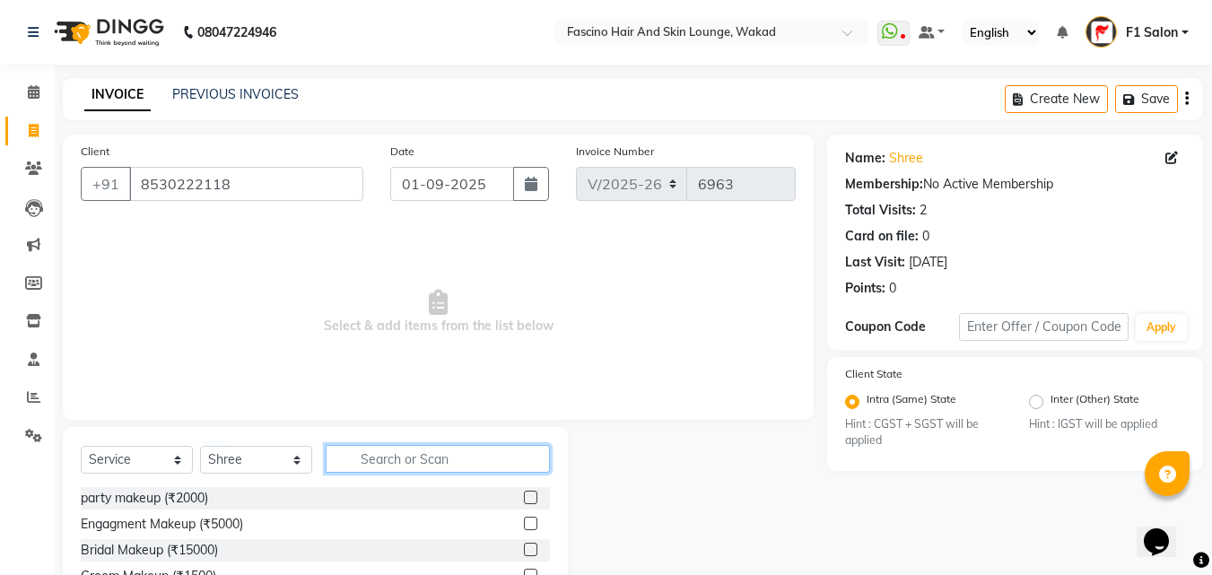
click at [433, 469] on input "text" at bounding box center [438, 459] width 224 height 28
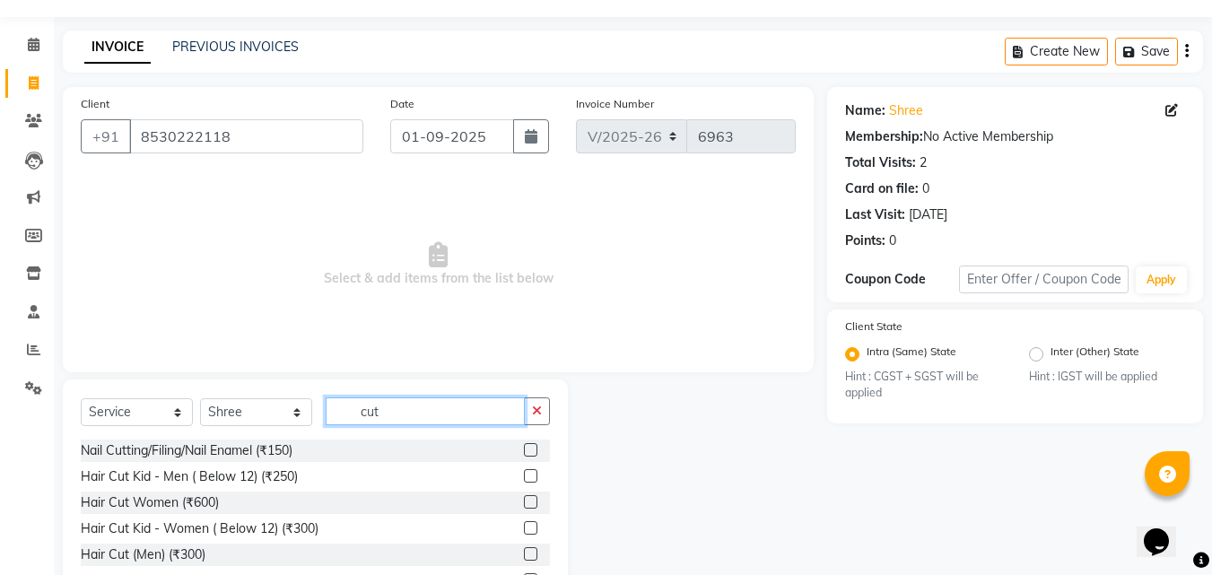
scroll to position [90, 0]
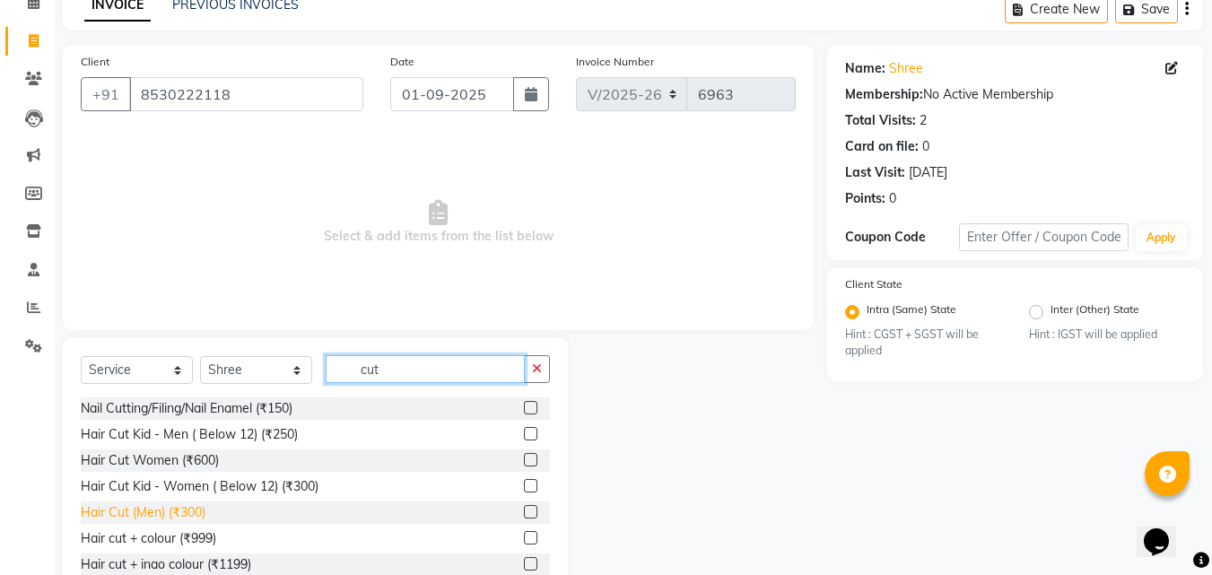
type input "cut"
click at [153, 506] on div "Hair Cut (Men) (₹300)" at bounding box center [143, 512] width 125 height 19
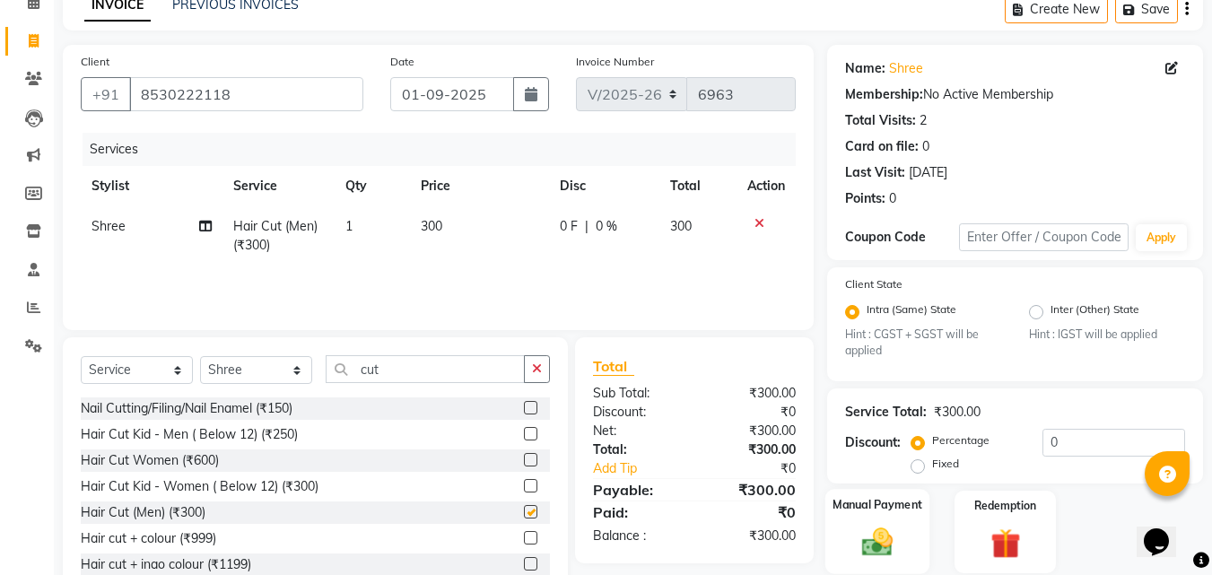
checkbox input "false"
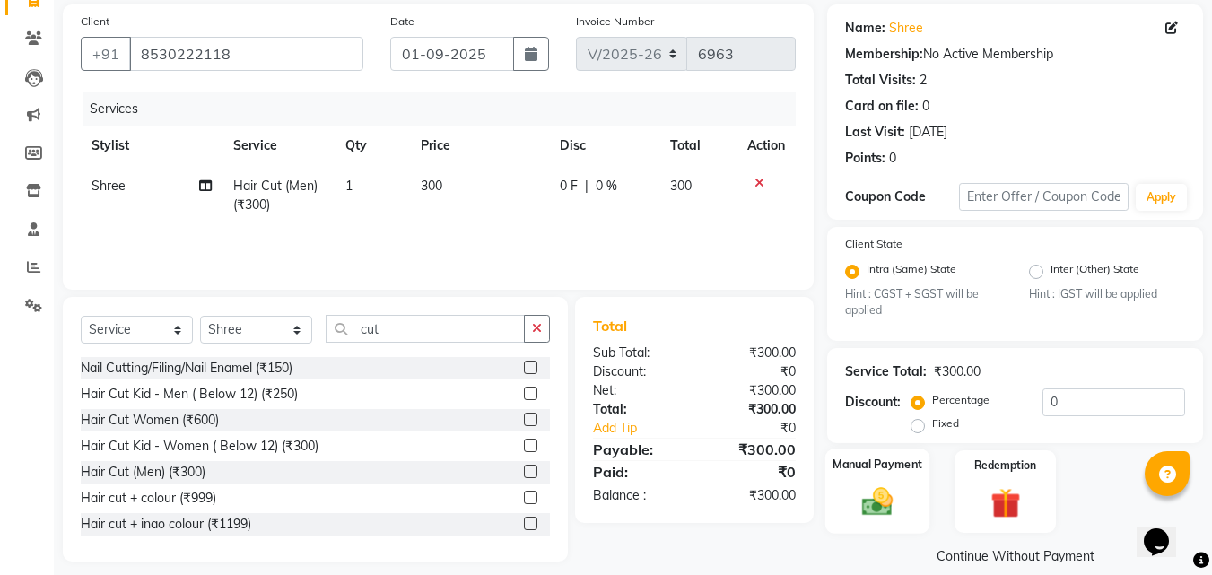
scroll to position [152, 0]
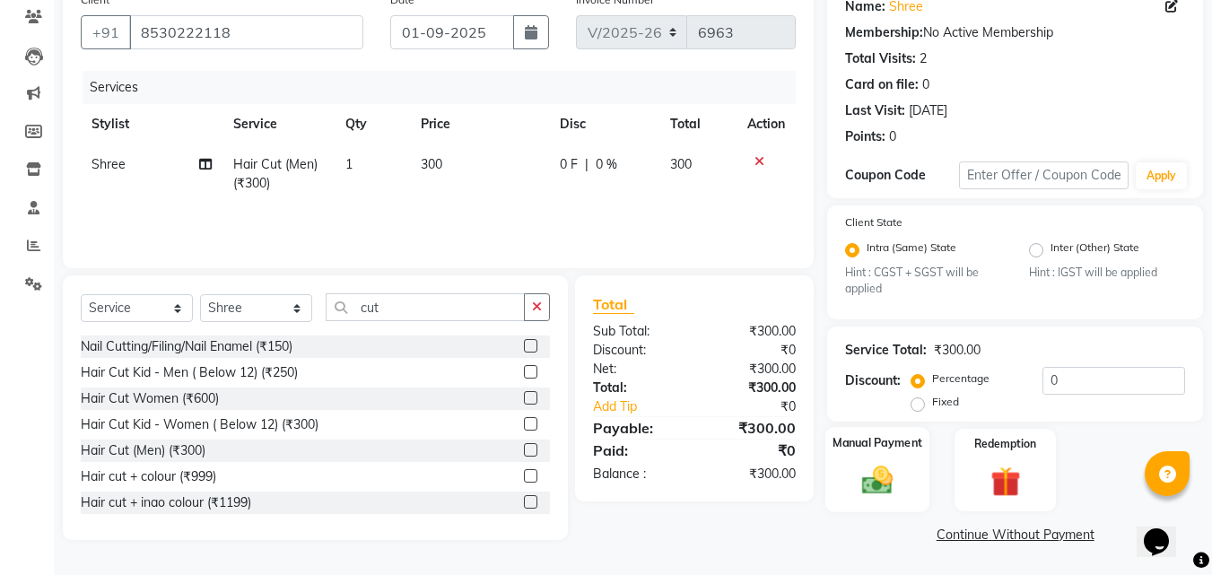
click at [883, 487] on img at bounding box center [877, 481] width 50 height 36
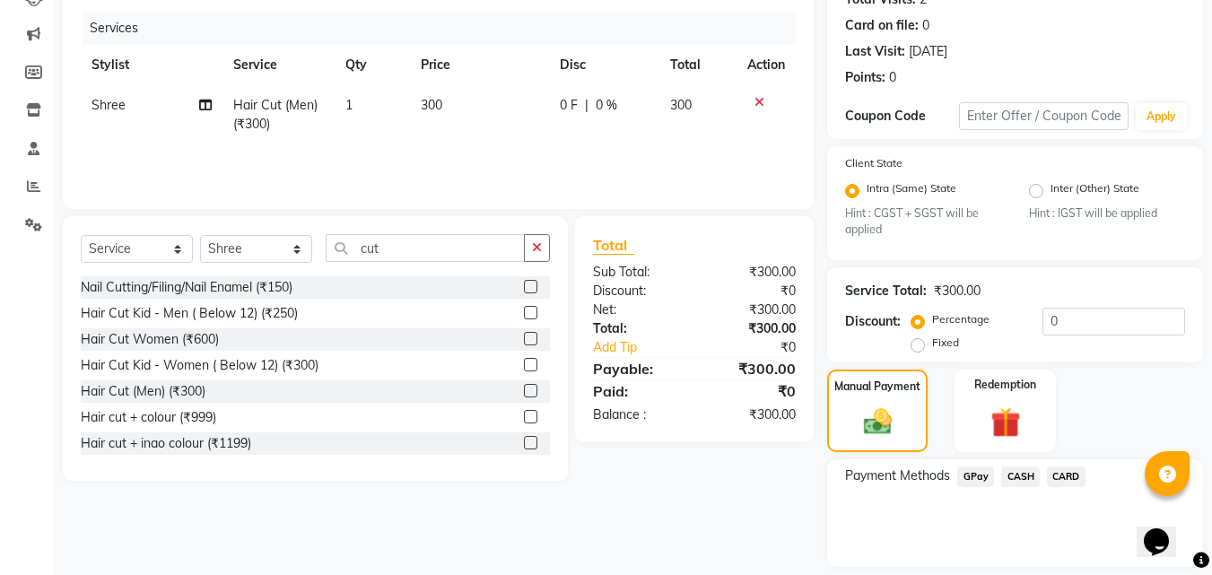
scroll to position [266, 0]
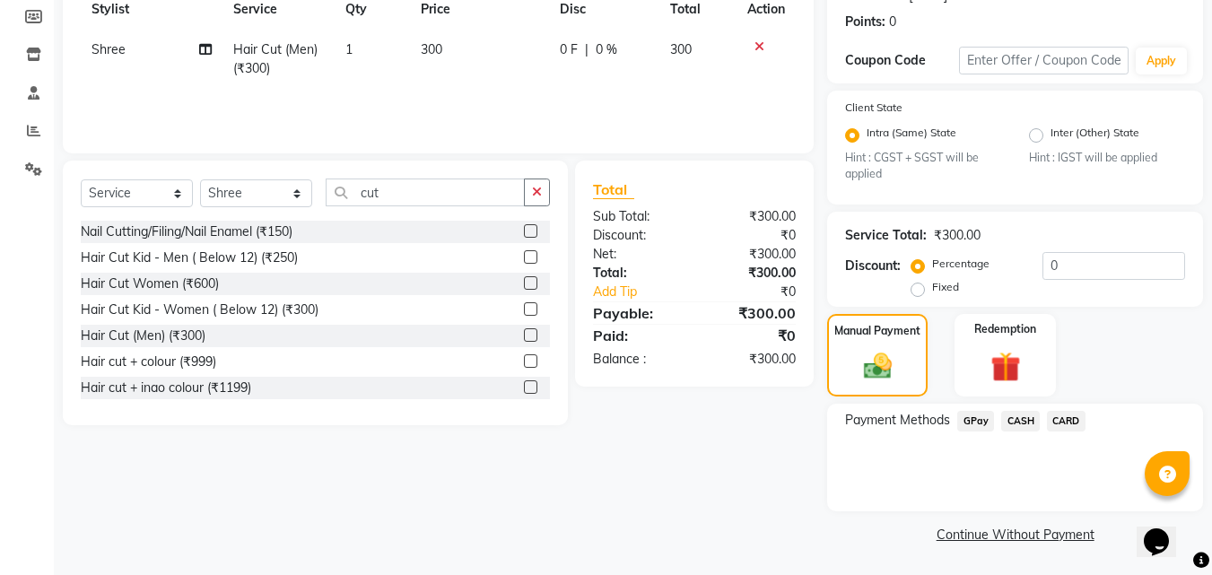
click at [967, 431] on span "GPay" at bounding box center [975, 421] width 37 height 21
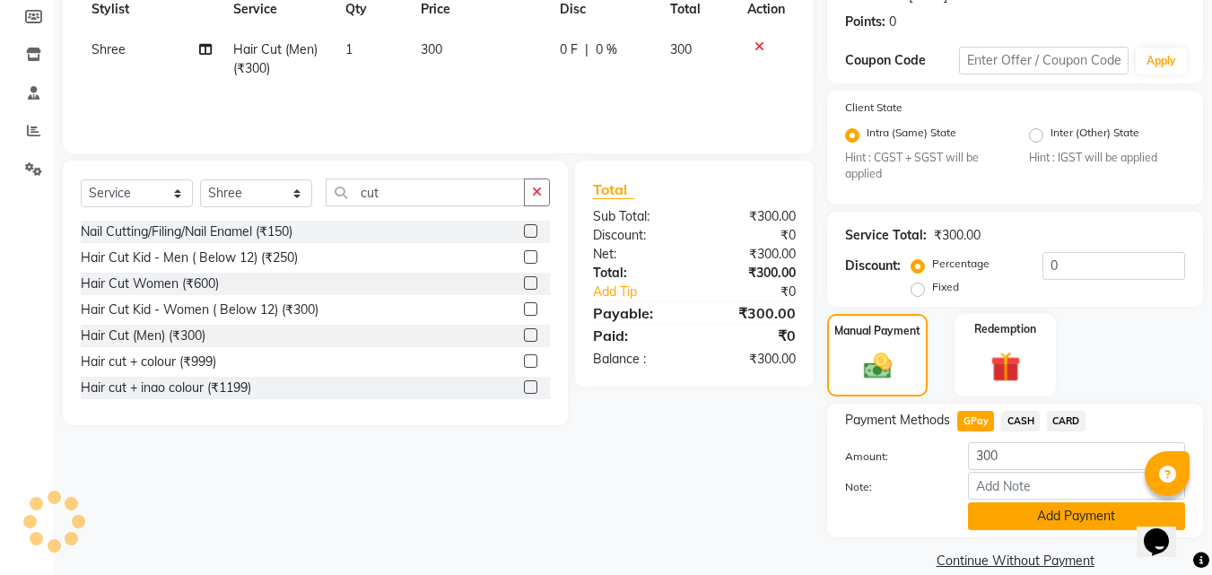
click at [1028, 516] on button "Add Payment" at bounding box center [1076, 516] width 217 height 28
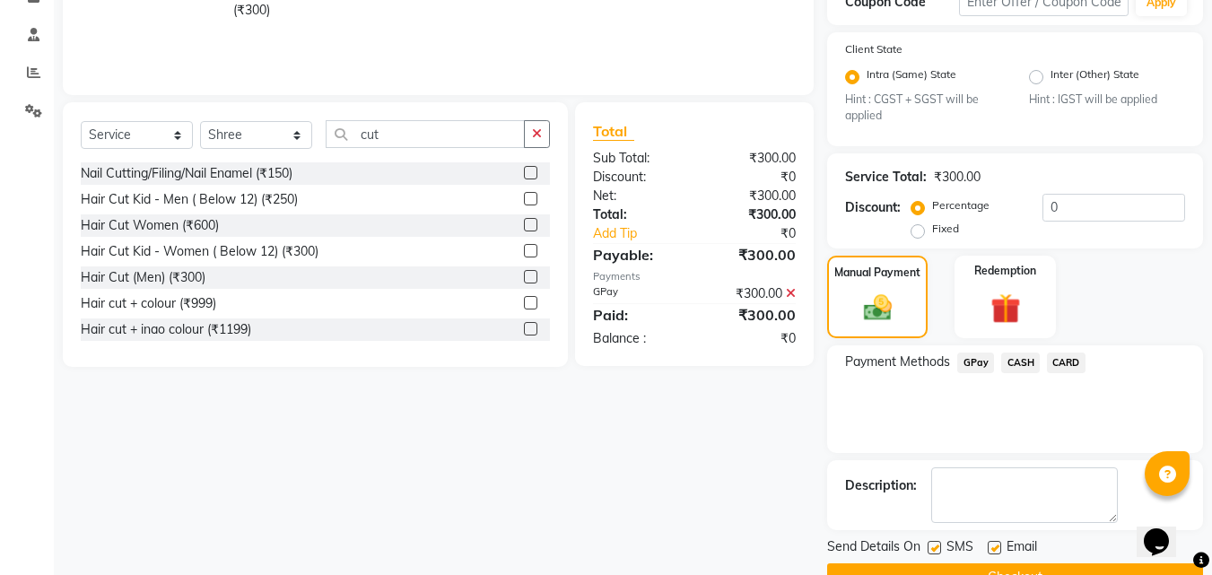
scroll to position [356, 0]
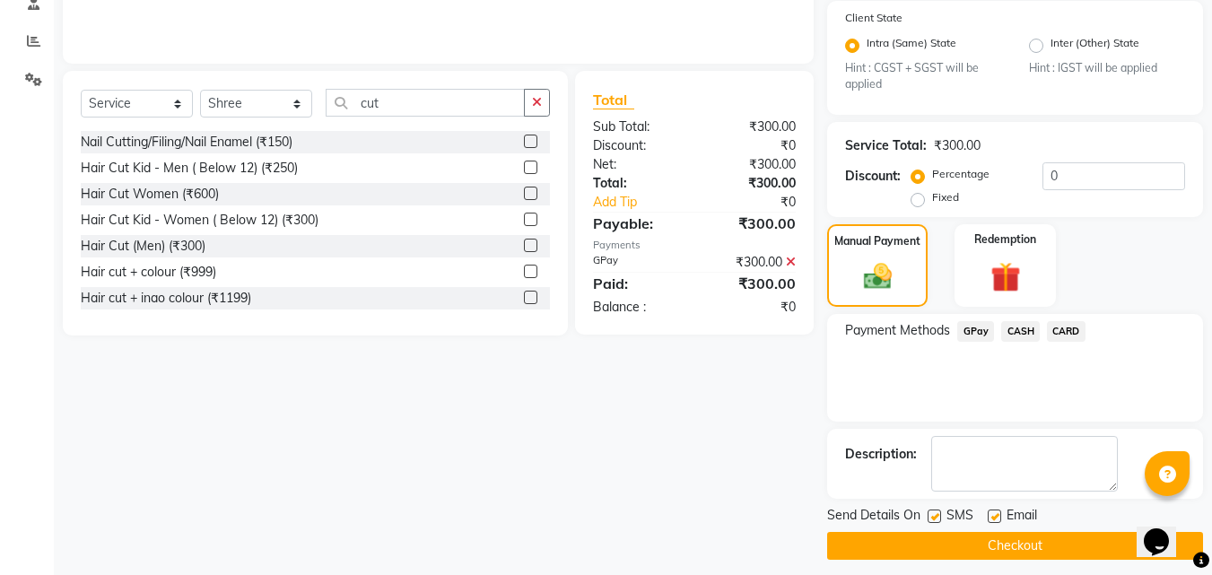
click at [933, 521] on label at bounding box center [934, 516] width 13 height 13
click at [933, 521] on input "checkbox" at bounding box center [934, 517] width 12 height 12
checkbox input "false"
click at [936, 550] on button "Checkout" at bounding box center [1015, 546] width 376 height 28
